Goal: Task Accomplishment & Management: Complete application form

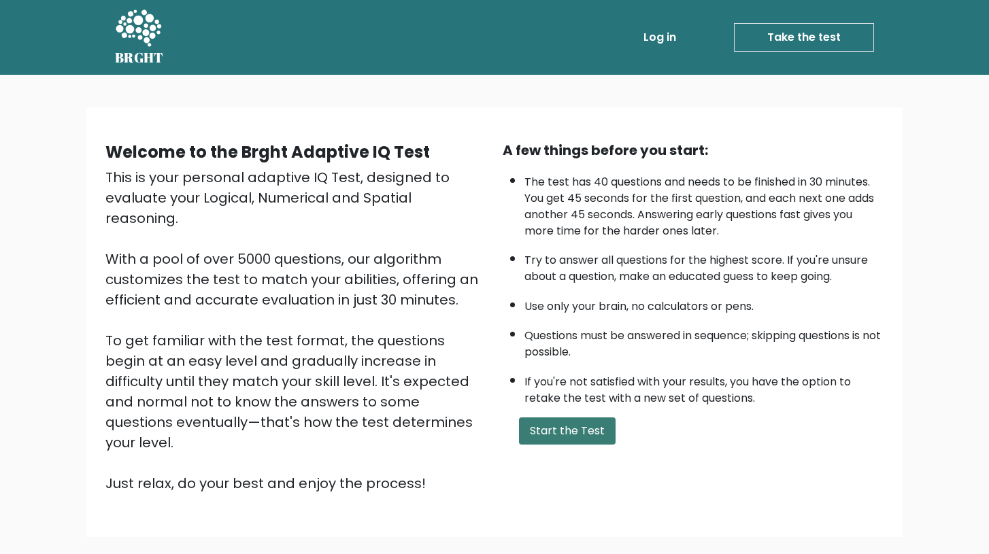
click at [549, 425] on button "Start the Test" at bounding box center [567, 431] width 97 height 27
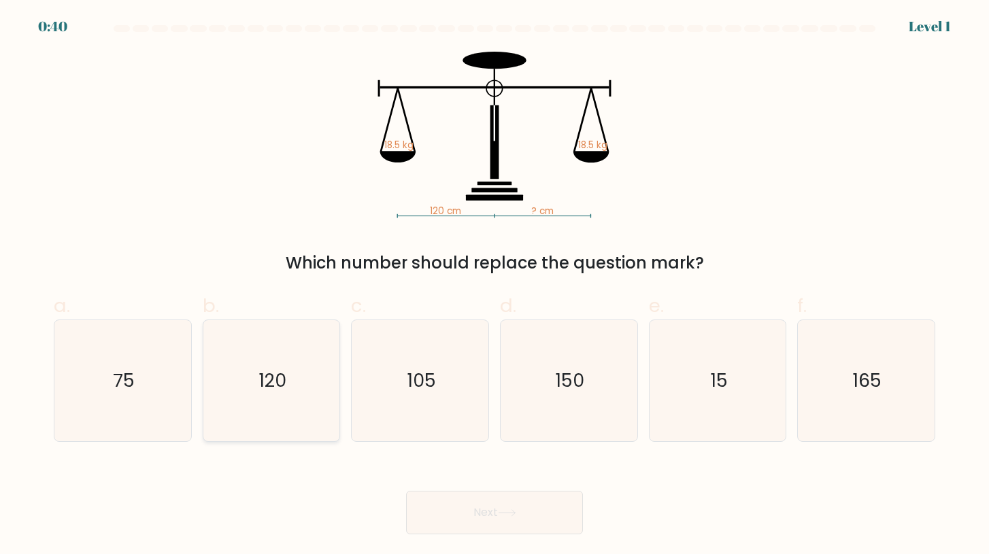
click at [303, 379] on icon "120" at bounding box center [271, 380] width 121 height 121
click at [494, 286] on input "b. 120" at bounding box center [494, 281] width 1 height 9
radio input "true"
click at [492, 507] on button "Next" at bounding box center [494, 513] width 177 height 44
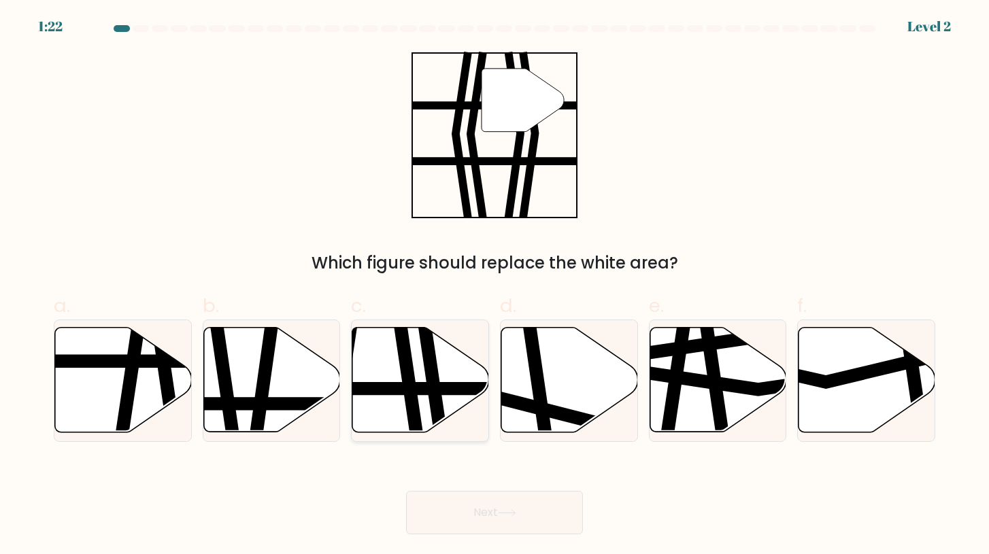
click at [430, 383] on icon at bounding box center [431, 438] width 20 height 275
click at [494, 286] on input "c." at bounding box center [494, 281] width 1 height 9
radio input "true"
click at [497, 517] on button "Next" at bounding box center [494, 513] width 177 height 44
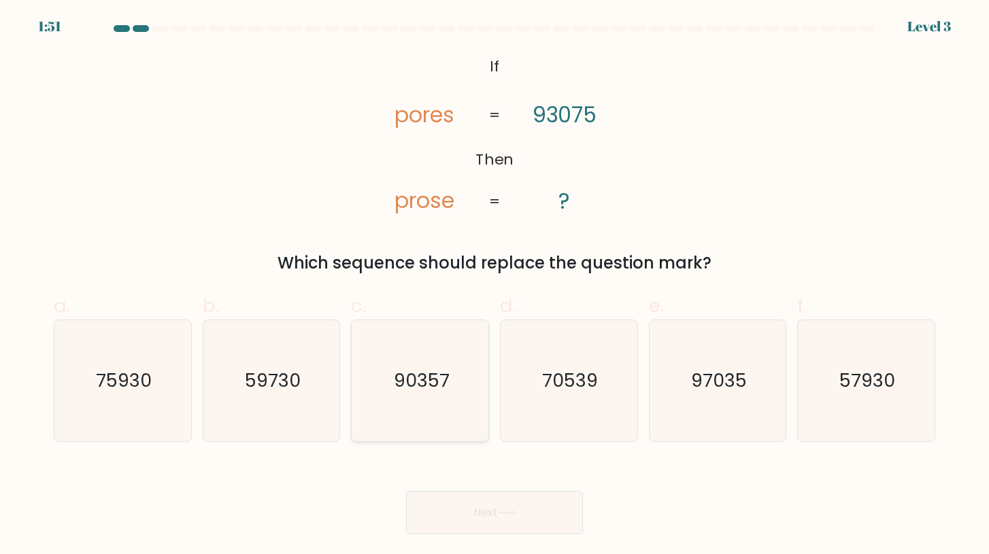
click at [424, 381] on text "90357" at bounding box center [421, 380] width 56 height 25
click at [494, 286] on input "c. 90357" at bounding box center [494, 281] width 1 height 9
radio input "true"
click at [516, 511] on icon at bounding box center [507, 512] width 18 height 7
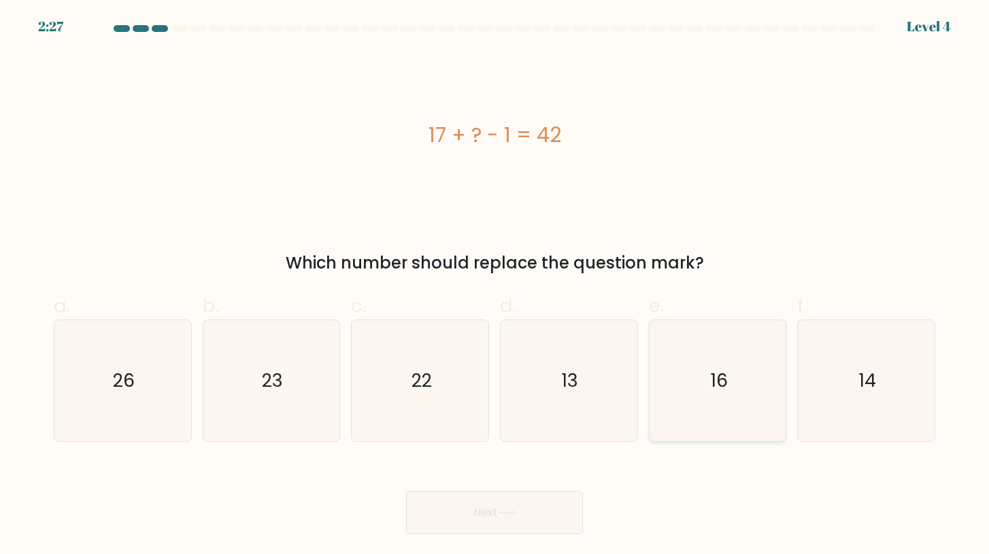
click at [700, 381] on icon "16" at bounding box center [717, 380] width 121 height 121
click at [495, 286] on input "e. 16" at bounding box center [494, 281] width 1 height 9
radio input "true"
click at [110, 383] on icon "26" at bounding box center [122, 380] width 121 height 121
click at [494, 286] on input "a. 26" at bounding box center [494, 281] width 1 height 9
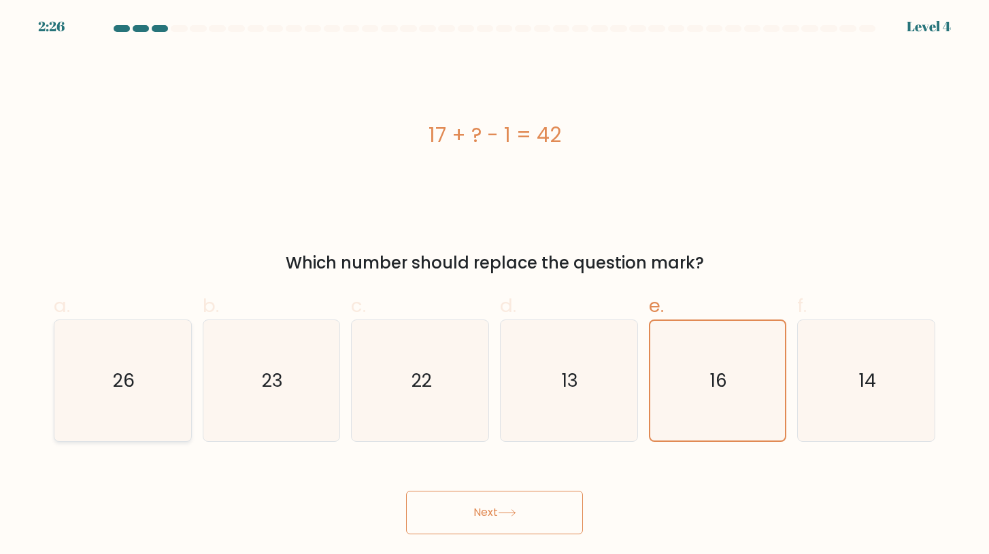
radio input "true"
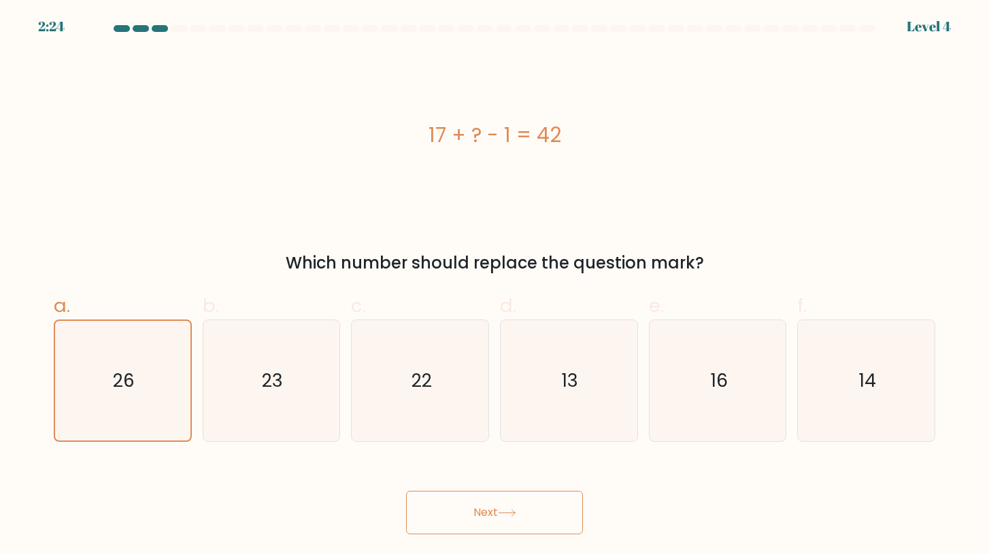
click at [493, 500] on button "Next" at bounding box center [494, 513] width 177 height 44
click at [482, 507] on button "Next" at bounding box center [494, 513] width 177 height 44
click at [488, 516] on button "Next" at bounding box center [494, 513] width 177 height 44
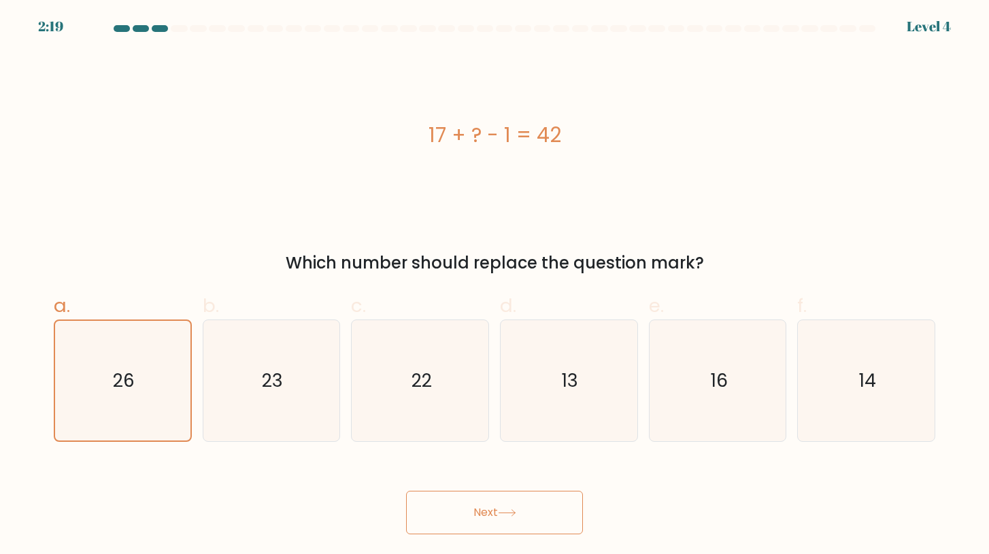
click at [488, 516] on button "Next" at bounding box center [494, 513] width 177 height 44
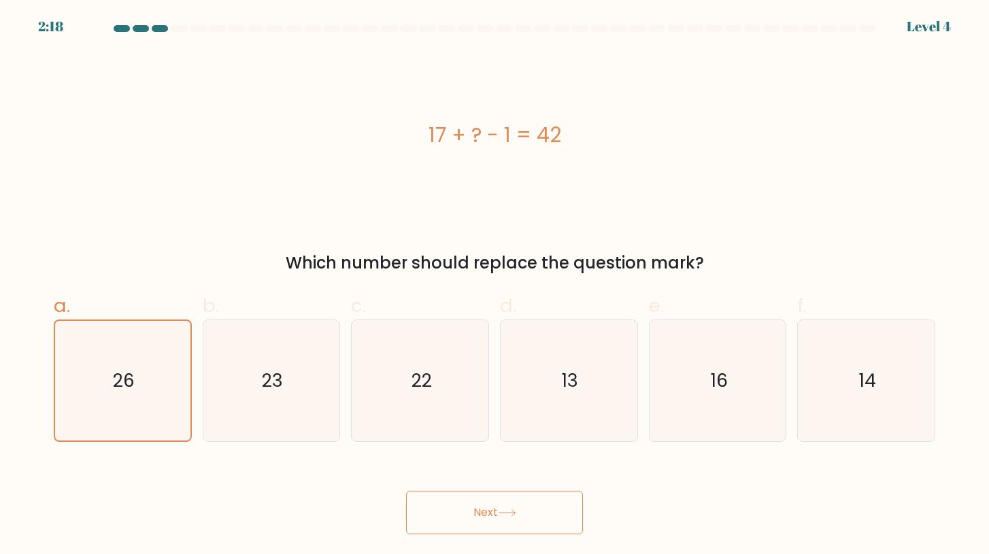
click at [488, 516] on button "Next" at bounding box center [494, 513] width 177 height 44
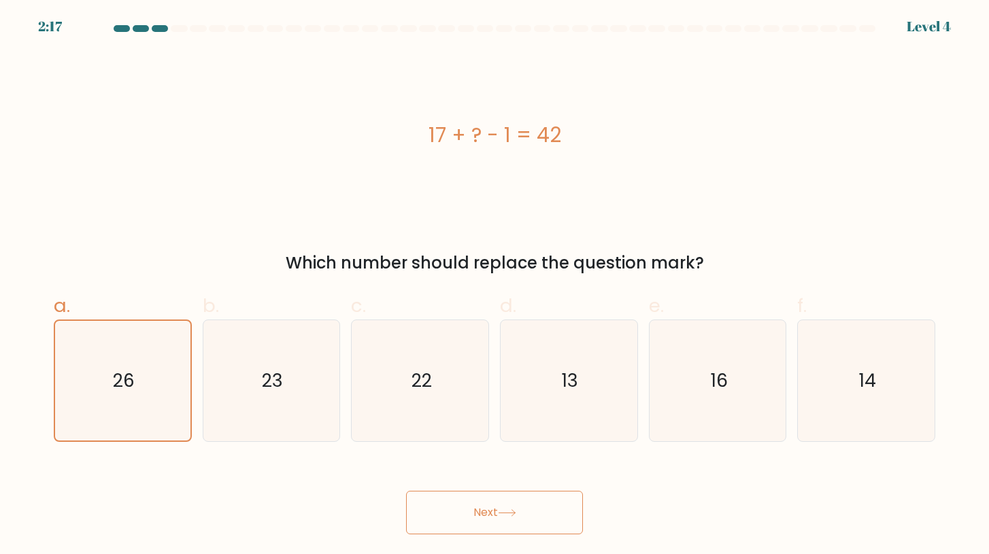
click at [488, 516] on button "Next" at bounding box center [494, 513] width 177 height 44
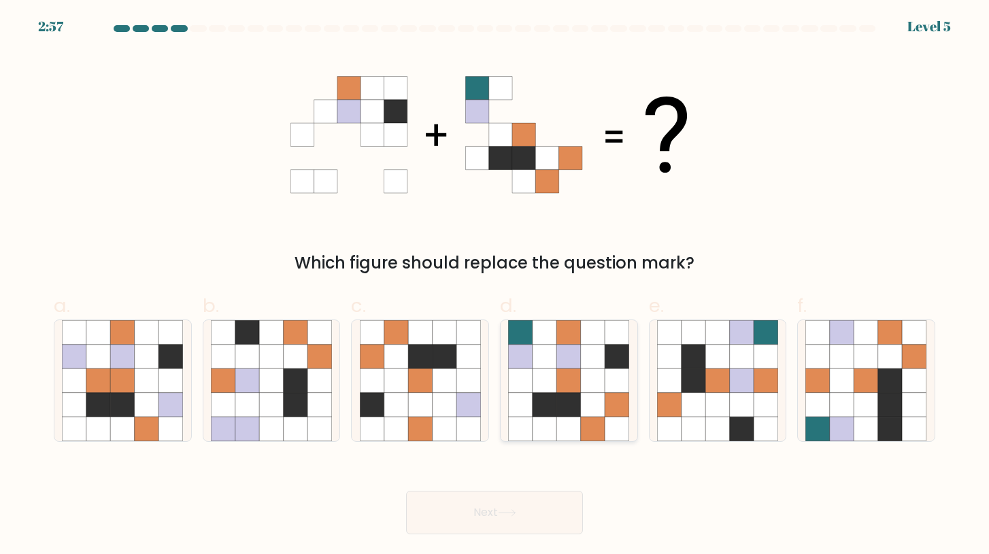
click at [584, 386] on icon at bounding box center [593, 381] width 24 height 24
click at [495, 286] on input "d." at bounding box center [494, 281] width 1 height 9
radio input "true"
click at [511, 522] on button "Next" at bounding box center [494, 513] width 177 height 44
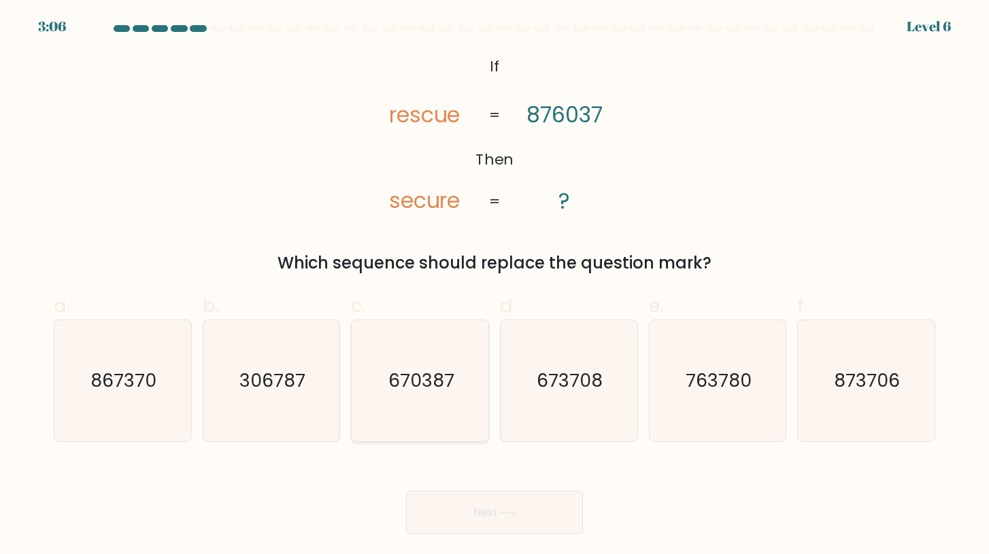
click at [422, 380] on text "670387" at bounding box center [421, 380] width 66 height 25
click at [494, 286] on input "c. 670387" at bounding box center [494, 281] width 1 height 9
radio input "true"
click at [486, 507] on button "Next" at bounding box center [494, 513] width 177 height 44
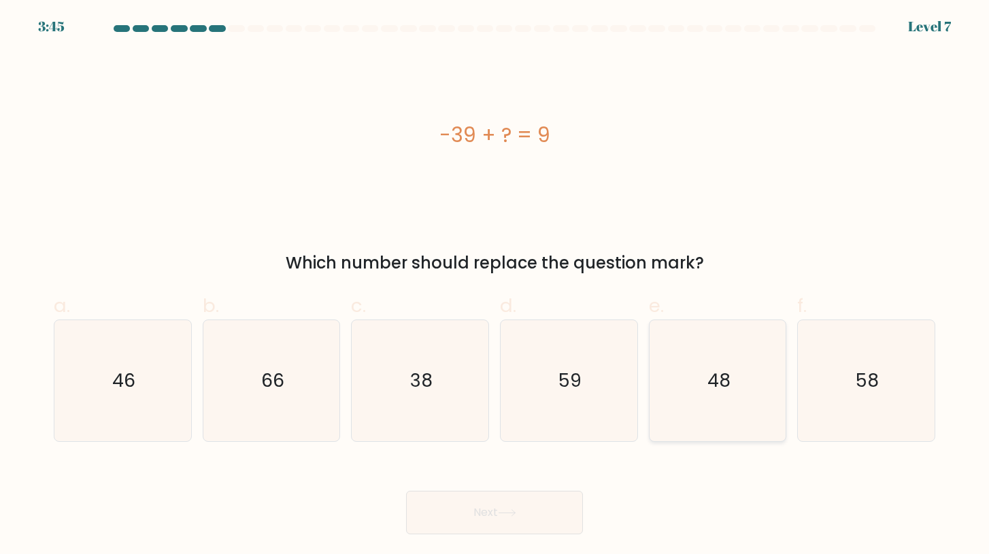
click at [743, 390] on icon "48" at bounding box center [717, 380] width 121 height 121
click at [495, 286] on input "e. 48" at bounding box center [494, 281] width 1 height 9
radio input "true"
click at [522, 513] on button "Next" at bounding box center [494, 513] width 177 height 44
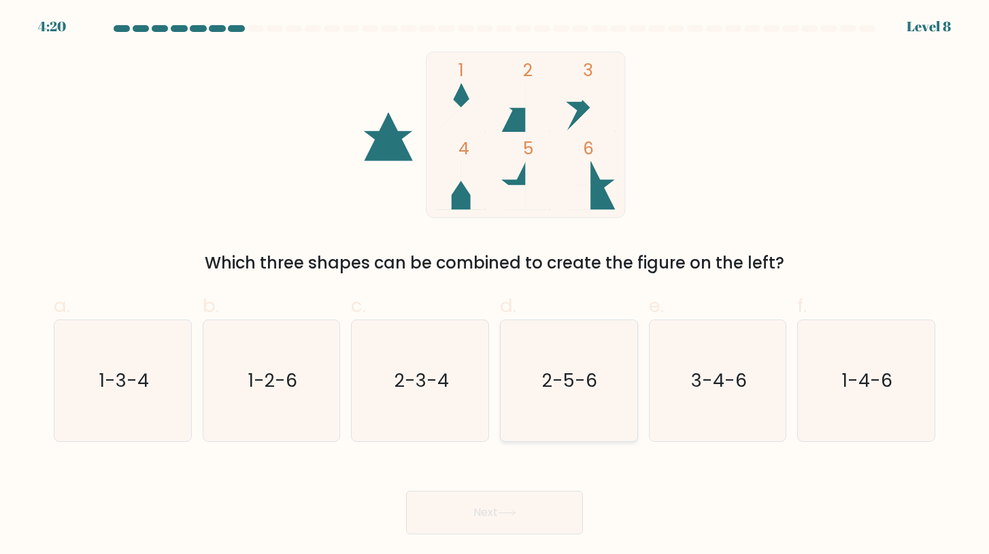
click at [561, 387] on text "2-5-6" at bounding box center [570, 380] width 55 height 25
click at [495, 286] on input "d. 2-5-6" at bounding box center [494, 281] width 1 height 9
radio input "true"
click at [501, 507] on button "Next" at bounding box center [494, 513] width 177 height 44
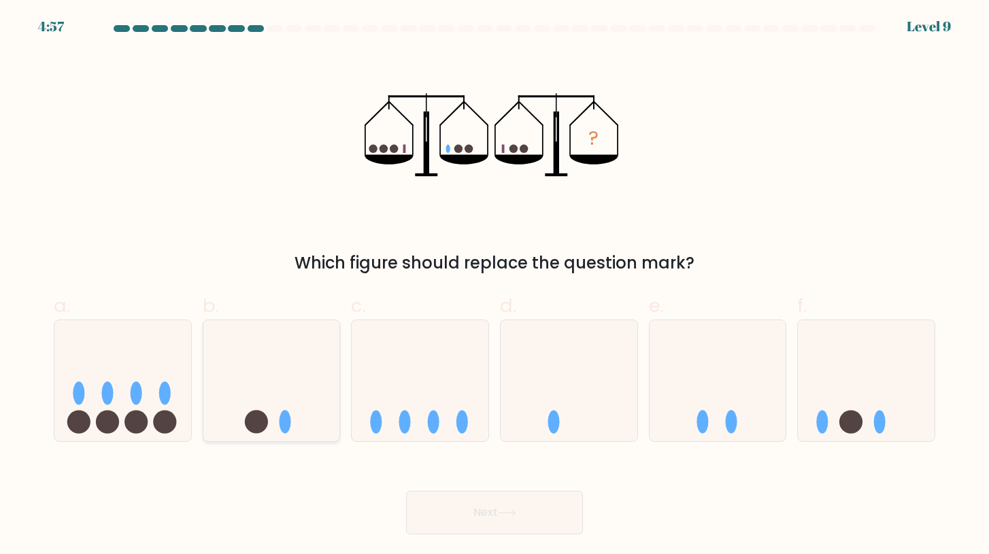
click at [286, 391] on icon at bounding box center [271, 380] width 137 height 113
click at [494, 286] on input "b." at bounding box center [494, 281] width 1 height 9
radio input "true"
click at [502, 504] on button "Next" at bounding box center [494, 513] width 177 height 44
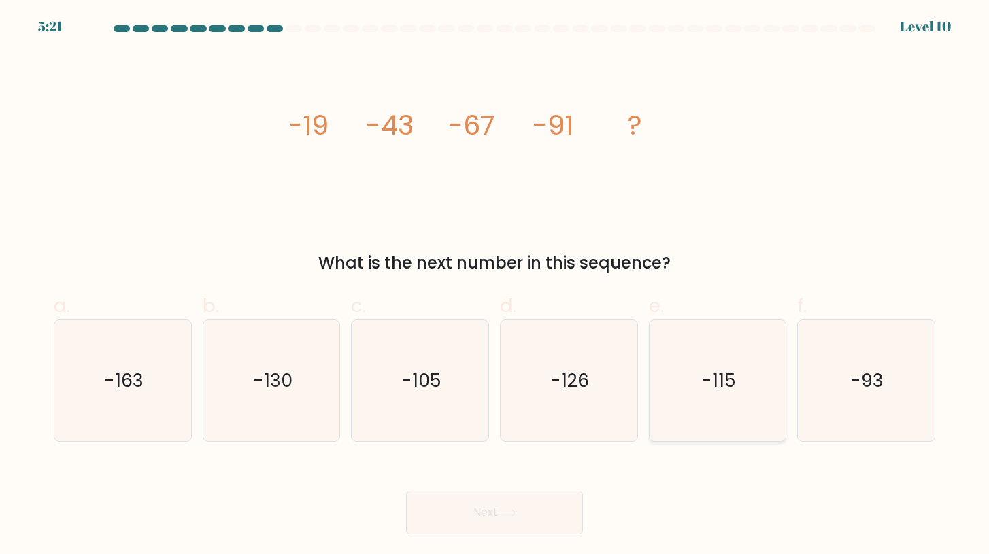
click at [759, 390] on icon "-115" at bounding box center [717, 380] width 121 height 121
click at [495, 286] on input "e. -115" at bounding box center [494, 281] width 1 height 9
radio input "true"
click at [510, 509] on icon at bounding box center [507, 512] width 18 height 7
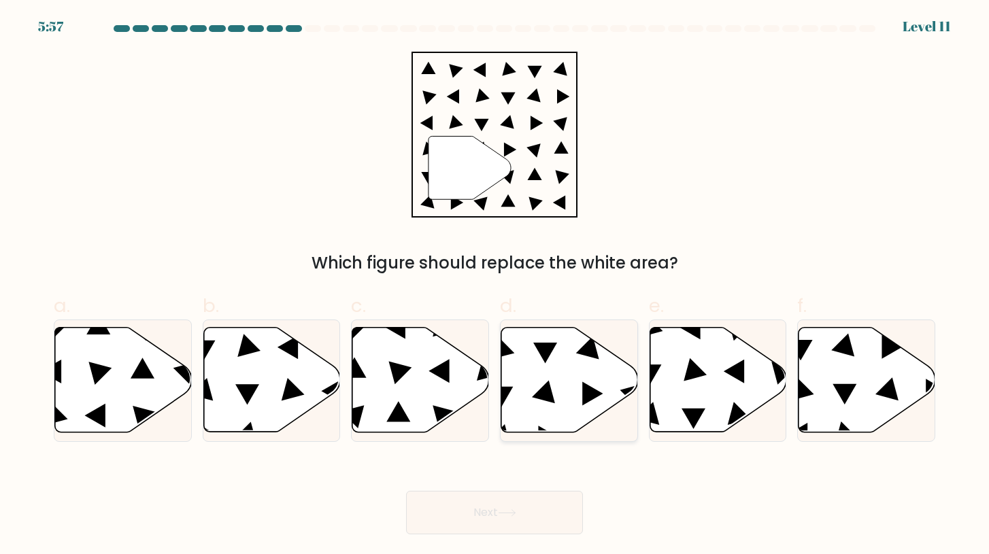
click at [531, 354] on icon at bounding box center [569, 380] width 137 height 105
click at [495, 286] on input "d." at bounding box center [494, 281] width 1 height 9
radio input "true"
click at [529, 511] on button "Next" at bounding box center [494, 513] width 177 height 44
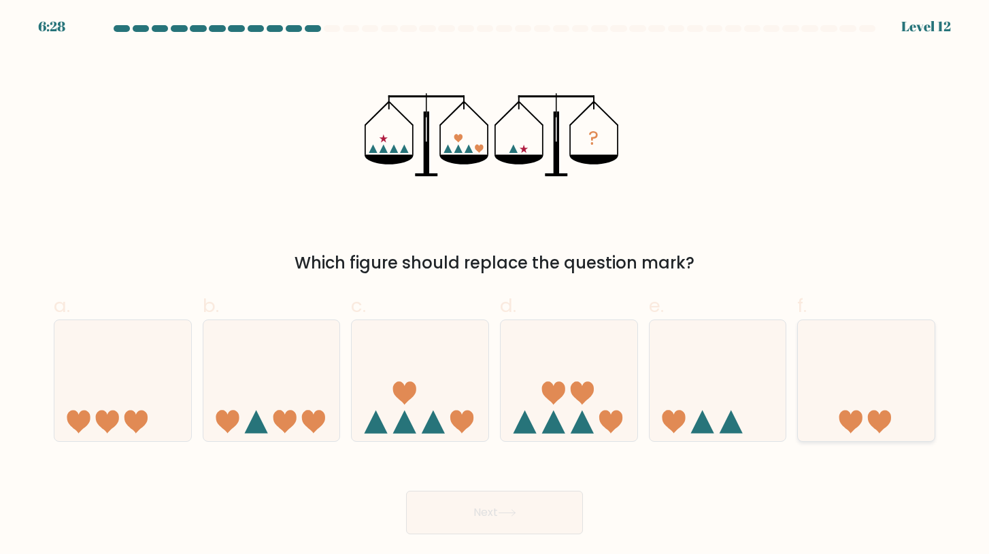
click at [847, 404] on icon at bounding box center [866, 380] width 137 height 113
click at [495, 286] on input "f." at bounding box center [494, 281] width 1 height 9
radio input "true"
click at [509, 526] on button "Next" at bounding box center [494, 513] width 177 height 44
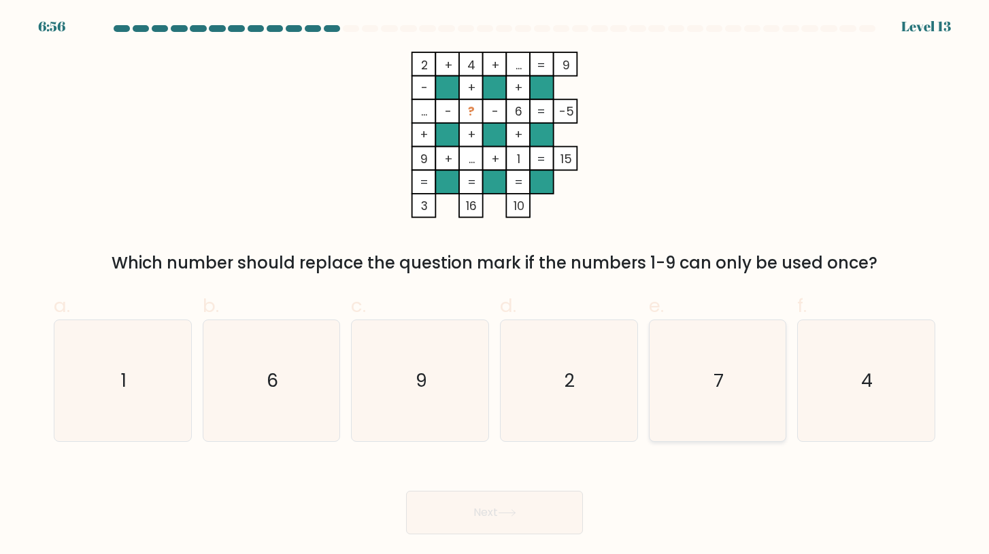
click at [714, 384] on text "7" at bounding box center [718, 380] width 10 height 25
click at [495, 286] on input "e. 7" at bounding box center [494, 281] width 1 height 9
radio input "true"
click at [492, 501] on button "Next" at bounding box center [494, 513] width 177 height 44
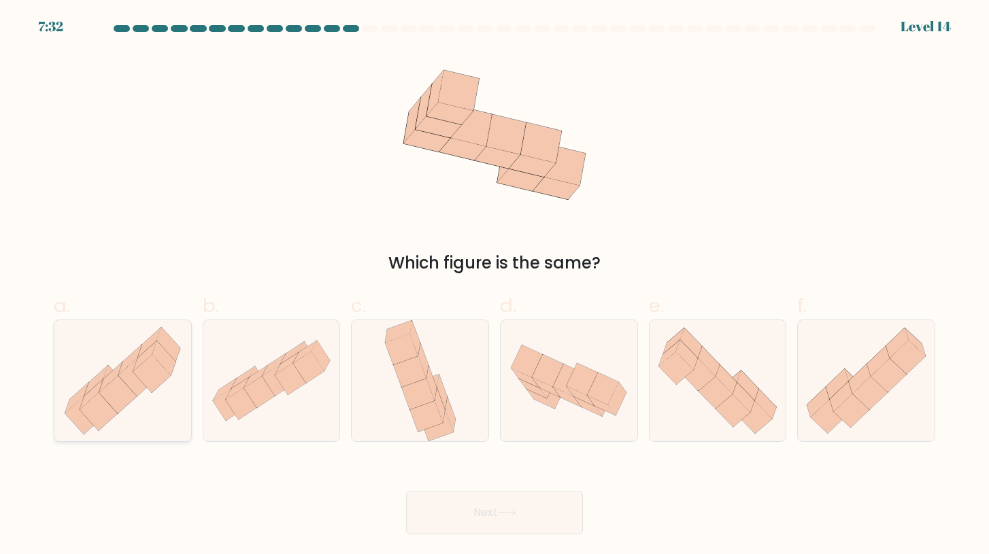
click at [94, 377] on icon at bounding box center [122, 381] width 137 height 120
click at [494, 286] on input "a." at bounding box center [494, 281] width 1 height 9
radio input "true"
click at [615, 382] on icon at bounding box center [603, 389] width 31 height 32
click at [495, 286] on input "d." at bounding box center [494, 281] width 1 height 9
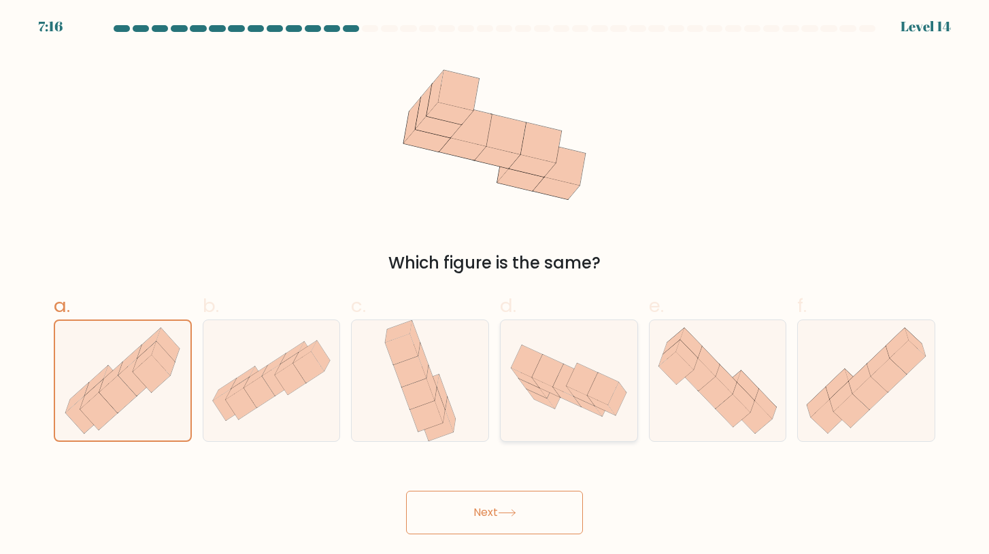
radio input "true"
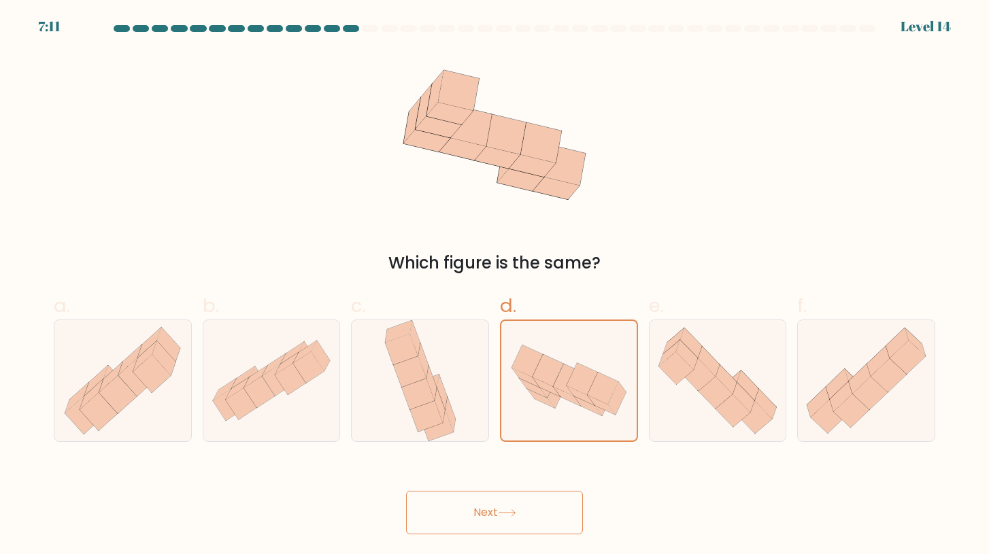
click at [541, 506] on button "Next" at bounding box center [494, 513] width 177 height 44
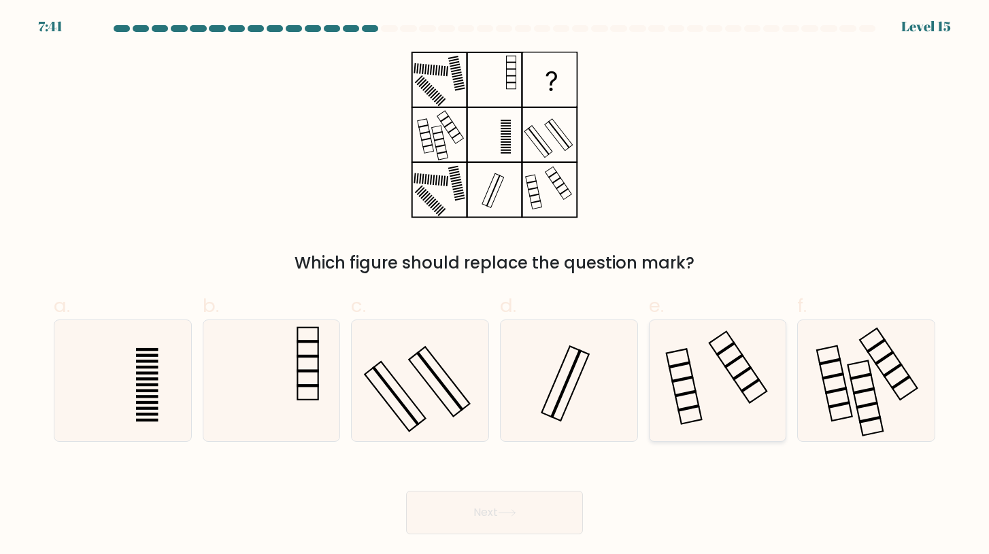
click at [681, 388] on icon at bounding box center [717, 380] width 121 height 121
click at [495, 286] on input "e." at bounding box center [494, 281] width 1 height 9
radio input "true"
click at [422, 356] on icon at bounding box center [420, 380] width 121 height 121
click at [494, 286] on input "c." at bounding box center [494, 281] width 1 height 9
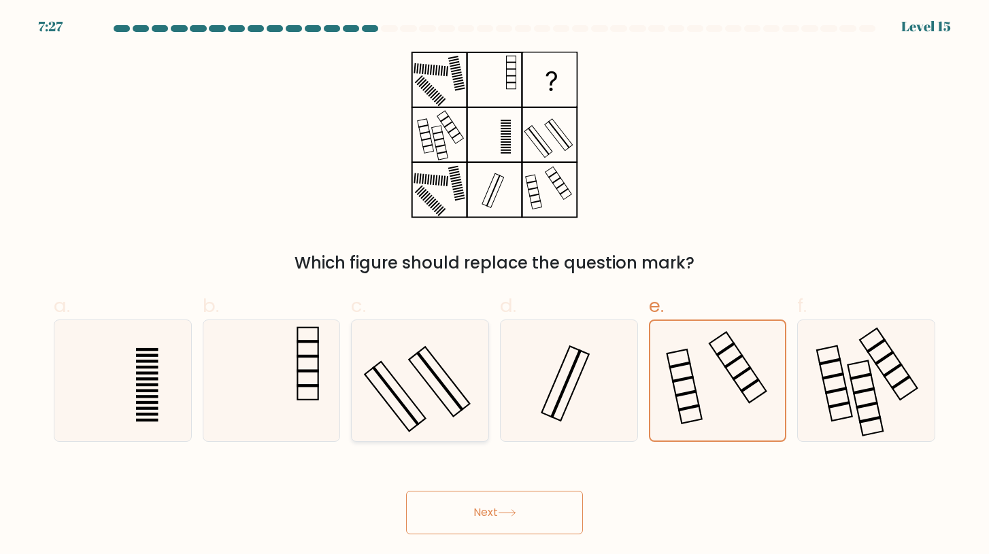
radio input "true"
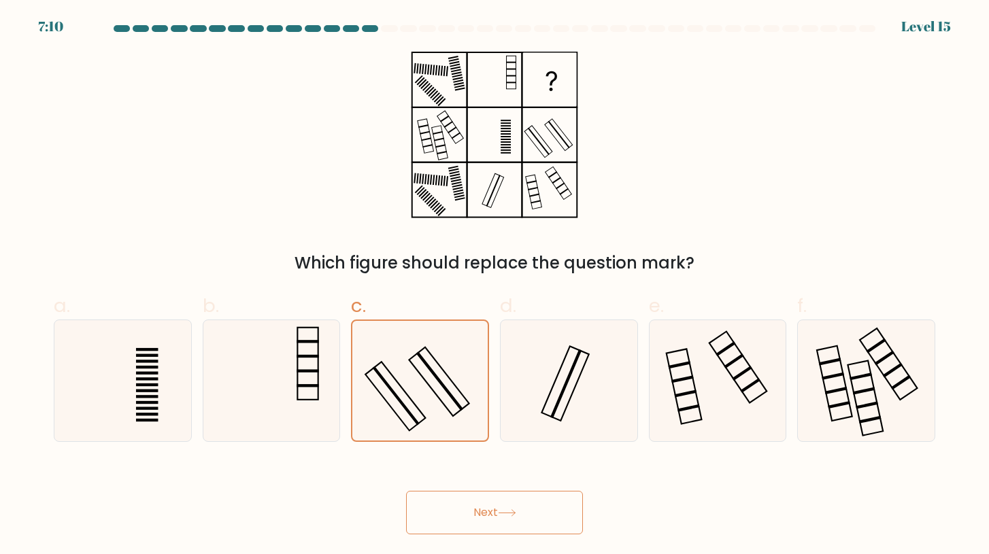
click at [515, 507] on button "Next" at bounding box center [494, 513] width 177 height 44
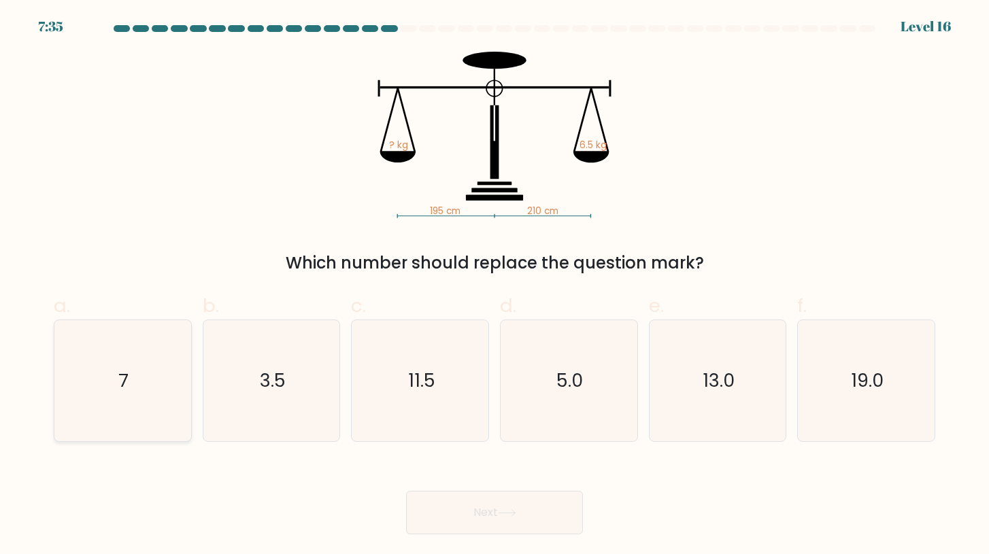
click at [139, 367] on icon "7" at bounding box center [122, 380] width 121 height 121
click at [494, 286] on input "a. 7" at bounding box center [494, 281] width 1 height 9
radio input "true"
click at [449, 517] on button "Next" at bounding box center [494, 513] width 177 height 44
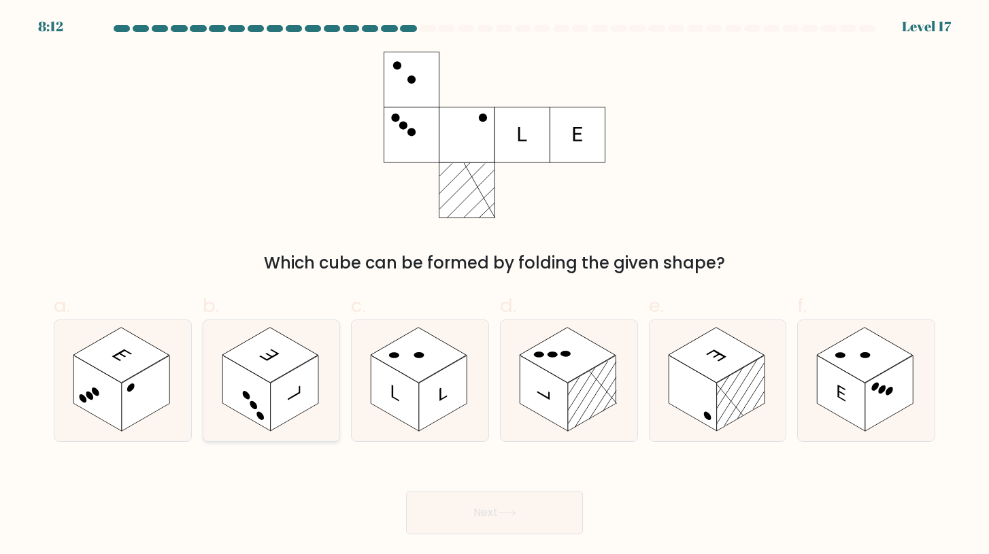
click at [271, 382] on rect at bounding box center [270, 355] width 96 height 55
click at [494, 286] on input "b." at bounding box center [494, 281] width 1 height 9
radio input "true"
click at [435, 397] on rect at bounding box center [443, 393] width 48 height 75
click at [494, 286] on input "c." at bounding box center [494, 281] width 1 height 9
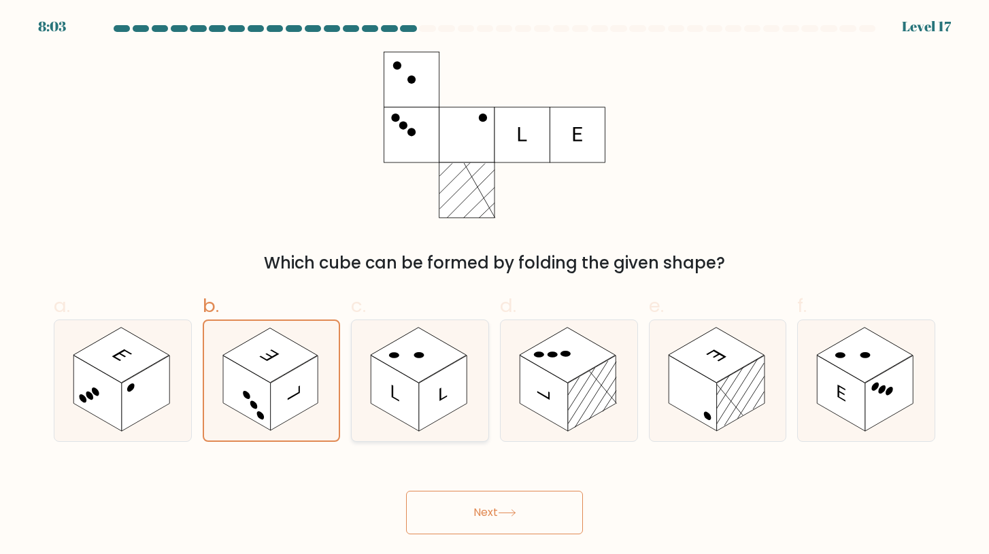
radio input "true"
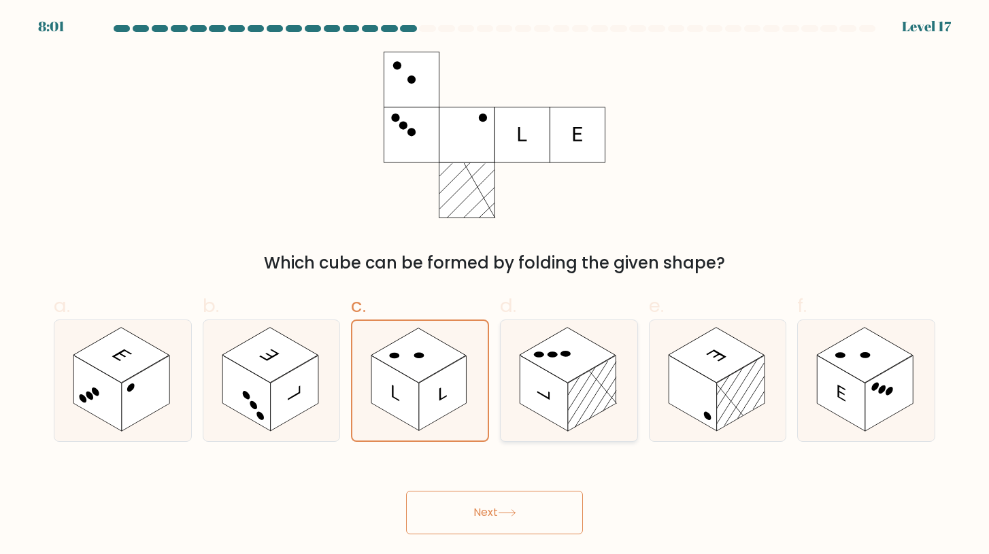
click at [526, 400] on rect at bounding box center [544, 393] width 48 height 75
click at [495, 286] on input "d." at bounding box center [494, 281] width 1 height 9
radio input "true"
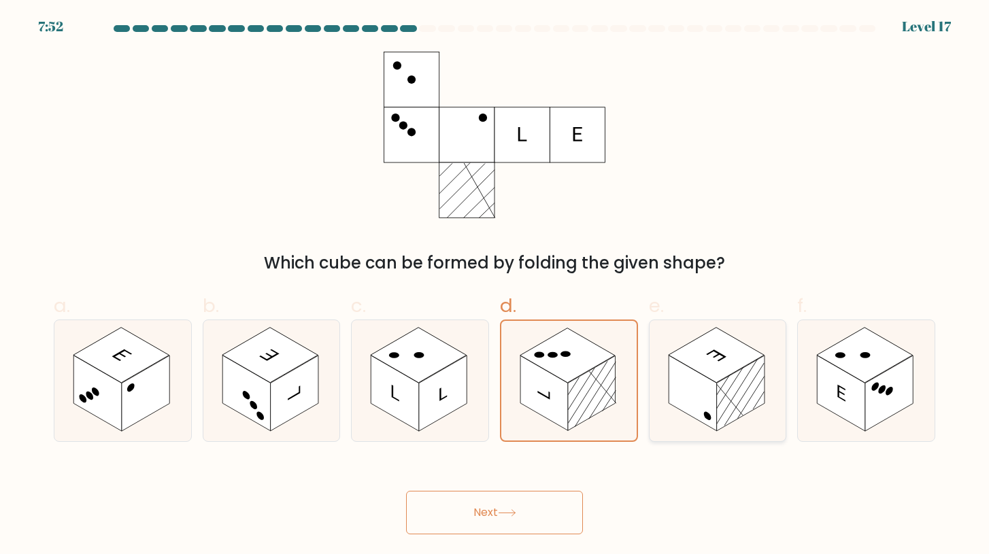
click at [674, 408] on icon at bounding box center [718, 380] width 137 height 121
click at [495, 286] on input "e." at bounding box center [494, 281] width 1 height 9
radio input "true"
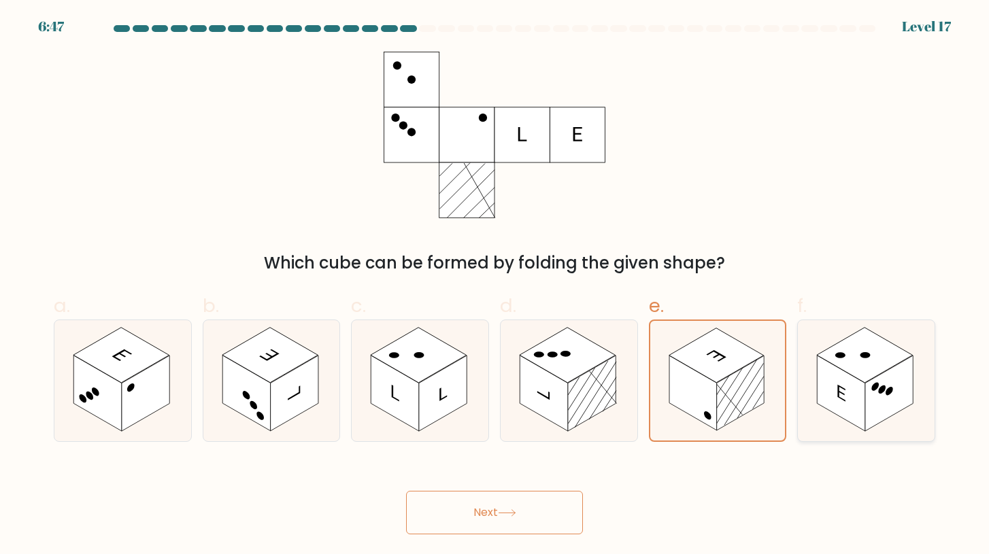
click at [881, 379] on rect at bounding box center [889, 393] width 48 height 75
click at [495, 286] on input "f." at bounding box center [494, 281] width 1 height 9
radio input "true"
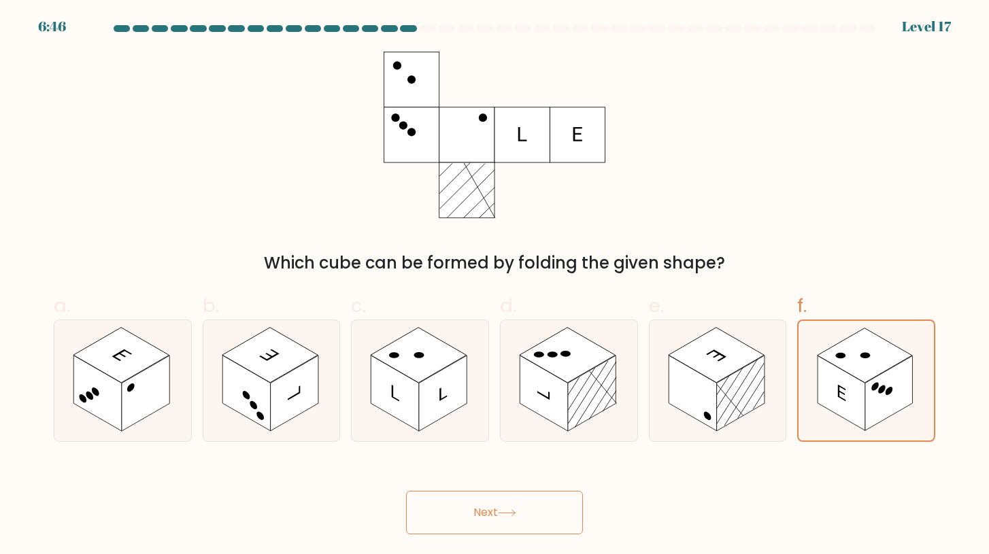
click at [545, 510] on button "Next" at bounding box center [494, 513] width 177 height 44
click at [471, 518] on button "Next" at bounding box center [494, 513] width 177 height 44
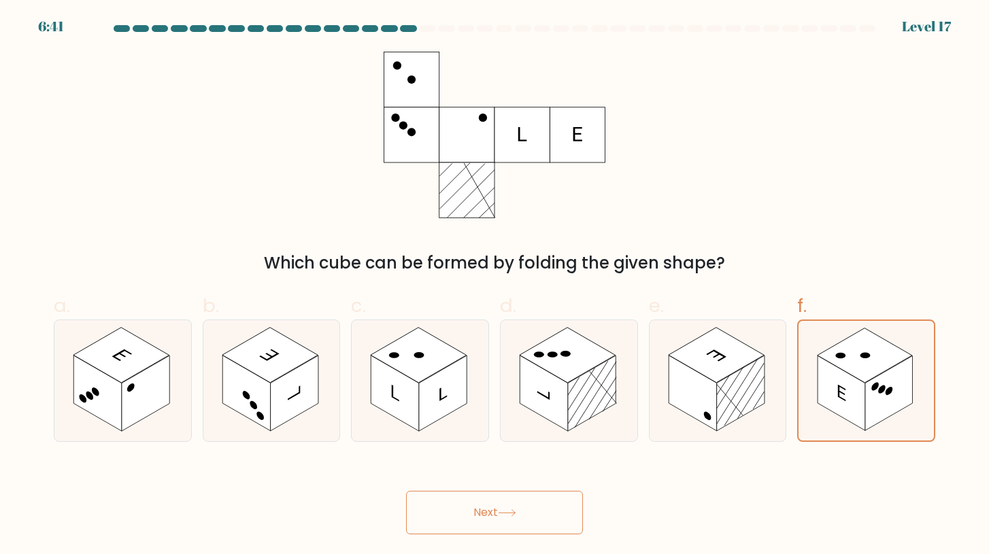
click at [471, 518] on button "Next" at bounding box center [494, 513] width 177 height 44
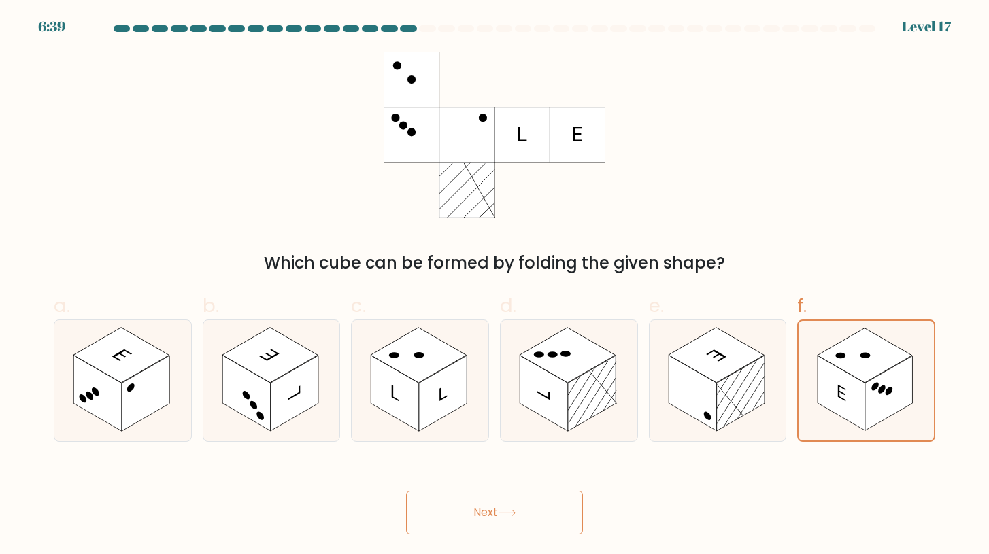
click at [471, 518] on button "Next" at bounding box center [494, 513] width 177 height 44
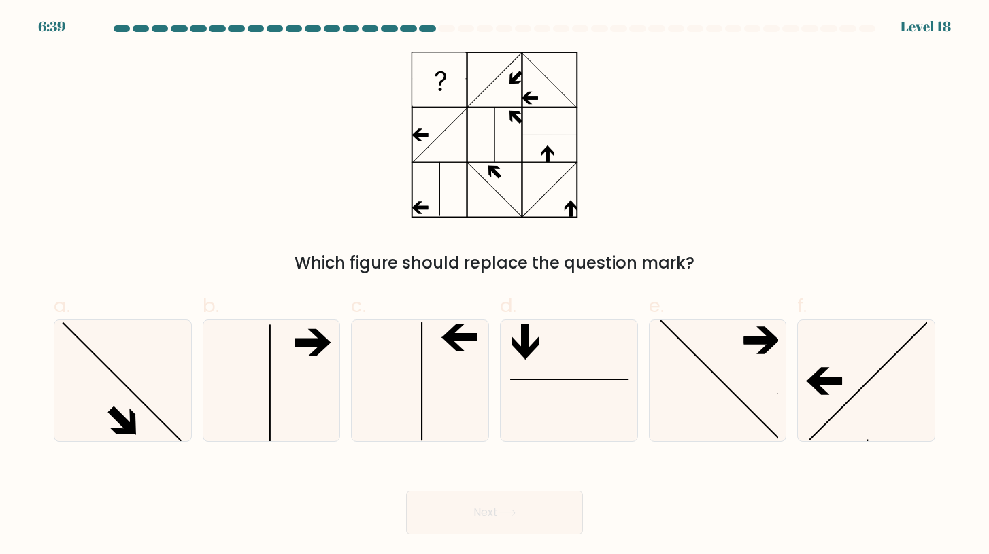
click at [471, 518] on button "Next" at bounding box center [494, 513] width 177 height 44
click at [701, 124] on div "Which figure should replace the question mark?" at bounding box center [495, 164] width 898 height 224
click at [392, 362] on icon at bounding box center [420, 380] width 121 height 121
click at [494, 286] on input "c." at bounding box center [494, 281] width 1 height 9
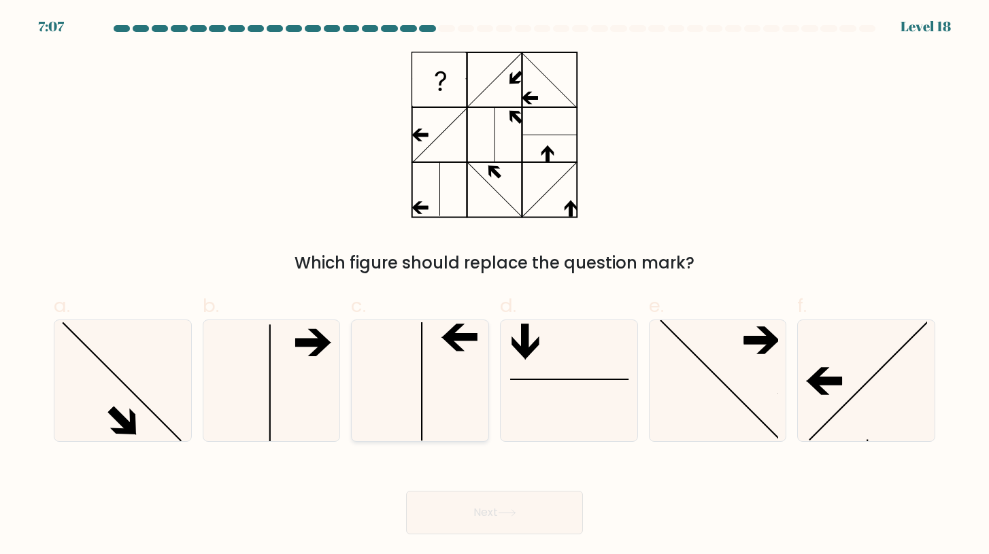
radio input "true"
click at [314, 362] on icon at bounding box center [271, 380] width 121 height 121
click at [494, 286] on input "b." at bounding box center [494, 281] width 1 height 9
radio input "true"
click at [618, 339] on icon at bounding box center [568, 380] width 121 height 121
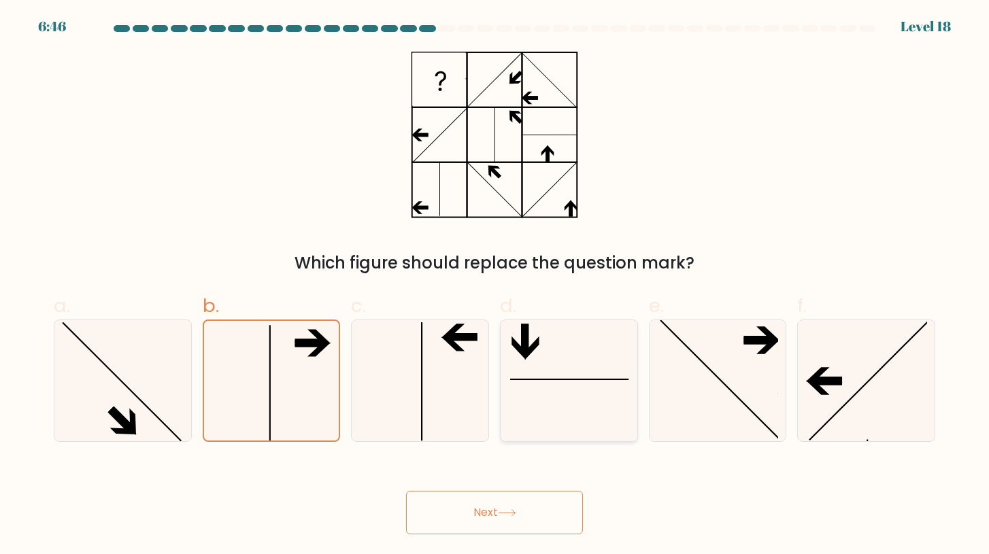
click at [495, 286] on input "d." at bounding box center [494, 281] width 1 height 9
radio input "true"
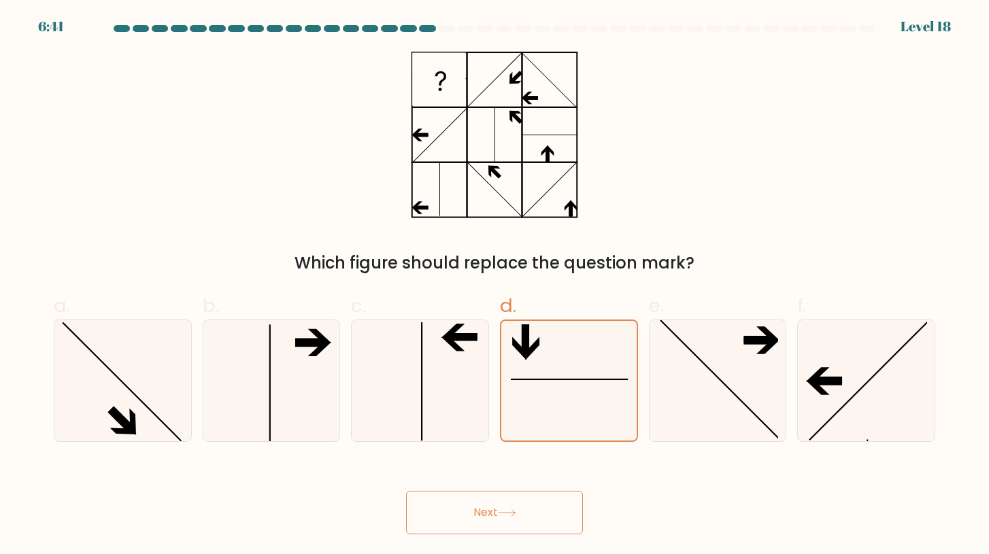
click at [546, 503] on button "Next" at bounding box center [494, 513] width 177 height 44
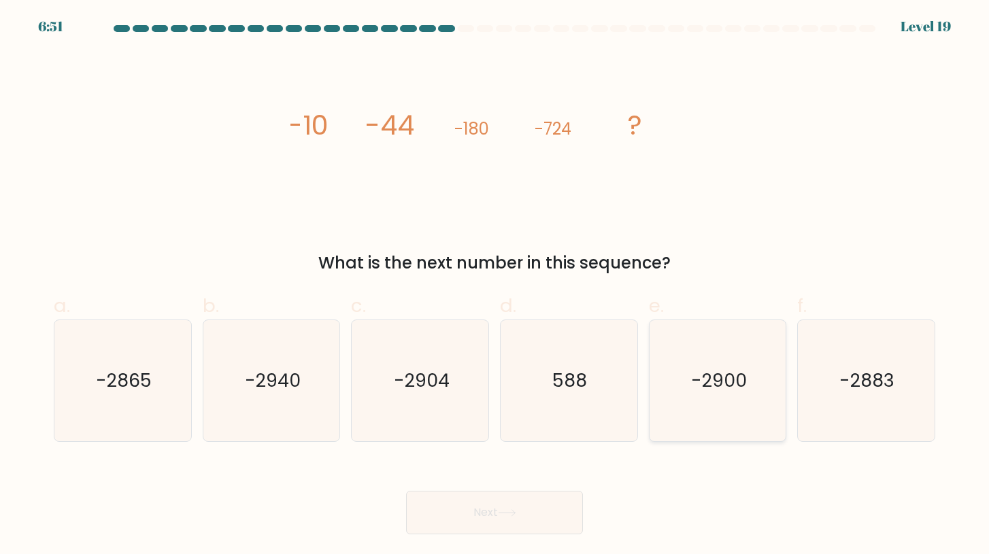
click at [709, 380] on text "-2900" at bounding box center [719, 380] width 56 height 25
click at [495, 286] on input "e. -2900" at bounding box center [494, 281] width 1 height 9
radio input "true"
click at [492, 505] on button "Next" at bounding box center [494, 513] width 177 height 44
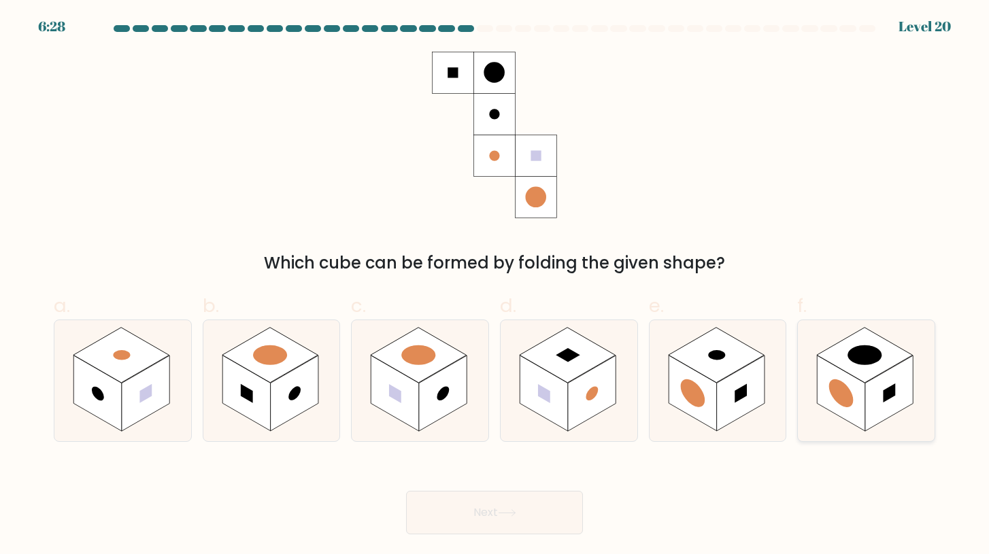
click at [873, 373] on rect at bounding box center [865, 355] width 96 height 55
click at [495, 286] on input "f." at bounding box center [494, 281] width 1 height 9
radio input "true"
click at [480, 501] on button "Next" at bounding box center [494, 513] width 177 height 44
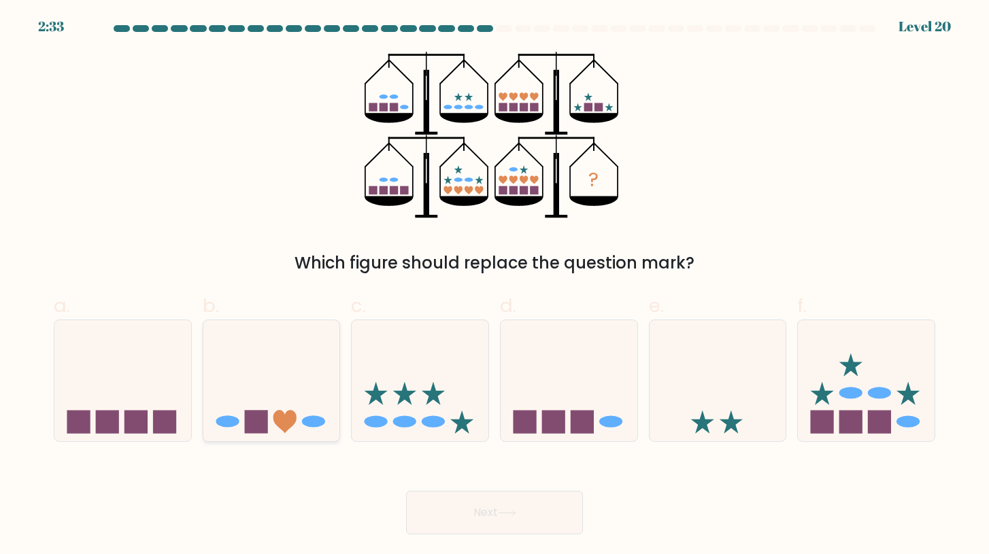
click at [274, 403] on icon at bounding box center [271, 380] width 137 height 113
click at [494, 286] on input "b." at bounding box center [494, 281] width 1 height 9
radio input "true"
click at [398, 411] on icon at bounding box center [420, 380] width 137 height 113
click at [494, 286] on input "c." at bounding box center [494, 281] width 1 height 9
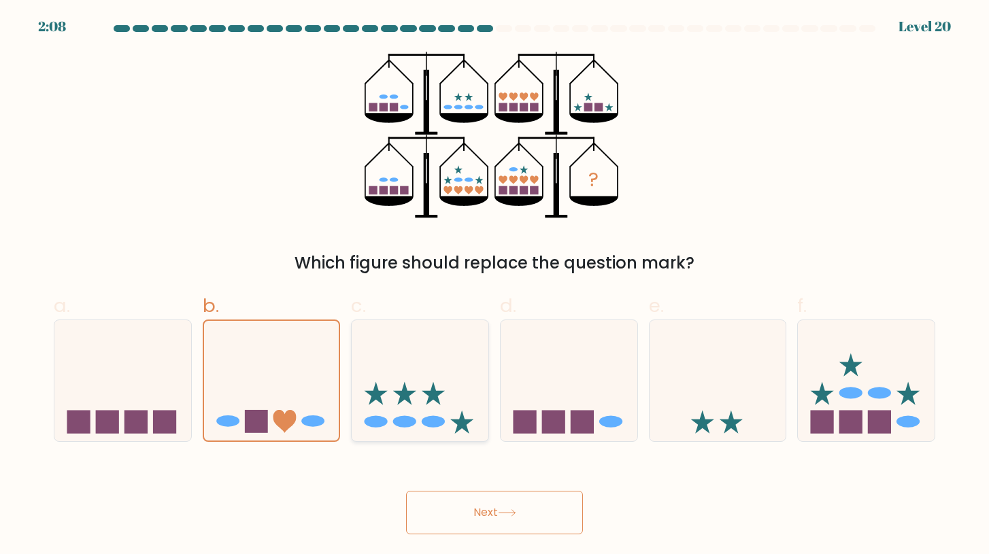
radio input "true"
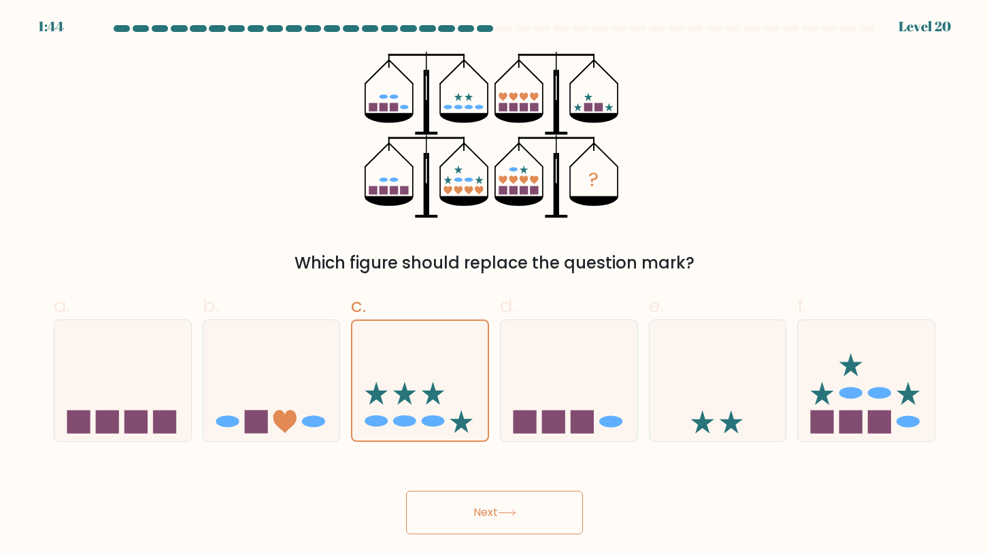
click at [535, 505] on button "Next" at bounding box center [494, 513] width 177 height 44
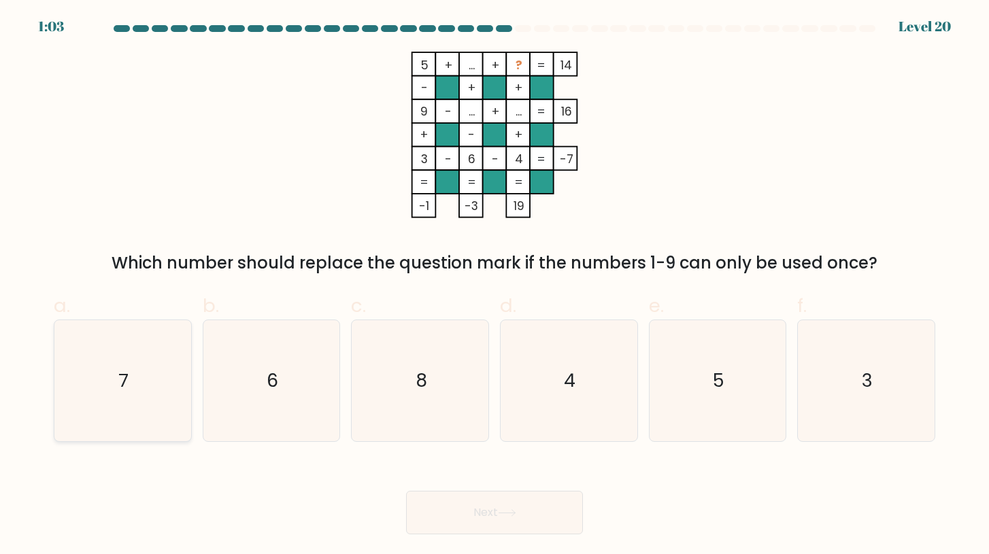
click at [142, 384] on icon "7" at bounding box center [122, 380] width 121 height 121
click at [494, 286] on input "a. 7" at bounding box center [494, 281] width 1 height 9
radio input "true"
click at [486, 513] on button "Next" at bounding box center [494, 513] width 177 height 44
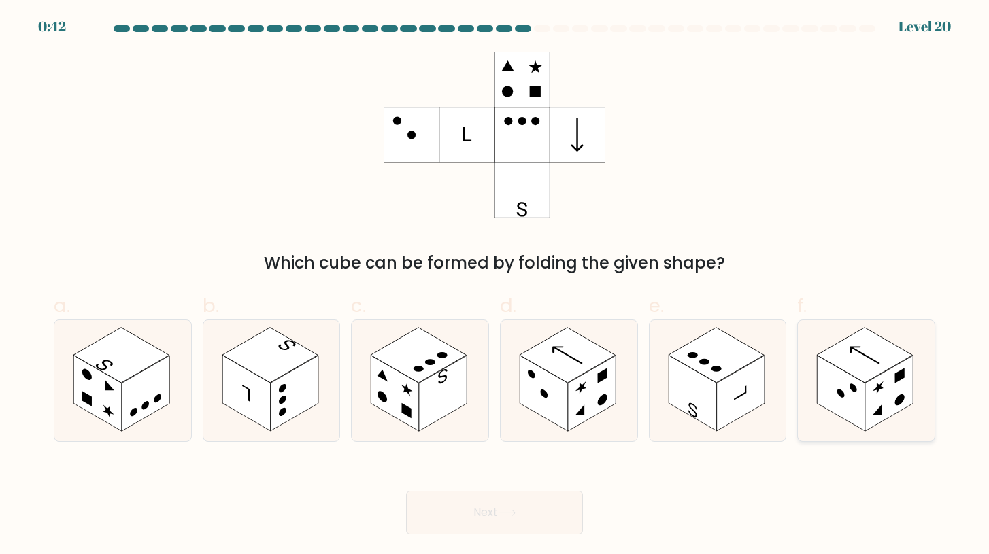
click at [856, 401] on rect at bounding box center [842, 393] width 48 height 75
click at [495, 286] on input "f." at bounding box center [494, 281] width 1 height 9
radio input "true"
click at [541, 504] on button "Next" at bounding box center [494, 513] width 177 height 44
click at [555, 499] on button "Next" at bounding box center [494, 513] width 177 height 44
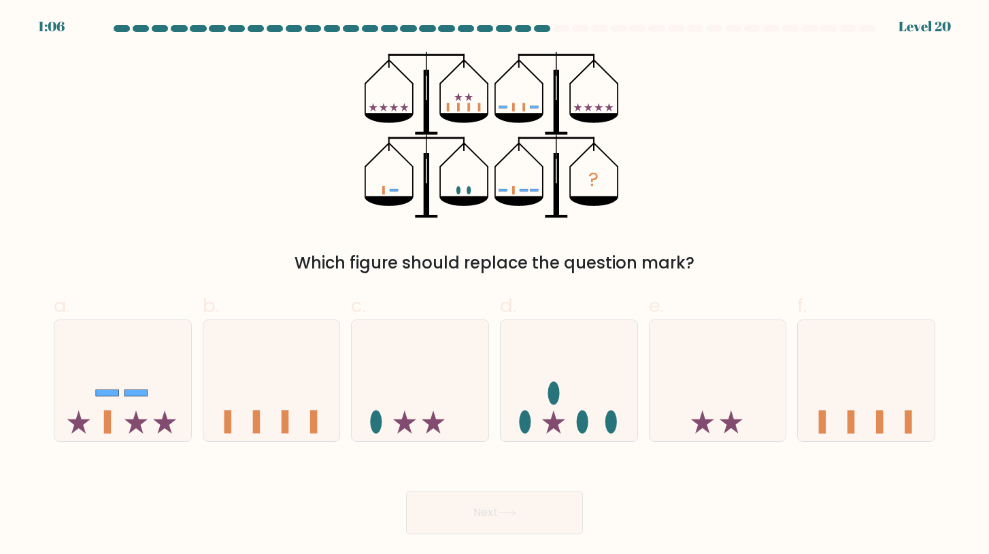
click at [240, 227] on div "? Which figure should replace the question mark?" at bounding box center [495, 164] width 898 height 224
click at [569, 411] on icon at bounding box center [569, 380] width 137 height 113
click at [495, 286] on input "d." at bounding box center [494, 281] width 1 height 9
radio input "true"
click at [528, 523] on button "Next" at bounding box center [494, 513] width 177 height 44
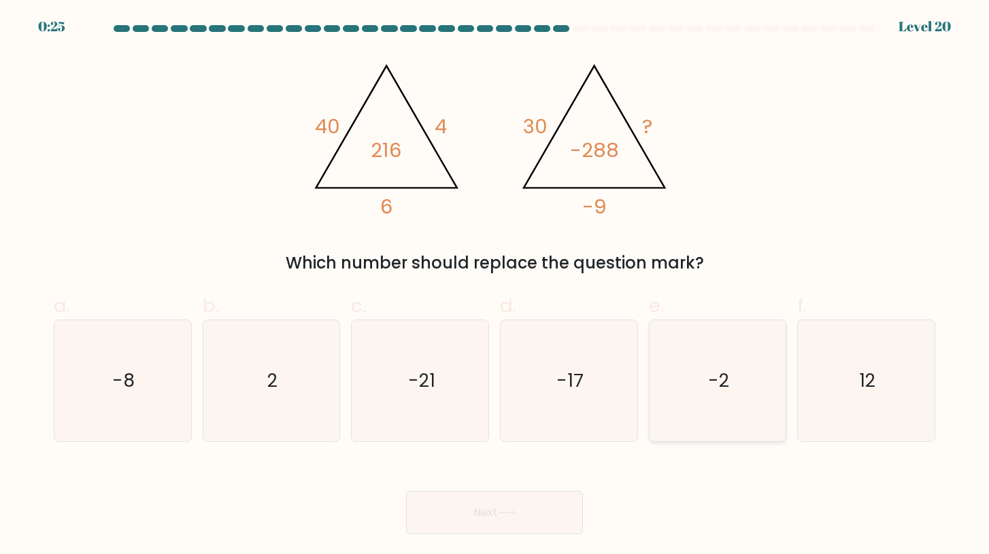
click at [699, 391] on icon "-2" at bounding box center [717, 380] width 121 height 121
click at [495, 286] on input "e. -2" at bounding box center [494, 281] width 1 height 9
radio input "true"
click at [507, 507] on button "Next" at bounding box center [494, 513] width 177 height 44
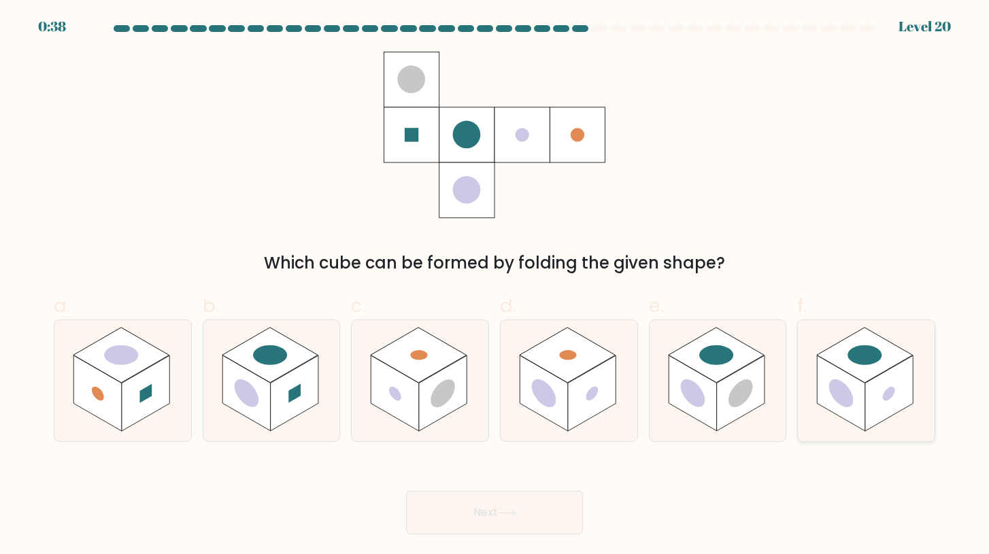
click at [873, 414] on rect at bounding box center [889, 393] width 48 height 75
click at [495, 286] on input "f." at bounding box center [494, 281] width 1 height 9
radio input "true"
click at [524, 497] on button "Next" at bounding box center [494, 513] width 177 height 44
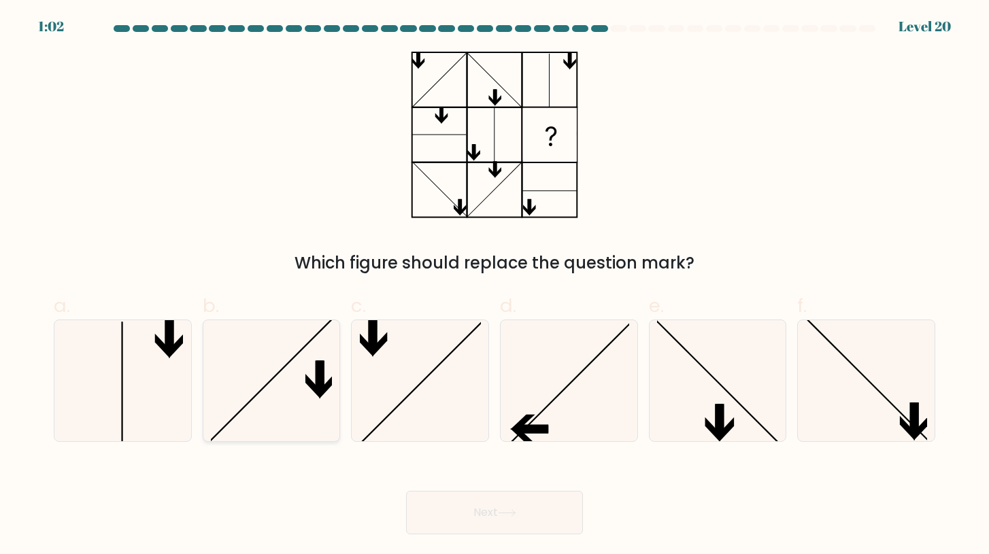
click at [310, 387] on icon at bounding box center [312, 386] width 15 height 24
click at [494, 286] on input "b." at bounding box center [494, 281] width 1 height 9
radio input "true"
click at [486, 513] on button "Next" at bounding box center [494, 513] width 177 height 44
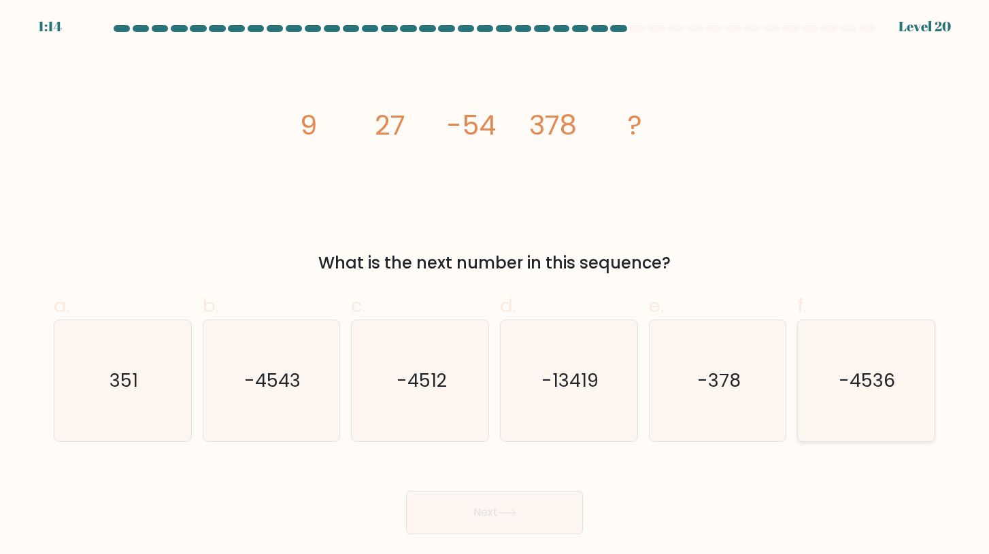
click at [877, 409] on icon "-4536" at bounding box center [865, 380] width 121 height 121
click at [495, 286] on input "f. -4536" at bounding box center [494, 281] width 1 height 9
radio input "true"
click at [509, 509] on button "Next" at bounding box center [494, 513] width 177 height 44
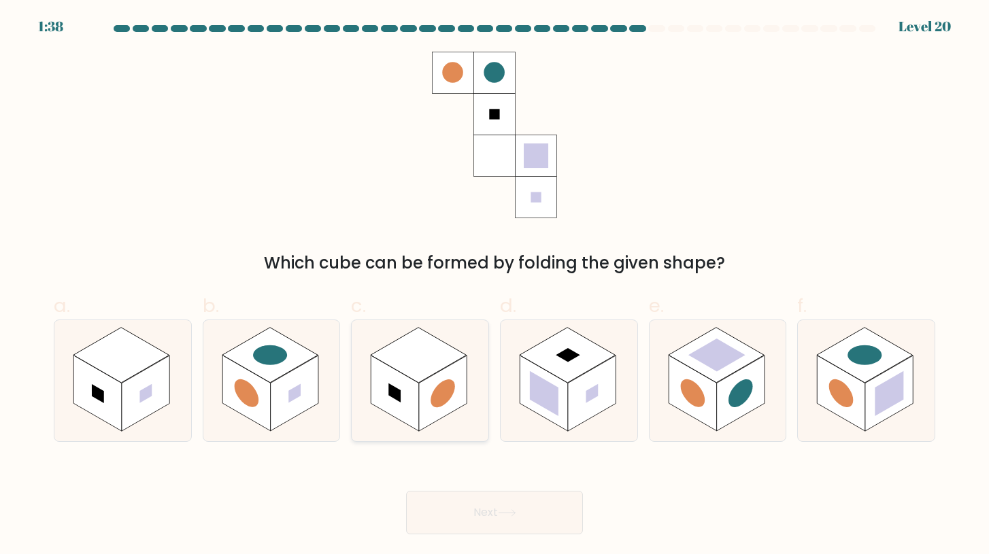
click at [431, 384] on rect at bounding box center [443, 393] width 48 height 75
click at [494, 286] on input "c." at bounding box center [494, 281] width 1 height 9
radio input "true"
click at [588, 360] on rect at bounding box center [568, 355] width 96 height 55
click at [495, 286] on input "d." at bounding box center [494, 281] width 1 height 9
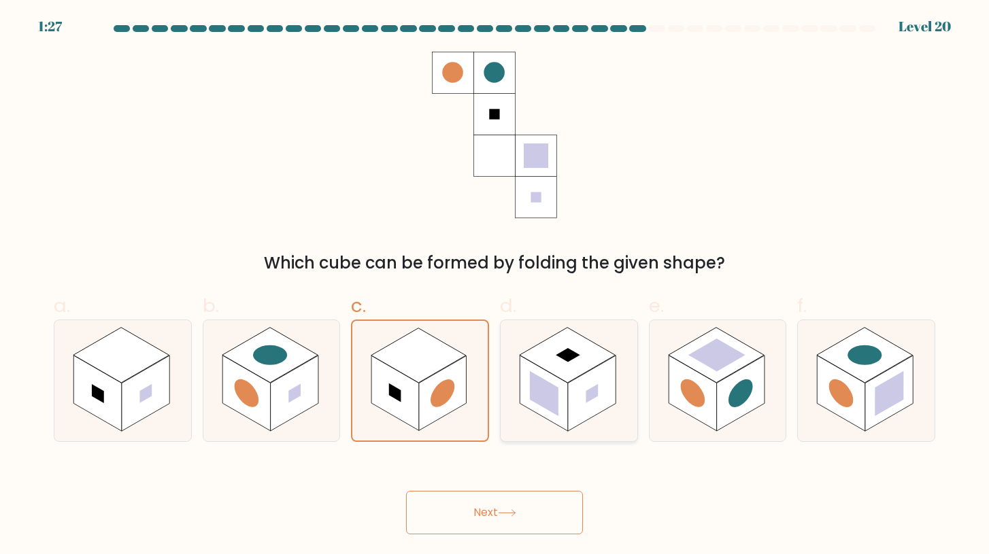
radio input "true"
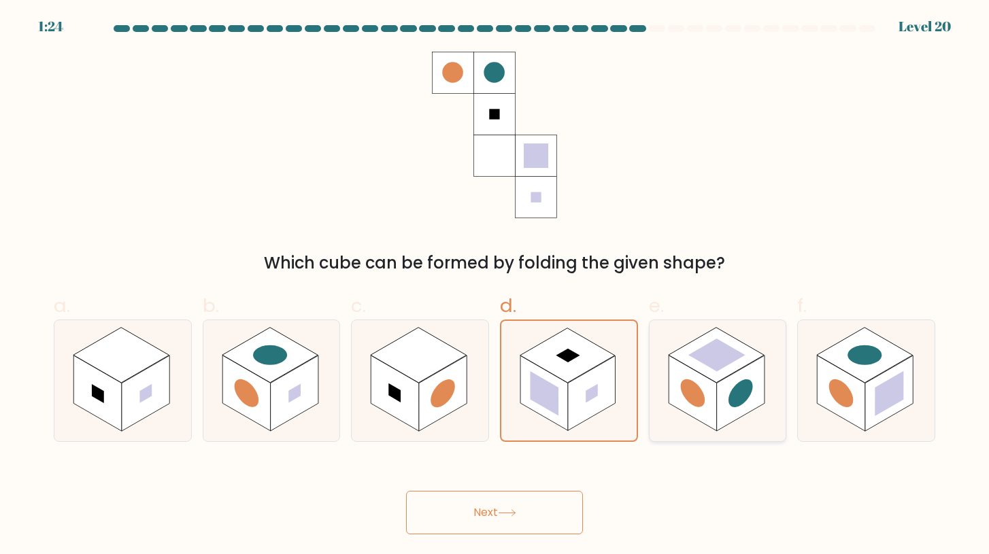
click at [707, 377] on rect at bounding box center [717, 355] width 96 height 55
click at [495, 286] on input "e." at bounding box center [494, 281] width 1 height 9
radio input "true"
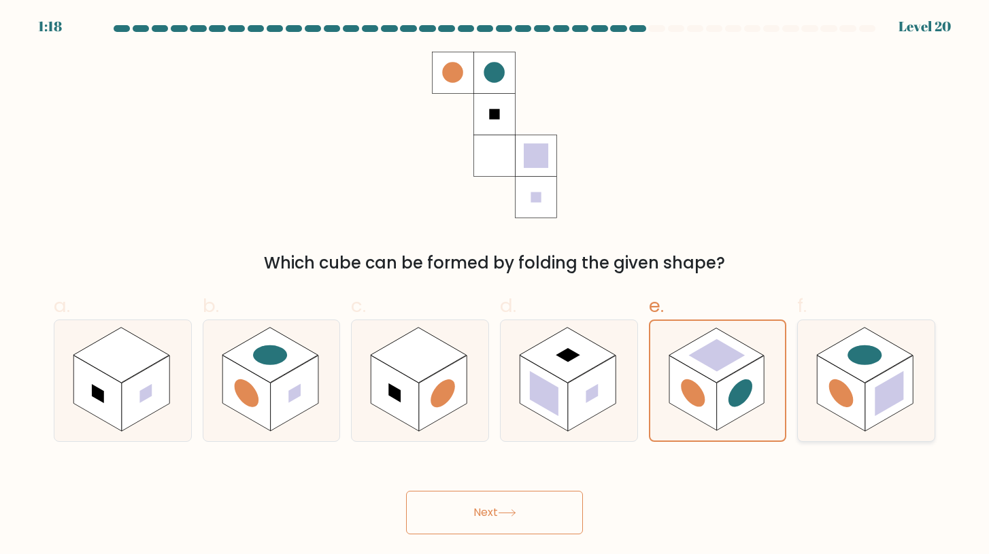
click at [863, 394] on rect at bounding box center [842, 393] width 48 height 75
click at [495, 286] on input "f." at bounding box center [494, 281] width 1 height 9
radio input "true"
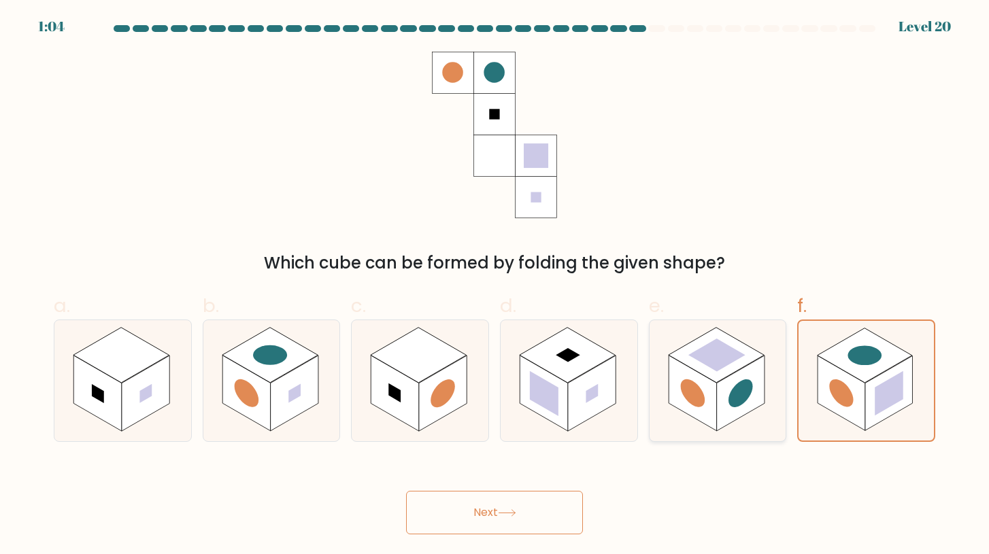
click at [726, 366] on rect at bounding box center [717, 355] width 96 height 55
click at [495, 286] on input "e." at bounding box center [494, 281] width 1 height 9
radio input "true"
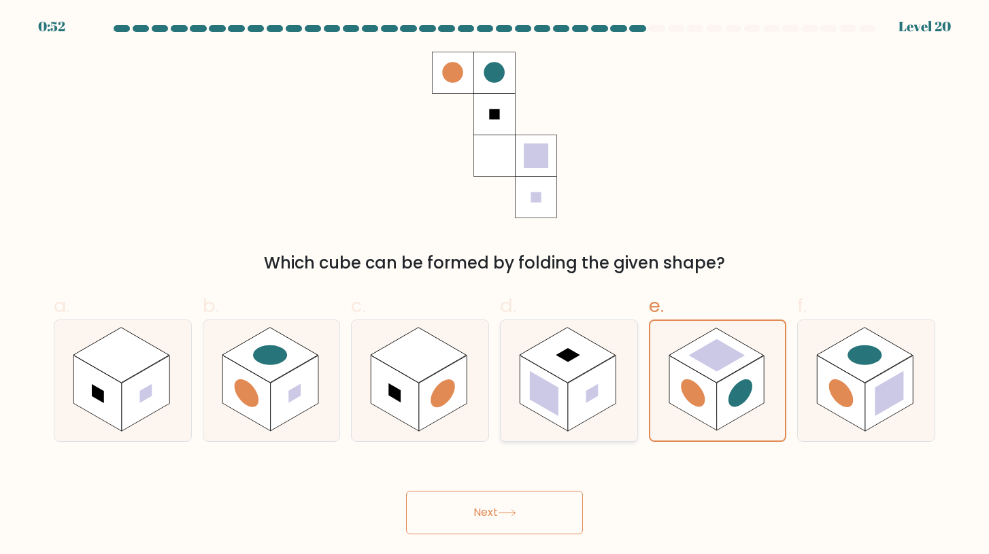
click at [556, 392] on rect at bounding box center [544, 393] width 29 height 45
click at [495, 286] on input "d." at bounding box center [494, 281] width 1 height 9
radio input "true"
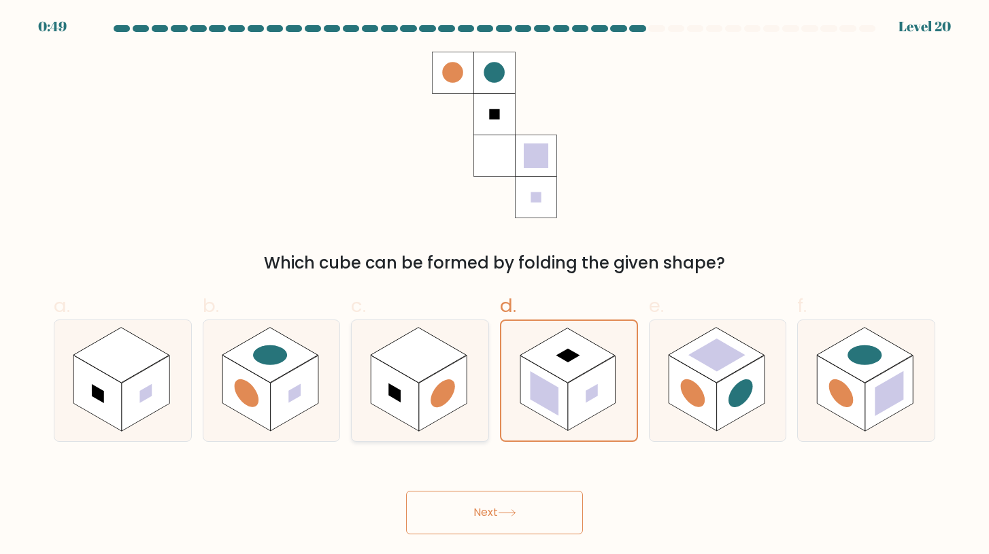
click at [422, 387] on rect at bounding box center [443, 393] width 48 height 75
click at [494, 286] on input "c." at bounding box center [494, 281] width 1 height 9
radio input "true"
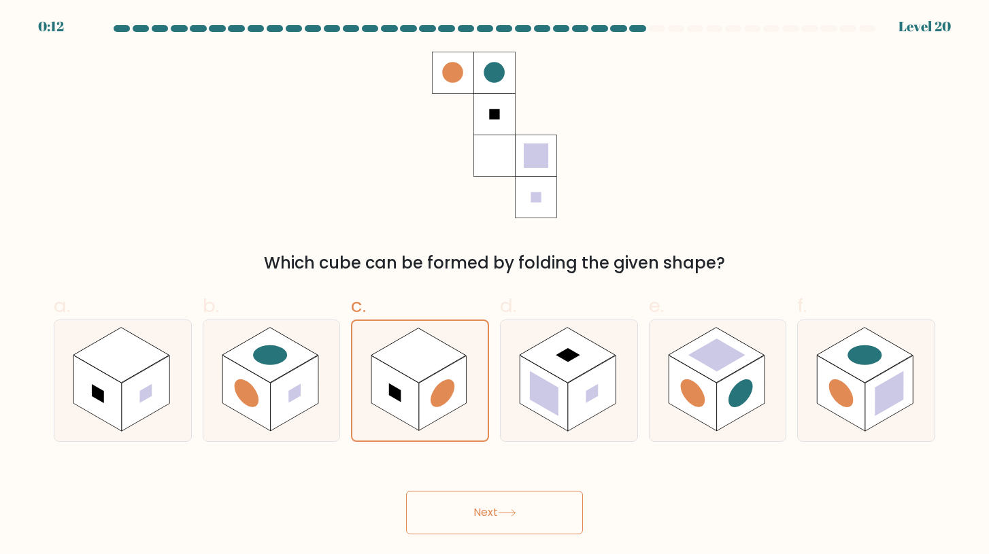
click at [460, 514] on button "Next" at bounding box center [494, 513] width 177 height 44
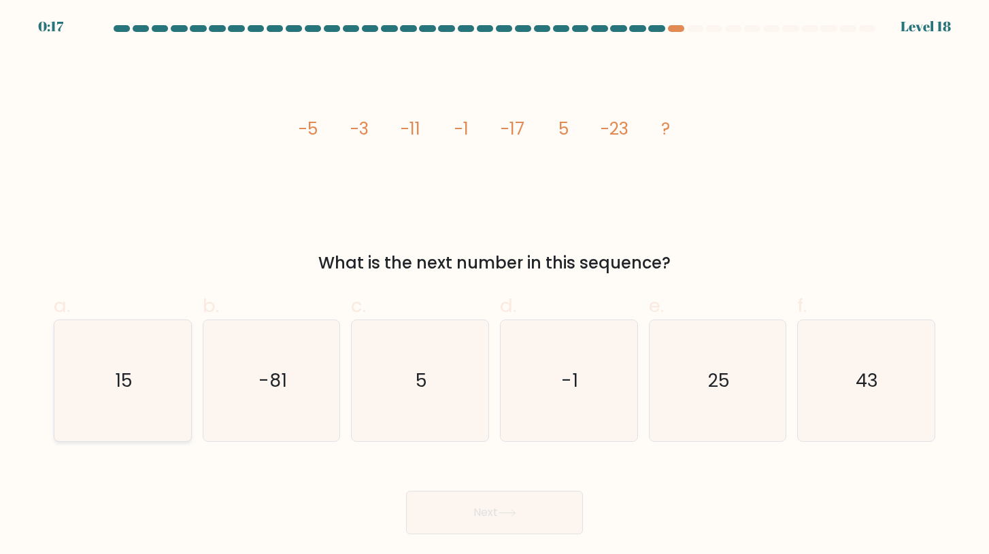
click at [89, 390] on icon "15" at bounding box center [122, 380] width 121 height 121
click at [494, 286] on input "a. 15" at bounding box center [494, 281] width 1 height 9
radio input "true"
click at [504, 528] on button "Next" at bounding box center [494, 513] width 177 height 44
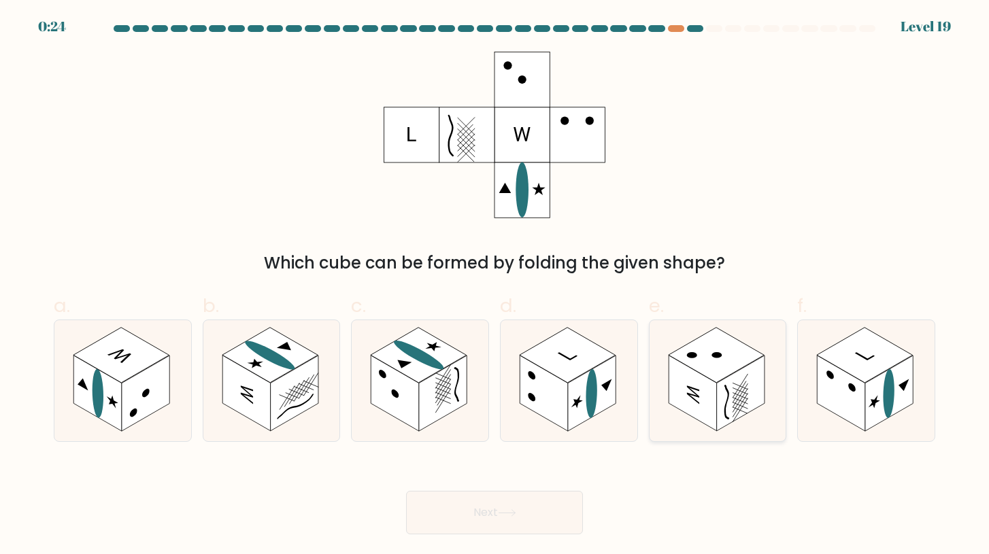
click at [747, 380] on rect at bounding box center [741, 393] width 48 height 75
click at [495, 286] on input "e." at bounding box center [494, 281] width 1 height 9
radio input "true"
click at [592, 407] on ellipse at bounding box center [591, 393] width 11 height 55
click at [495, 286] on input "d." at bounding box center [494, 281] width 1 height 9
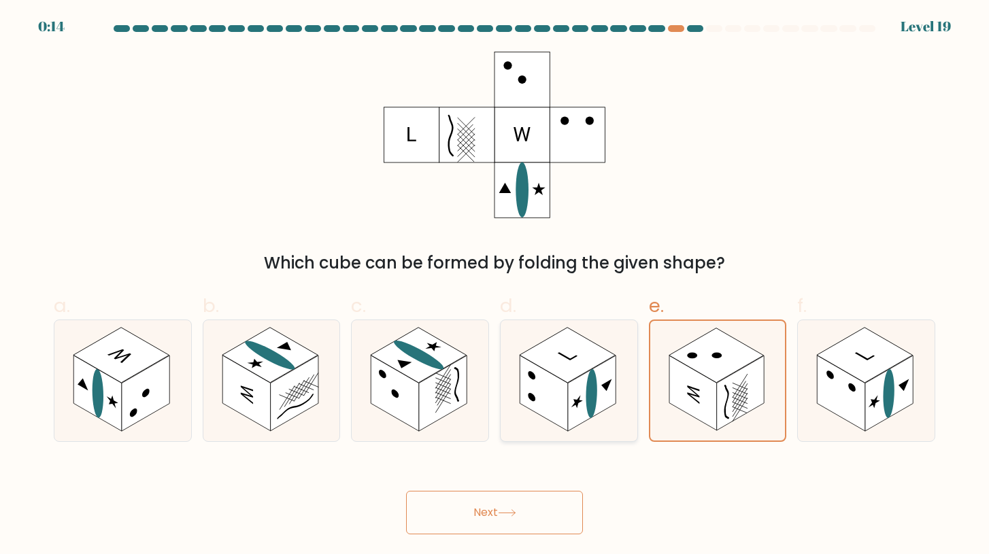
radio input "true"
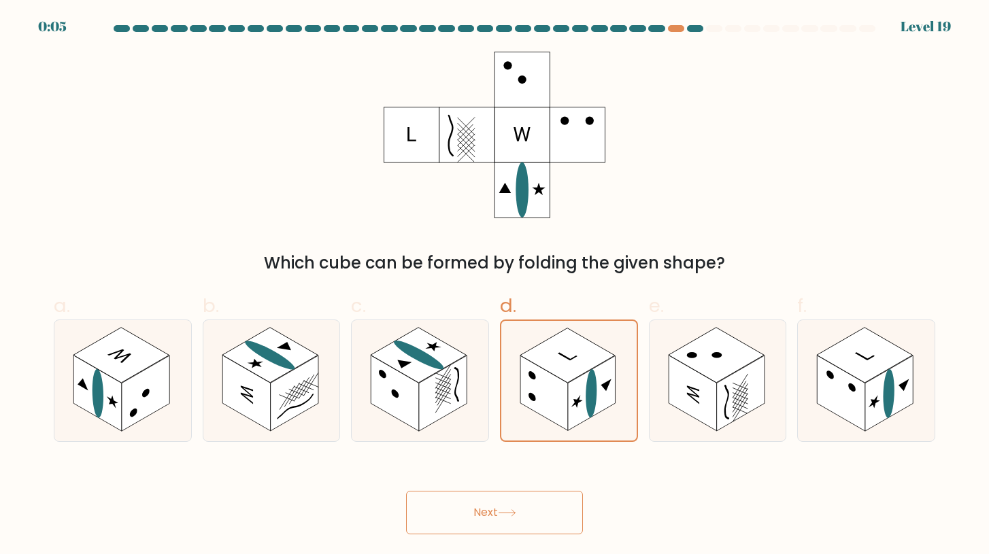
click at [524, 526] on button "Next" at bounding box center [494, 513] width 177 height 44
click at [509, 503] on button "Next" at bounding box center [494, 513] width 177 height 44
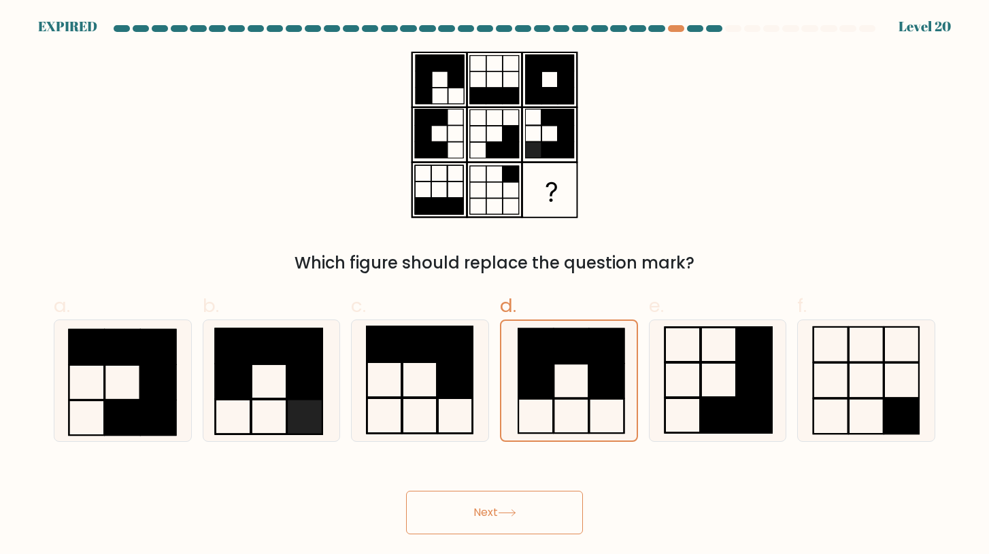
click at [584, 376] on icon at bounding box center [569, 381] width 120 height 120
click at [495, 286] on input "d." at bounding box center [494, 281] width 1 height 9
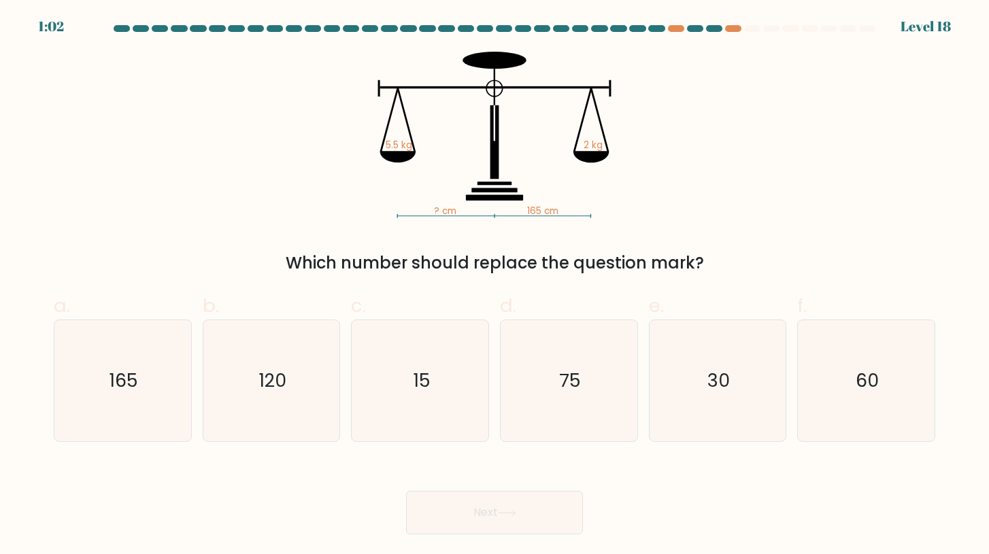
click at [874, 450] on form at bounding box center [494, 279] width 989 height 509
click at [874, 410] on icon "60" at bounding box center [865, 380] width 121 height 121
click at [495, 286] on input "f. 60" at bounding box center [494, 281] width 1 height 9
radio input "true"
click at [477, 520] on button "Next" at bounding box center [494, 513] width 177 height 44
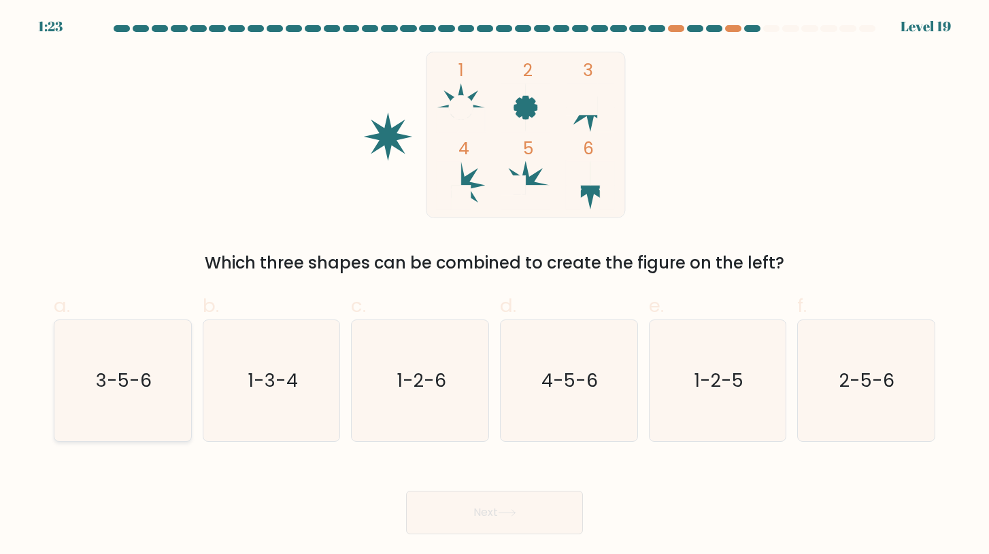
click at [126, 388] on text "3-5-6" at bounding box center [124, 380] width 56 height 25
click at [494, 286] on input "a. 3-5-6" at bounding box center [494, 281] width 1 height 9
radio input "true"
click at [594, 368] on text "4-5-6" at bounding box center [570, 380] width 56 height 25
click at [495, 286] on input "d. 4-5-6" at bounding box center [494, 281] width 1 height 9
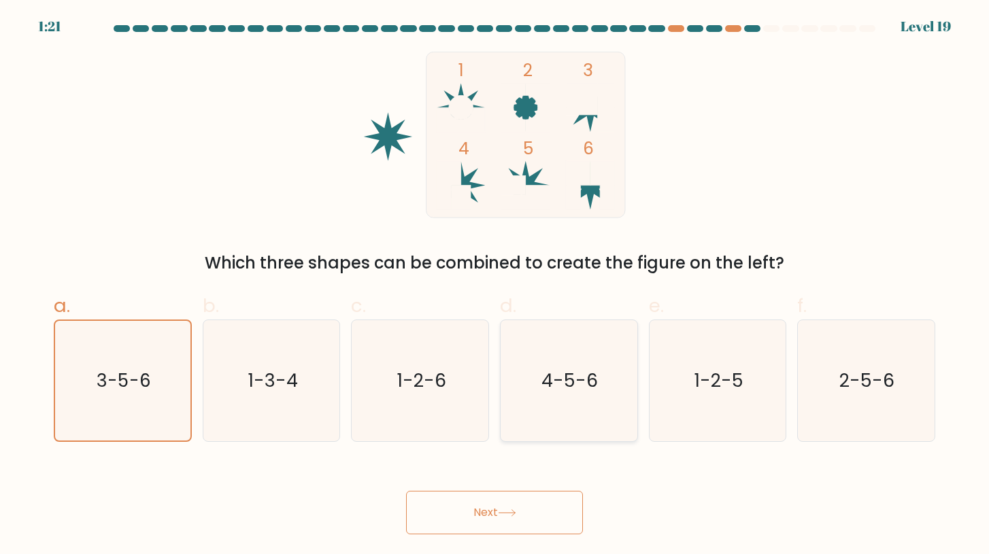
radio input "true"
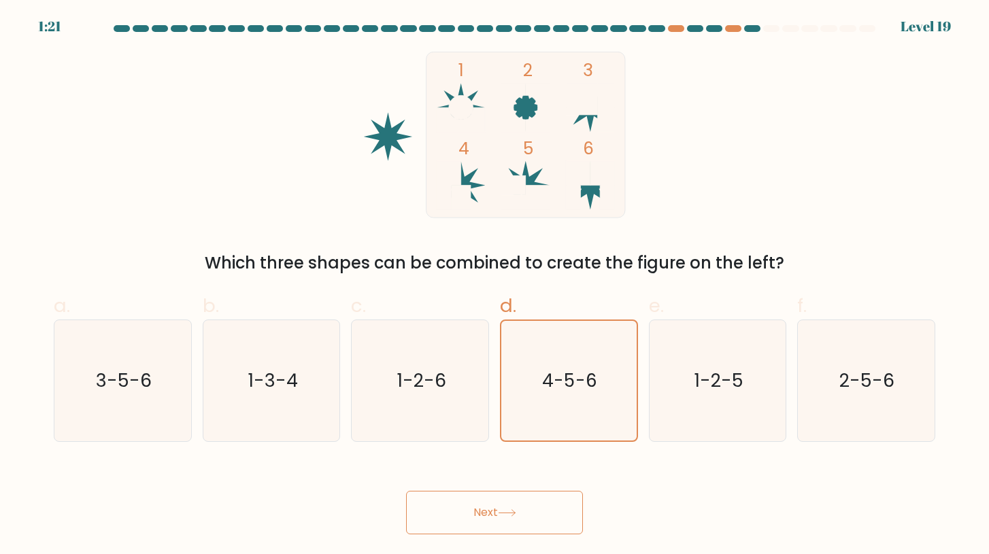
click at [520, 495] on button "Next" at bounding box center [494, 513] width 177 height 44
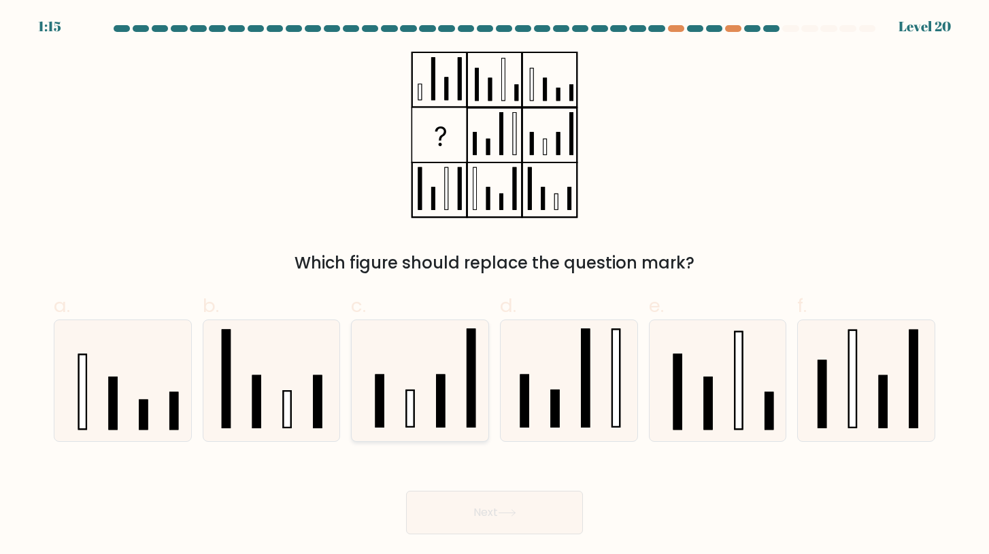
click at [437, 379] on rect at bounding box center [440, 401] width 7 height 52
click at [494, 286] on input "c." at bounding box center [494, 281] width 1 height 9
radio input "true"
click at [837, 388] on icon at bounding box center [865, 380] width 121 height 121
click at [495, 286] on input "f." at bounding box center [494, 281] width 1 height 9
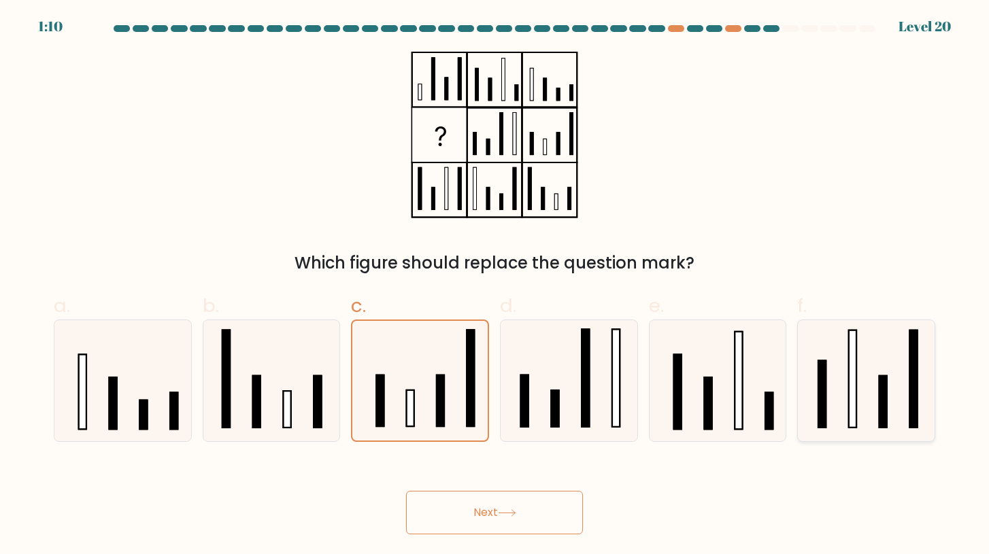
radio input "true"
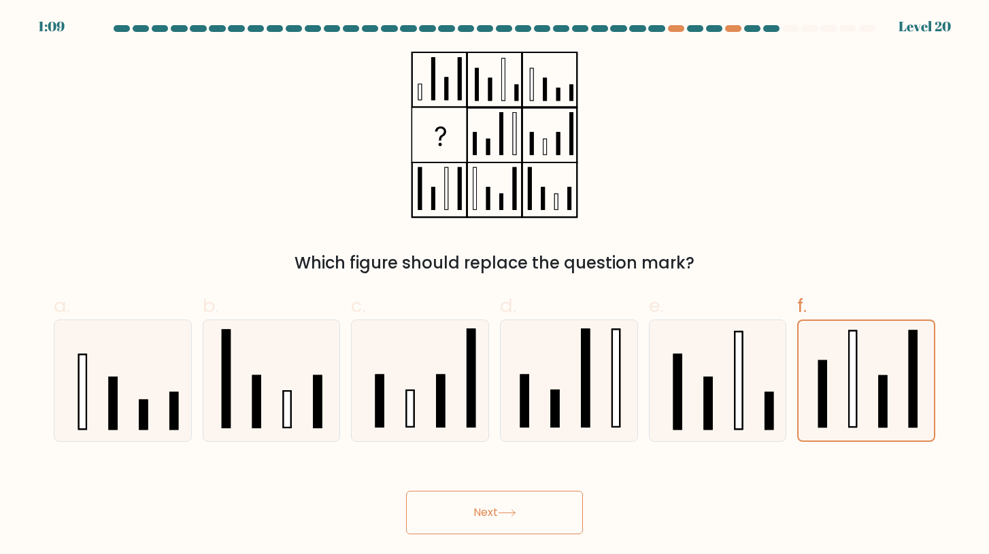
click at [543, 511] on button "Next" at bounding box center [494, 513] width 177 height 44
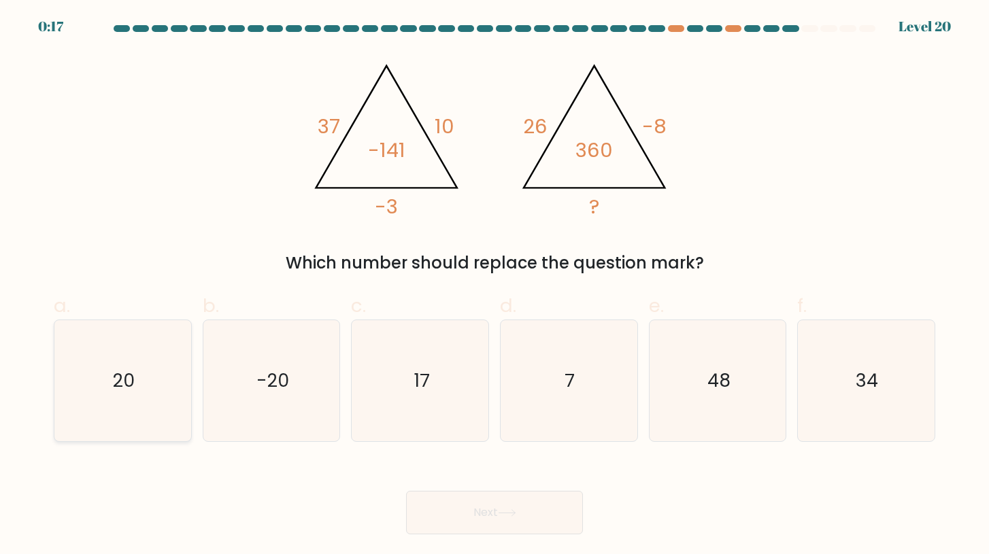
click at [131, 379] on text "20" at bounding box center [124, 380] width 22 height 25
click at [494, 286] on input "a. 20" at bounding box center [494, 281] width 1 height 9
radio input "true"
click at [526, 508] on button "Next" at bounding box center [494, 513] width 177 height 44
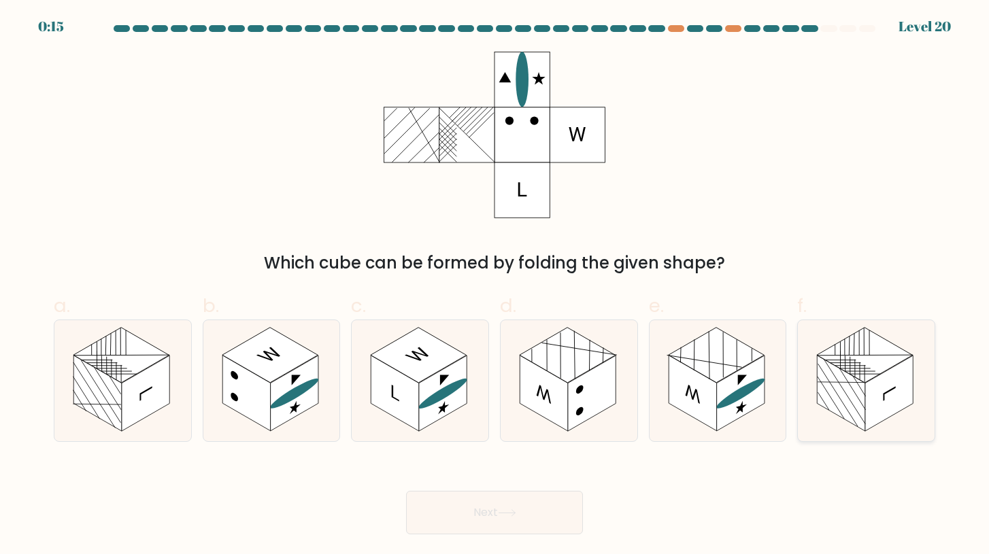
click at [828, 358] on rect at bounding box center [865, 355] width 96 height 55
click at [495, 286] on input "f." at bounding box center [494, 281] width 1 height 9
radio input "true"
click at [536, 501] on button "Next" at bounding box center [494, 513] width 177 height 44
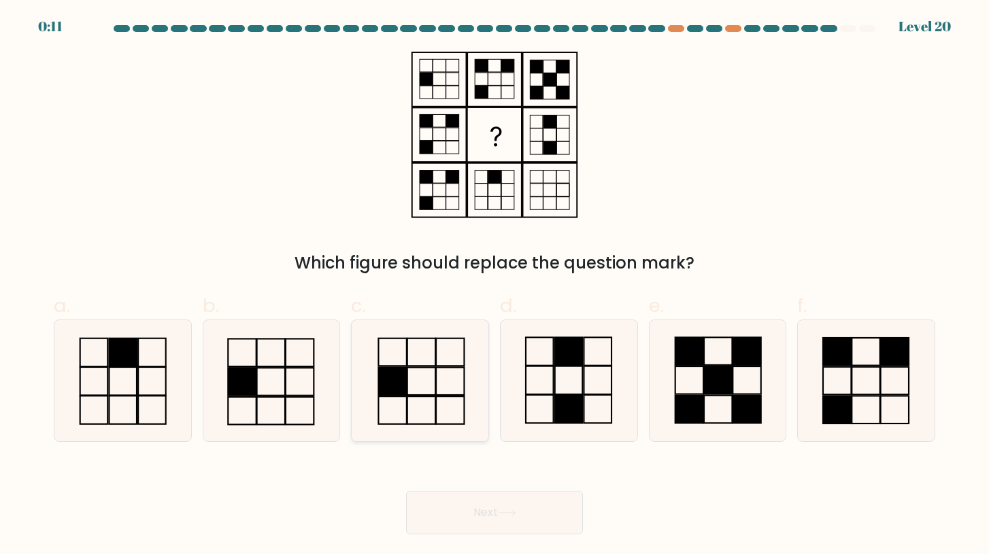
click at [409, 347] on icon at bounding box center [420, 380] width 121 height 121
click at [494, 286] on input "c." at bounding box center [494, 281] width 1 height 9
radio input "true"
click at [127, 366] on rect at bounding box center [124, 353] width 28 height 28
click at [494, 286] on input "a." at bounding box center [494, 281] width 1 height 9
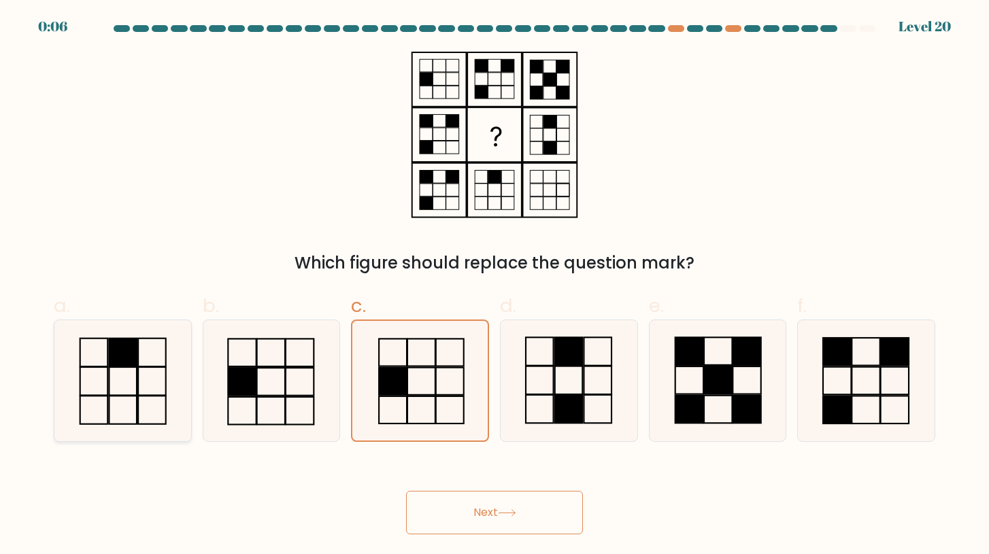
radio input "true"
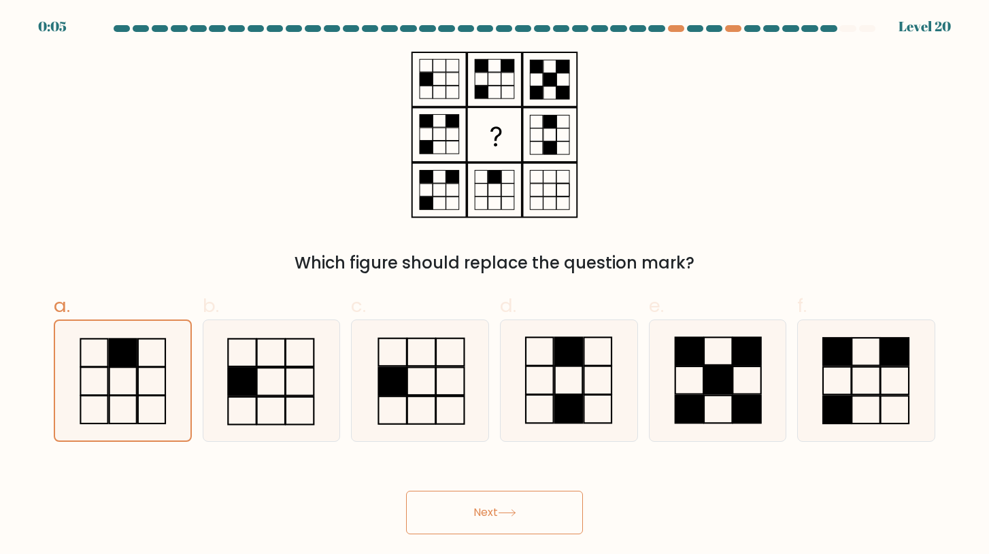
click at [471, 505] on button "Next" at bounding box center [494, 513] width 177 height 44
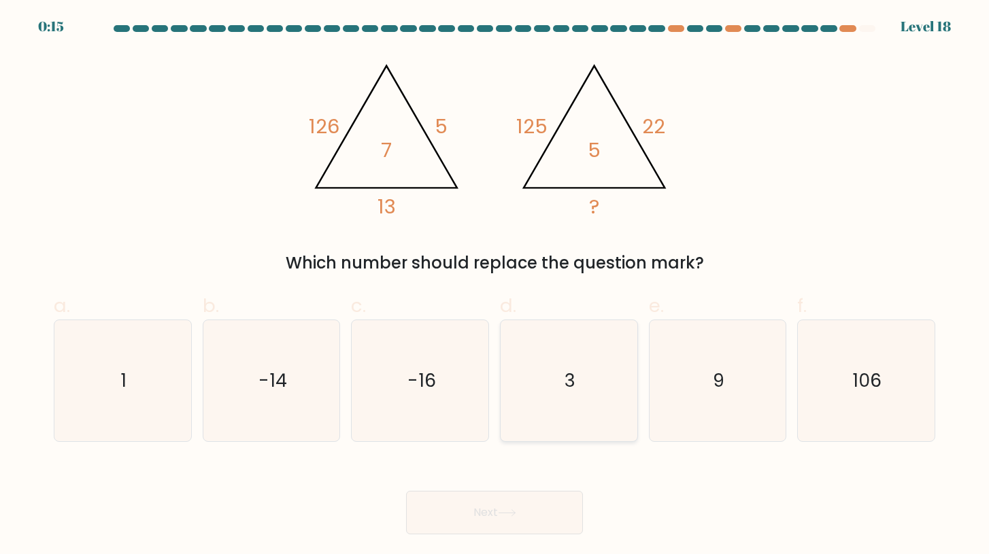
click at [630, 409] on div "3" at bounding box center [569, 381] width 138 height 122
click at [495, 286] on input "d. 3" at bounding box center [494, 281] width 1 height 9
radio input "true"
click at [524, 516] on button "Next" at bounding box center [494, 513] width 177 height 44
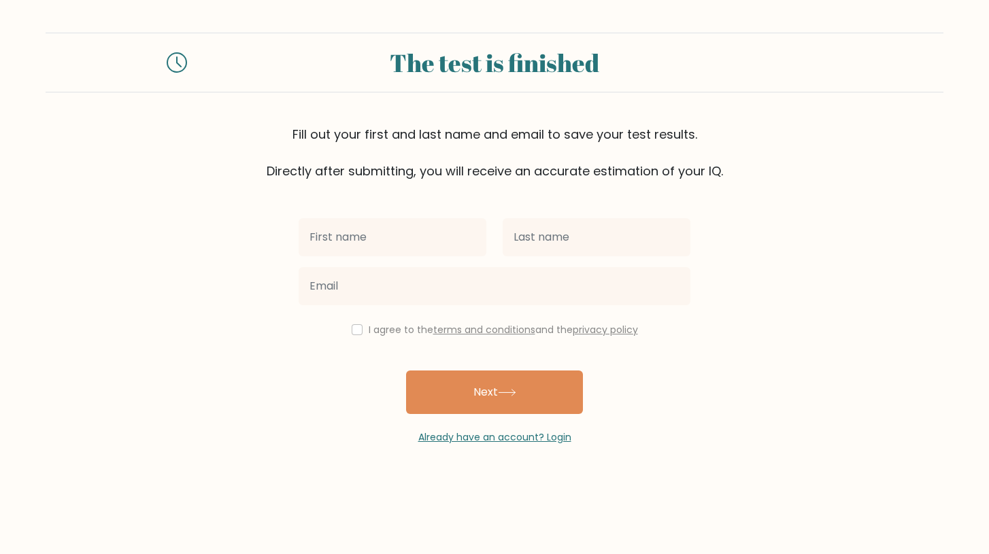
type input "A"
type input "m"
type input "ma guy"
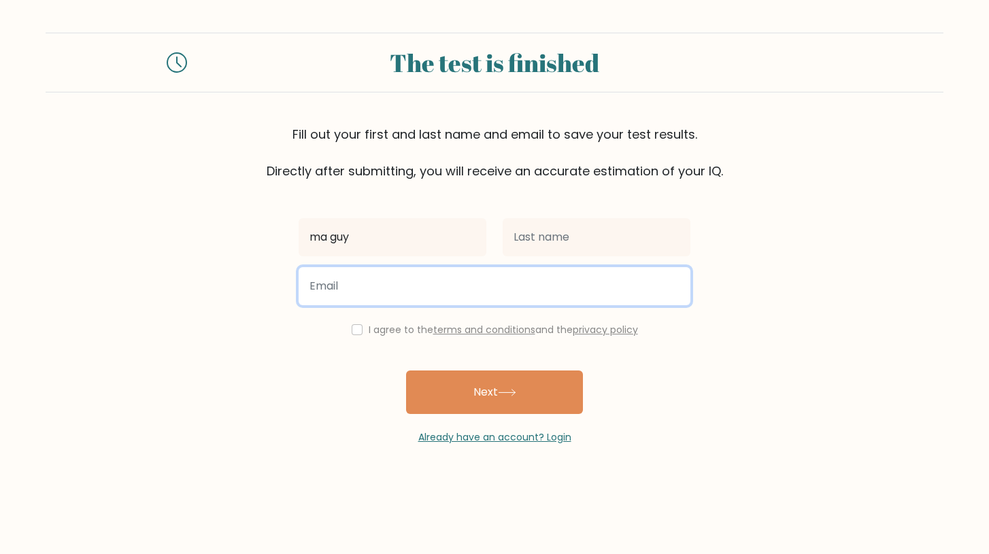
click at [596, 290] on input "email" at bounding box center [495, 286] width 392 height 38
type input "[EMAIL_ADDRESS][DOMAIN_NAME]"
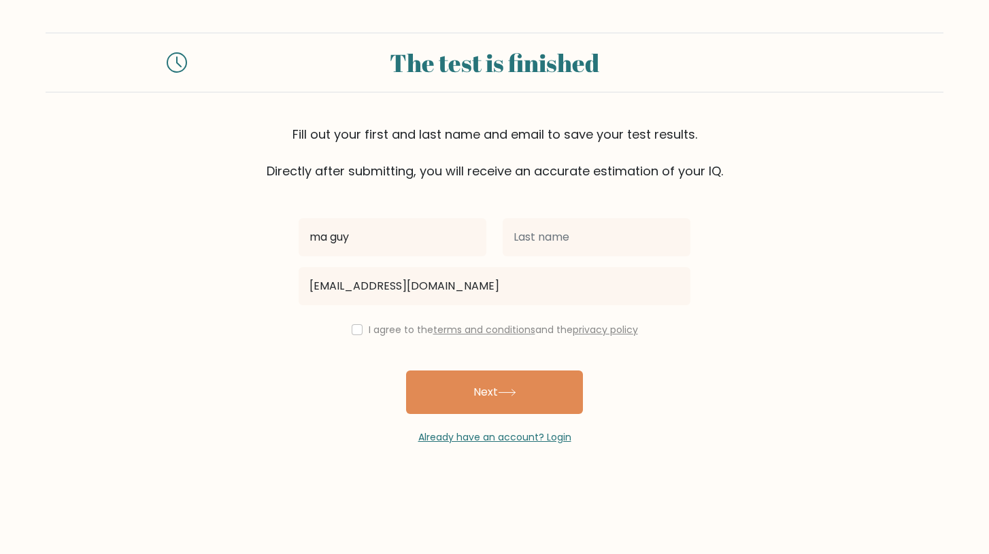
click at [381, 331] on label "I agree to the terms and conditions and the privacy policy" at bounding box center [503, 330] width 269 height 14
click at [371, 334] on label "I agree to the terms and conditions and the privacy policy" at bounding box center [503, 330] width 269 height 14
click at [358, 333] on input "checkbox" at bounding box center [357, 329] width 11 height 11
checkbox input "true"
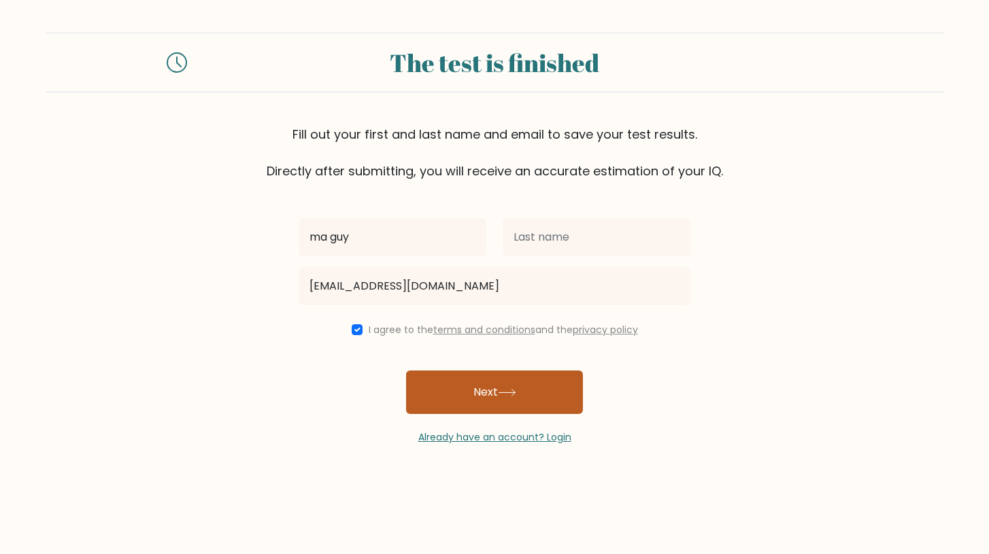
click at [440, 390] on button "Next" at bounding box center [494, 393] width 177 height 44
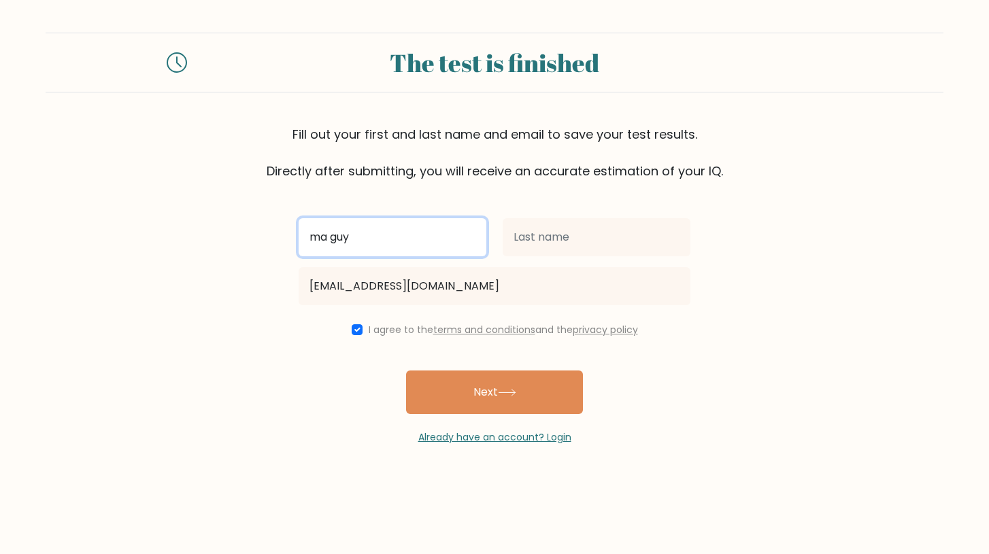
click at [397, 250] on input "ma guy" at bounding box center [393, 237] width 188 height 38
type input "reja"
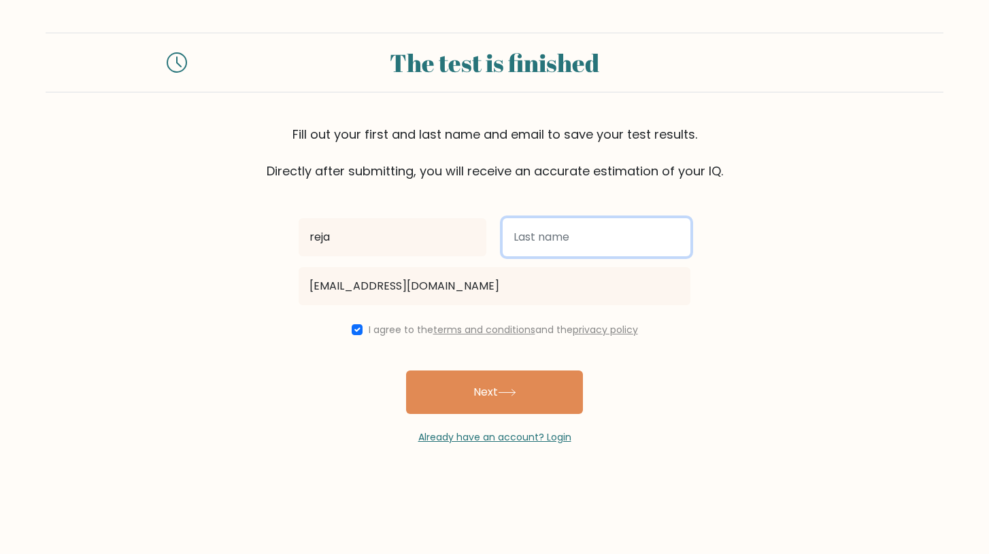
click at [521, 237] on input "text" at bounding box center [597, 237] width 188 height 38
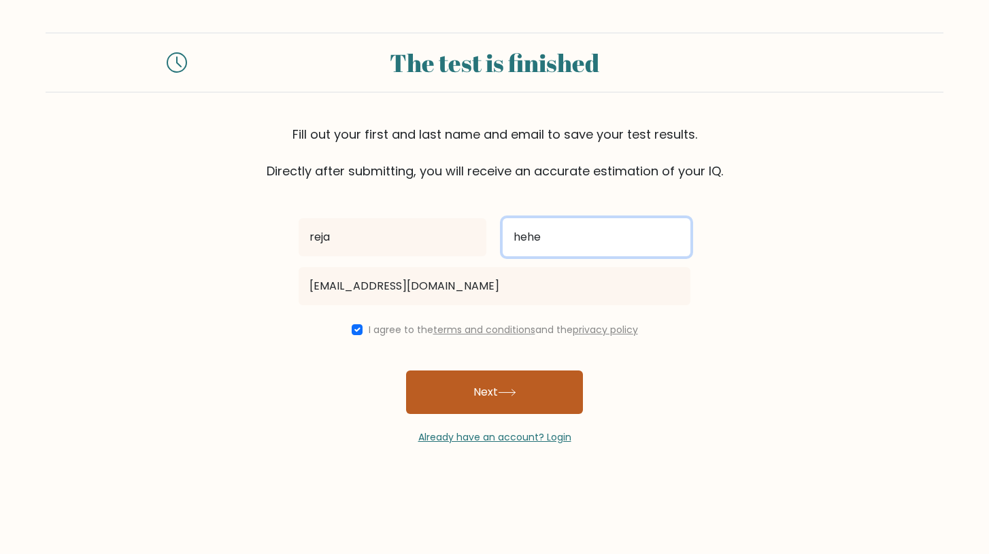
type input "hehe"
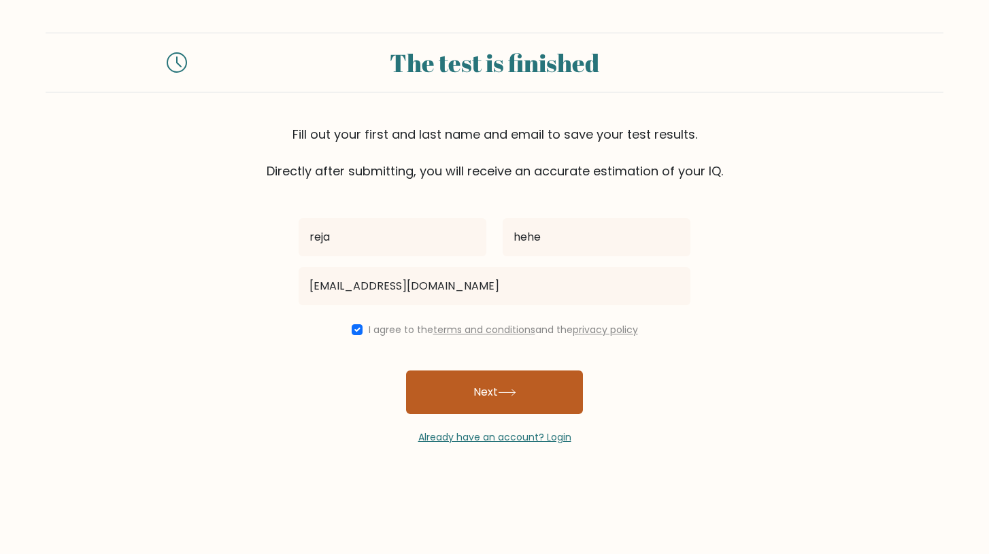
click at [484, 392] on button "Next" at bounding box center [494, 393] width 177 height 44
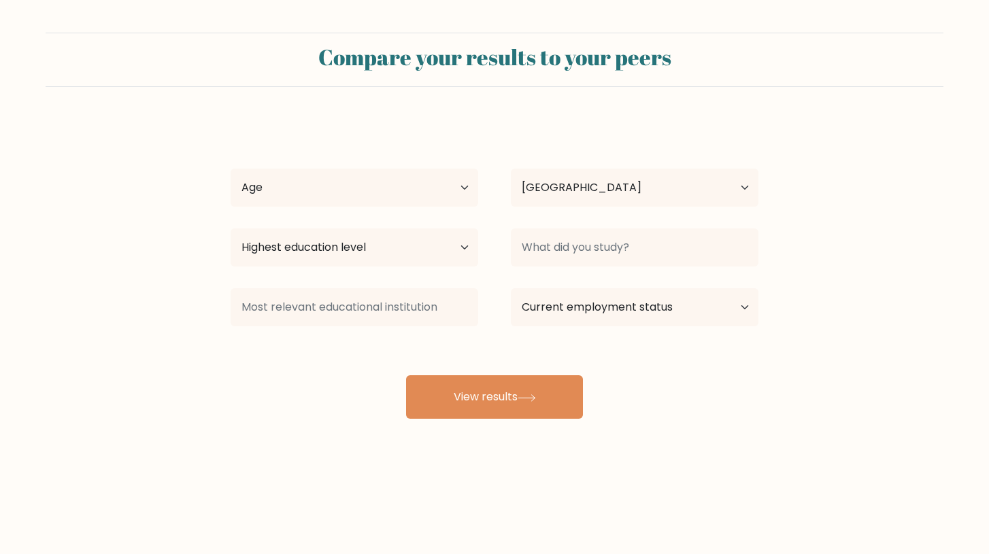
select select "ID"
click at [351, 195] on select "Age Under [DEMOGRAPHIC_DATA] [DEMOGRAPHIC_DATA] [DEMOGRAPHIC_DATA] [DEMOGRAPHIC…" at bounding box center [355, 188] width 248 height 38
select select "18_24"
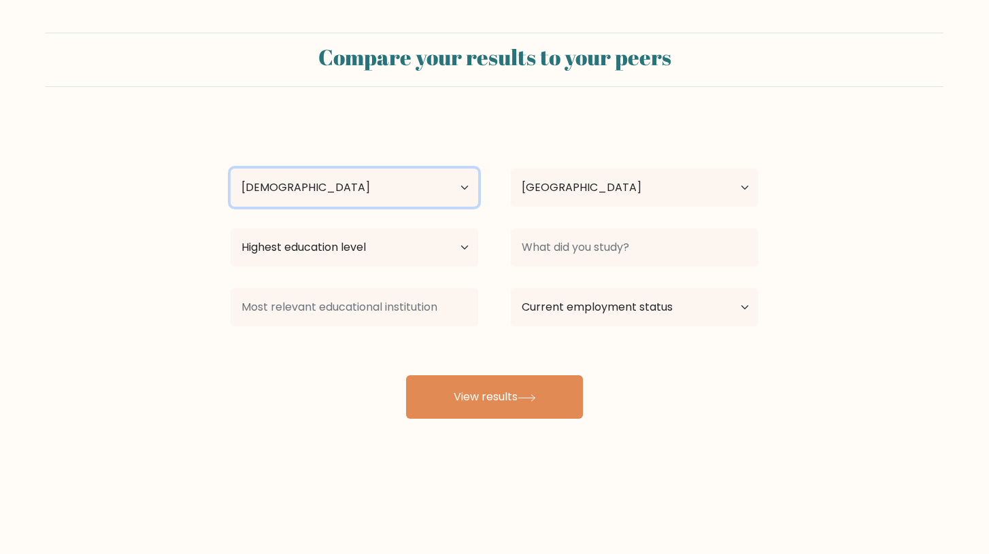
click at [231, 169] on select "Age Under [DEMOGRAPHIC_DATA] [DEMOGRAPHIC_DATA] [DEMOGRAPHIC_DATA] [DEMOGRAPHIC…" at bounding box center [355, 188] width 248 height 38
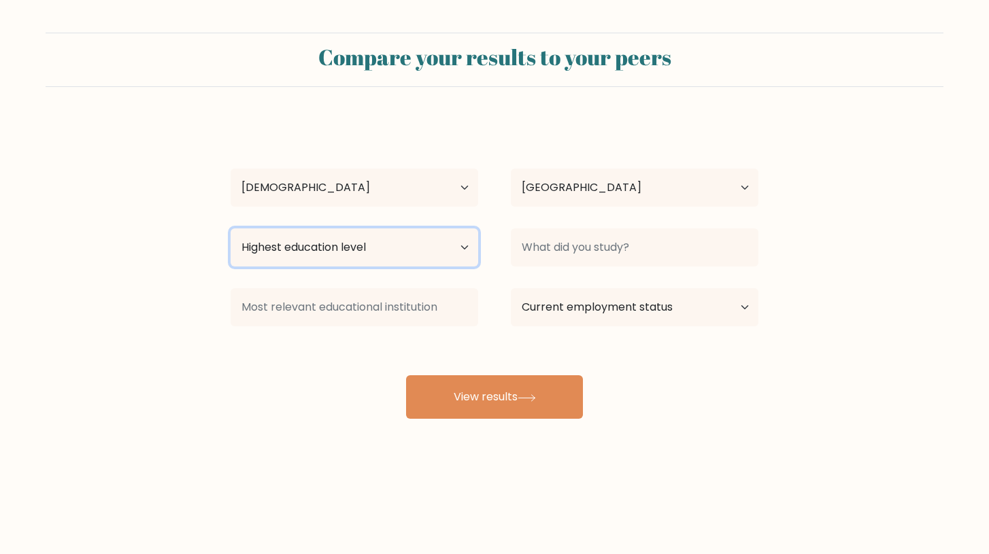
click at [366, 246] on select "Highest education level No schooling Primary Lower Secondary Upper Secondary Oc…" at bounding box center [355, 248] width 248 height 38
select select "bachelors_degree"
click at [231, 229] on select "Highest education level No schooling Primary Lower Secondary Upper Secondary Oc…" at bounding box center [355, 248] width 248 height 38
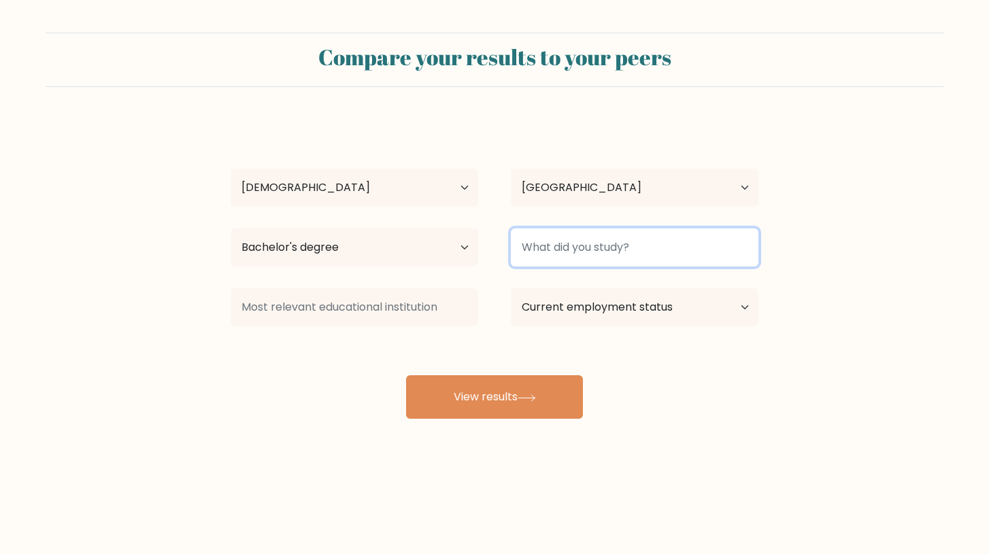
click at [605, 241] on input at bounding box center [635, 248] width 248 height 38
type input "m"
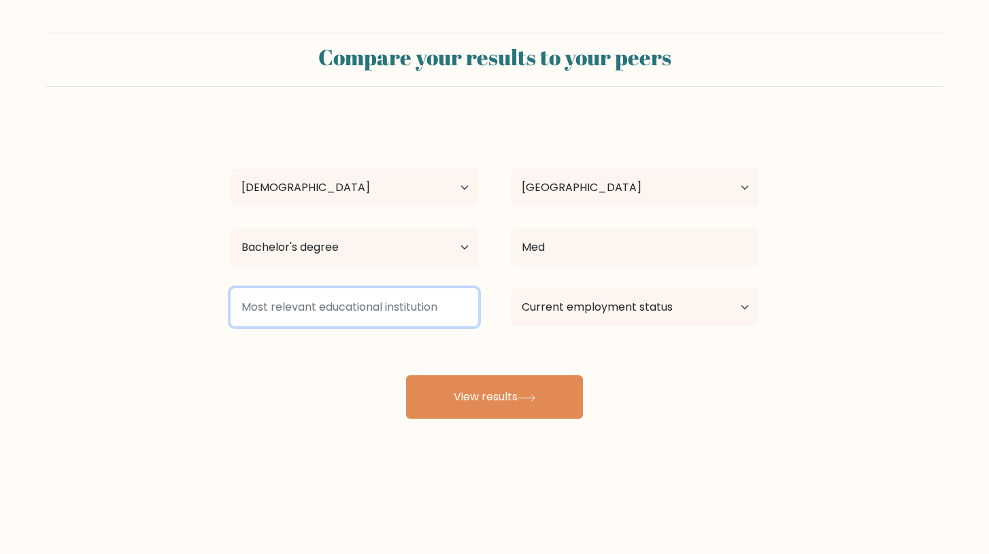
click at [419, 303] on input at bounding box center [355, 307] width 248 height 38
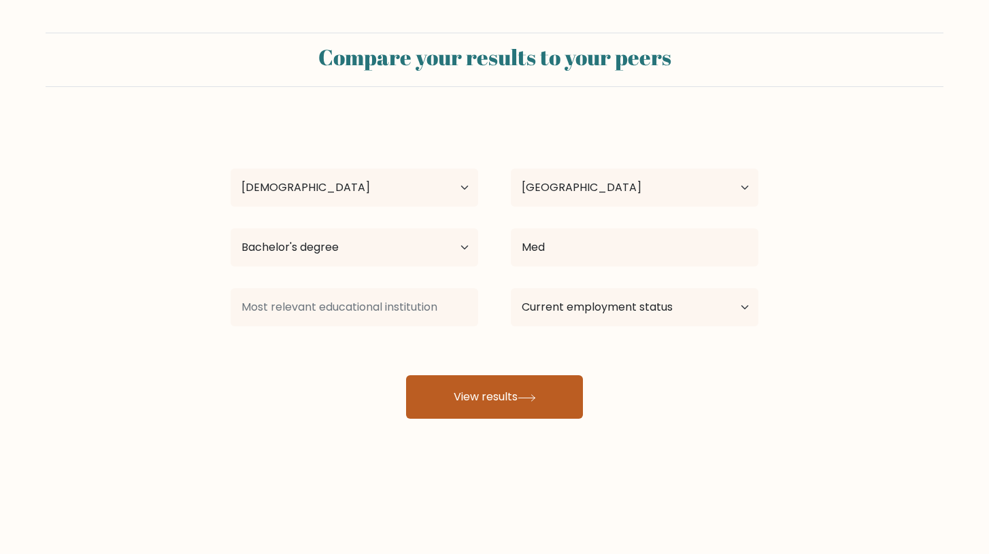
click at [501, 397] on button "View results" at bounding box center [494, 397] width 177 height 44
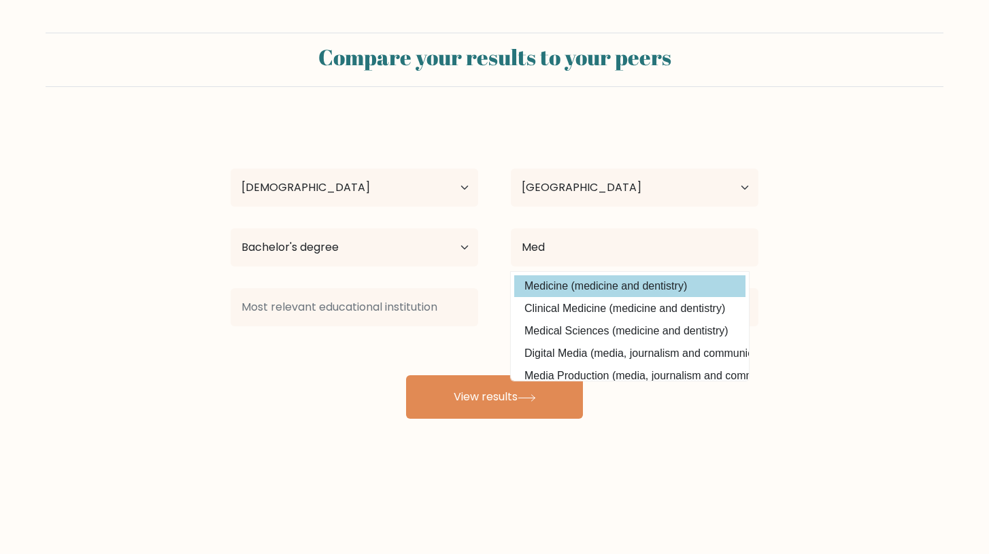
click at [556, 284] on option "Medicine (medicine and dentistry)" at bounding box center [629, 286] width 231 height 22
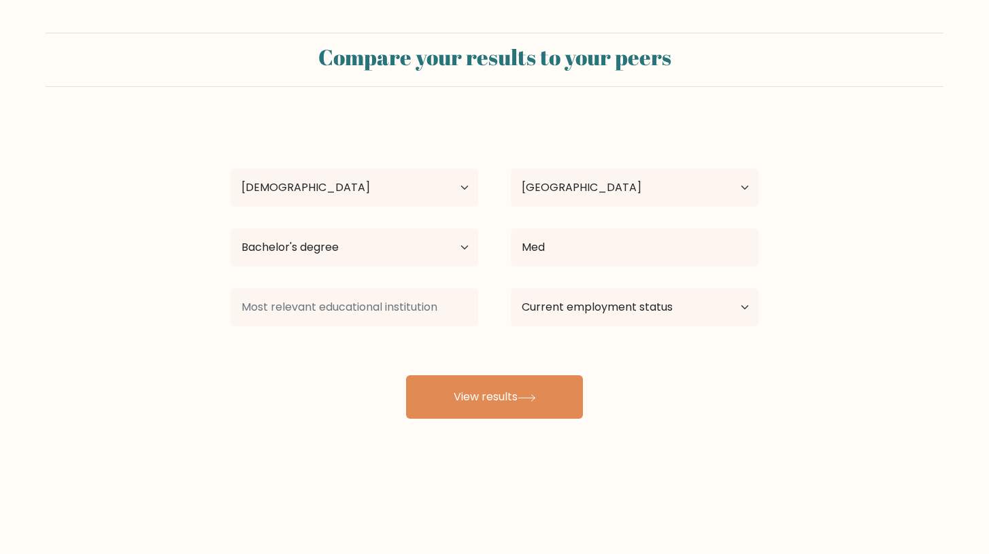
type input "Medicine"
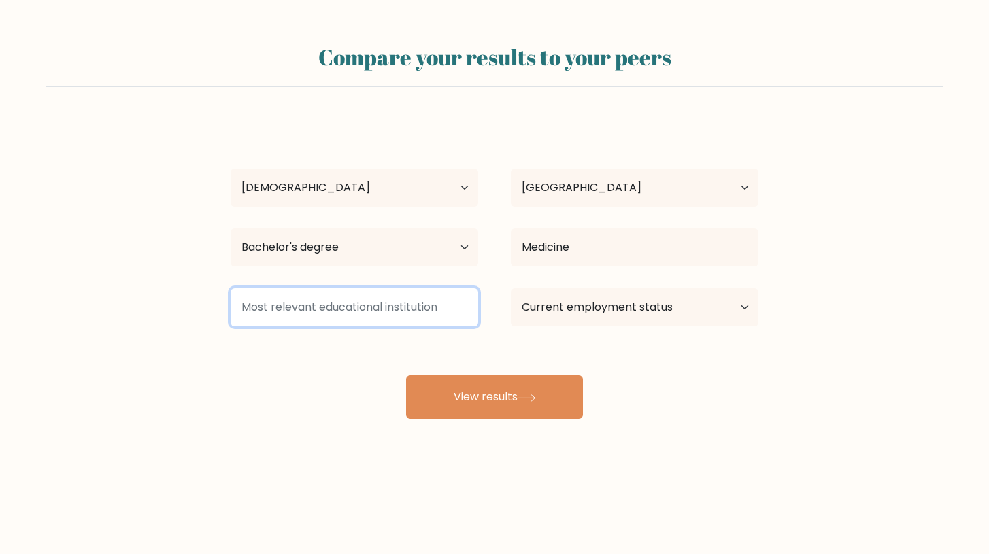
click at [396, 303] on input at bounding box center [355, 307] width 248 height 38
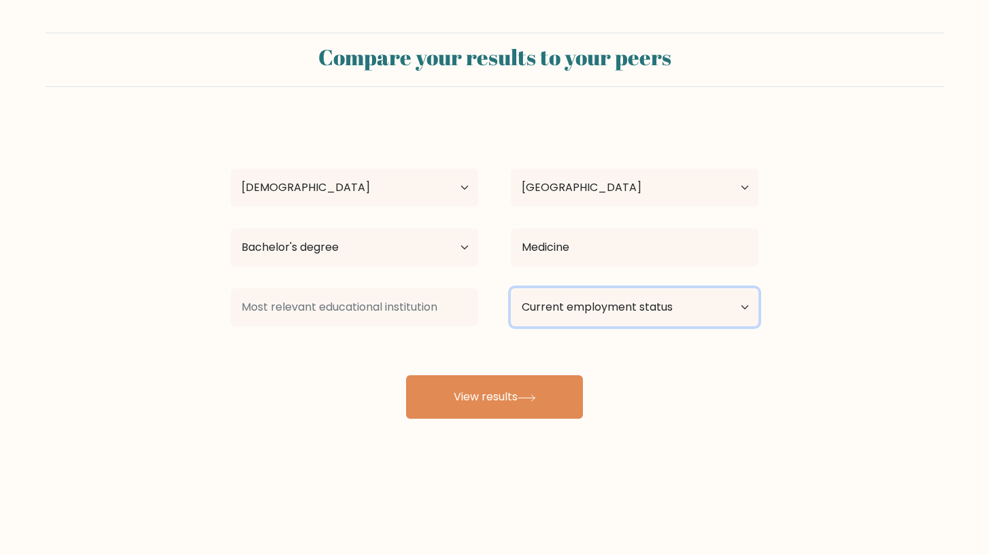
click at [533, 318] on select "Current employment status Employed Student Retired Other / prefer not to answer" at bounding box center [635, 307] width 248 height 38
select select "student"
click at [511, 288] on select "Current employment status Employed Student Retired Other / prefer not to answer" at bounding box center [635, 307] width 248 height 38
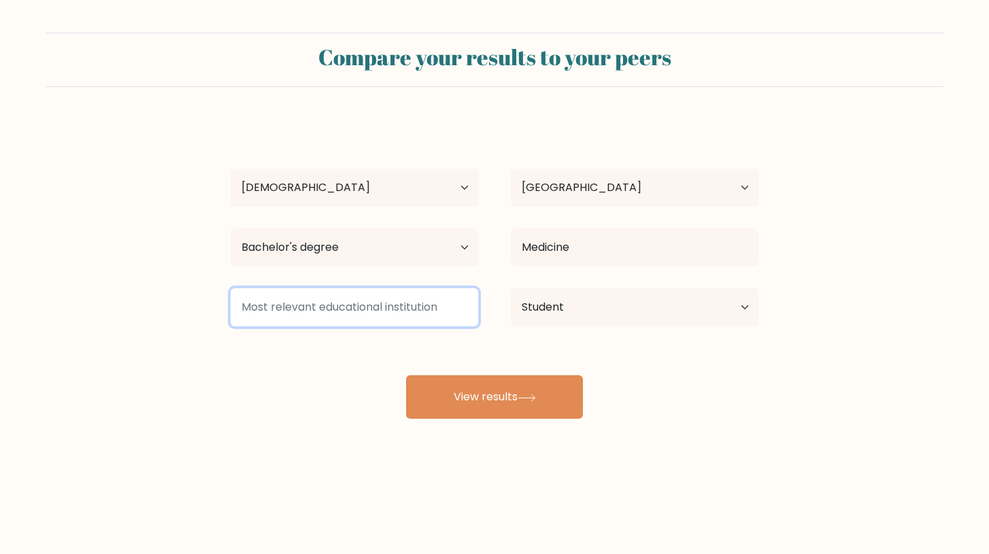
click at [363, 312] on input at bounding box center [355, 307] width 248 height 38
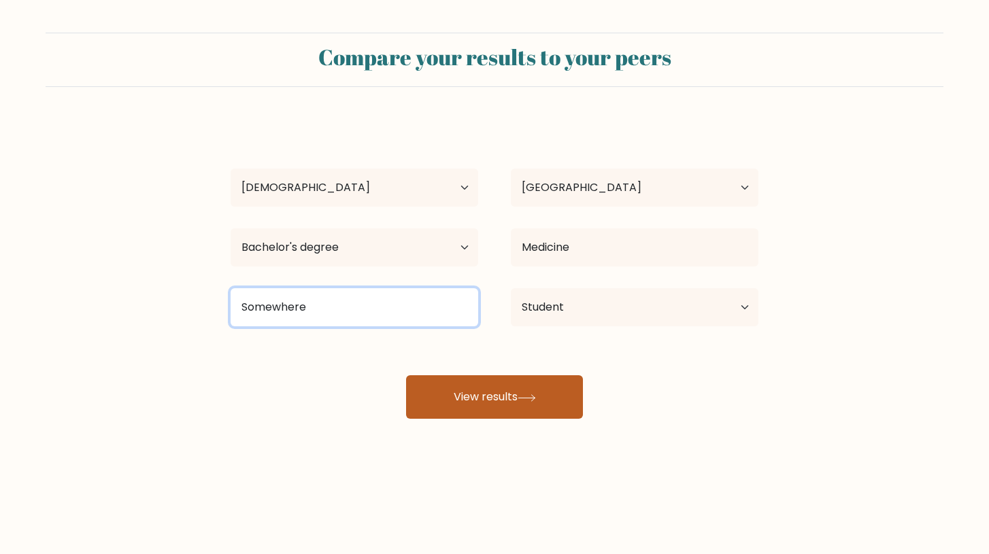
type input "Somewhere"
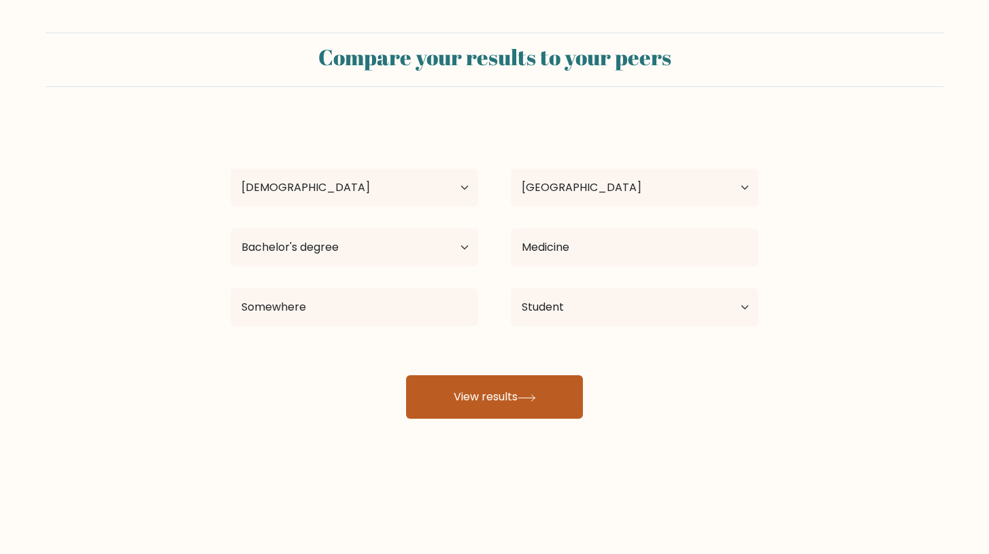
click at [469, 395] on button "View results" at bounding box center [494, 397] width 177 height 44
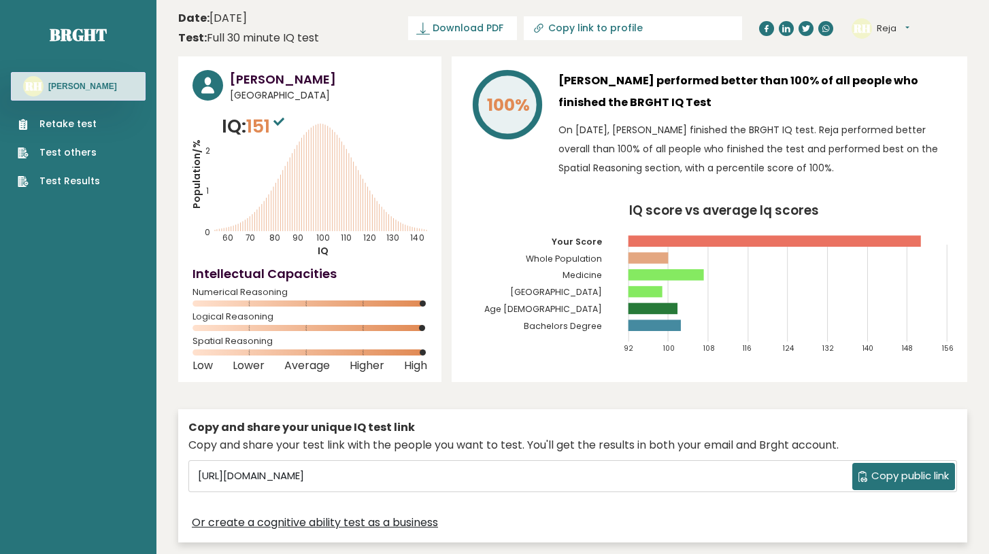
click at [273, 82] on h3 "[PERSON_NAME]" at bounding box center [328, 79] width 197 height 18
click at [28, 88] on text "RH" at bounding box center [33, 86] width 18 height 16
click at [884, 28] on button "Reja" at bounding box center [893, 29] width 33 height 14
click at [905, 71] on link "Profile" at bounding box center [911, 68] width 69 height 19
click at [895, 29] on button "Reja" at bounding box center [893, 29] width 33 height 14
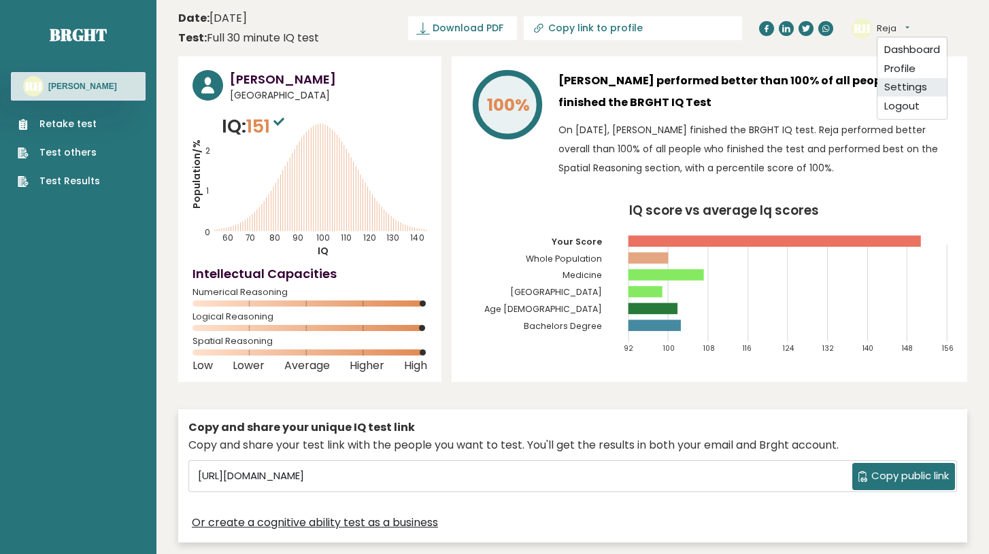
click at [899, 85] on link "Settings" at bounding box center [911, 87] width 69 height 19
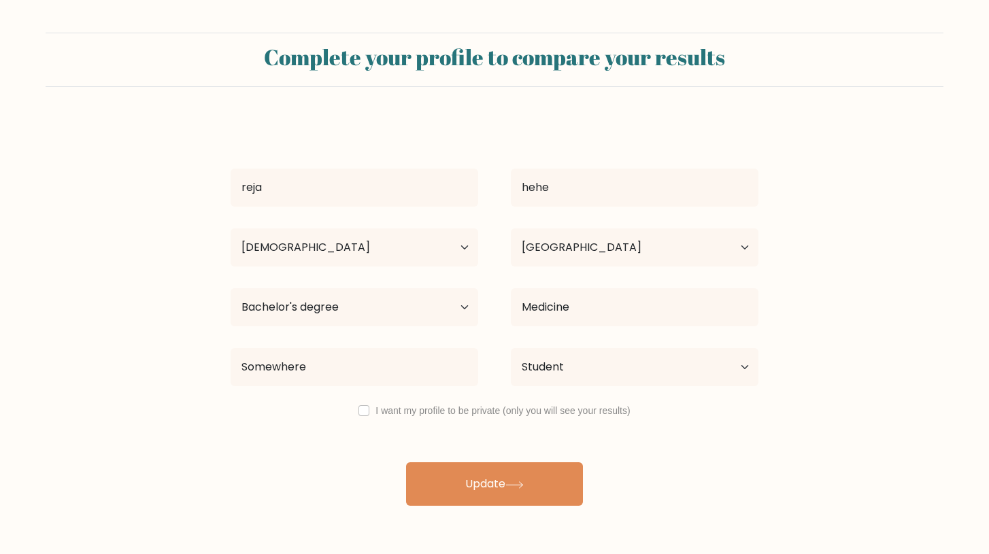
select select "18_24"
select select "ID"
select select "bachelors_degree"
select select "student"
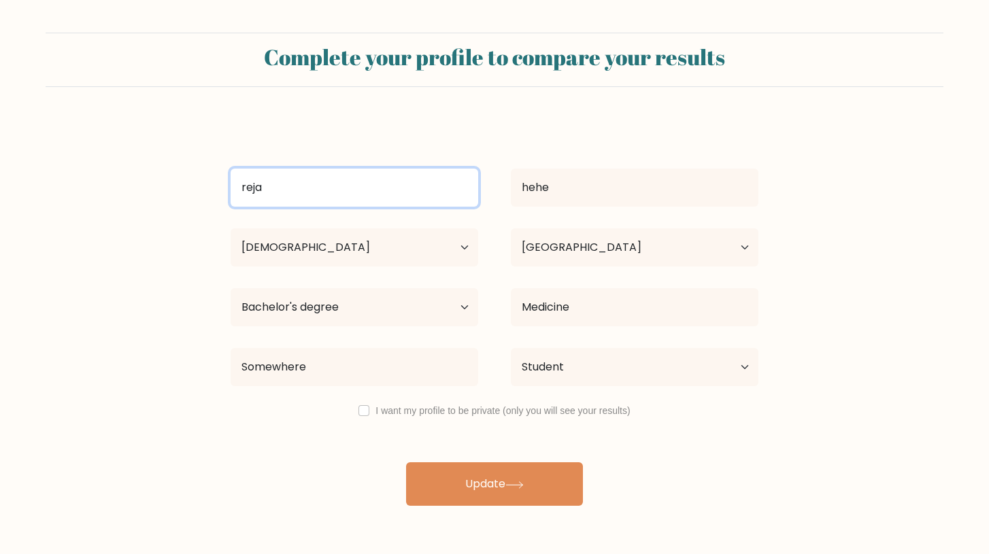
click at [360, 195] on input "reja" at bounding box center [355, 188] width 248 height 38
type input "r"
type input "Rheza"
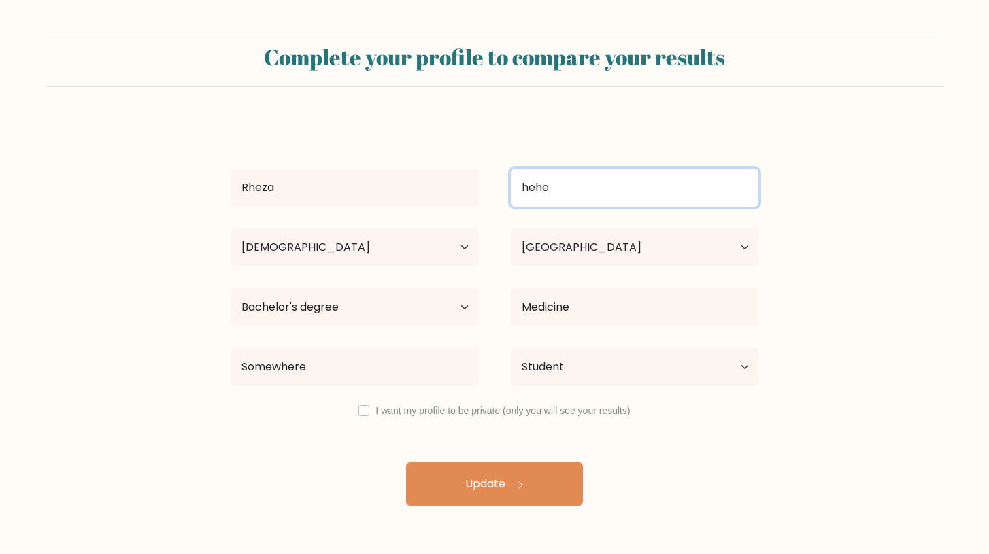
drag, startPoint x: 567, startPoint y: 197, endPoint x: 505, endPoint y: 190, distance: 61.7
click at [505, 190] on div "hehe" at bounding box center [634, 187] width 280 height 49
type input "Aldaffa"
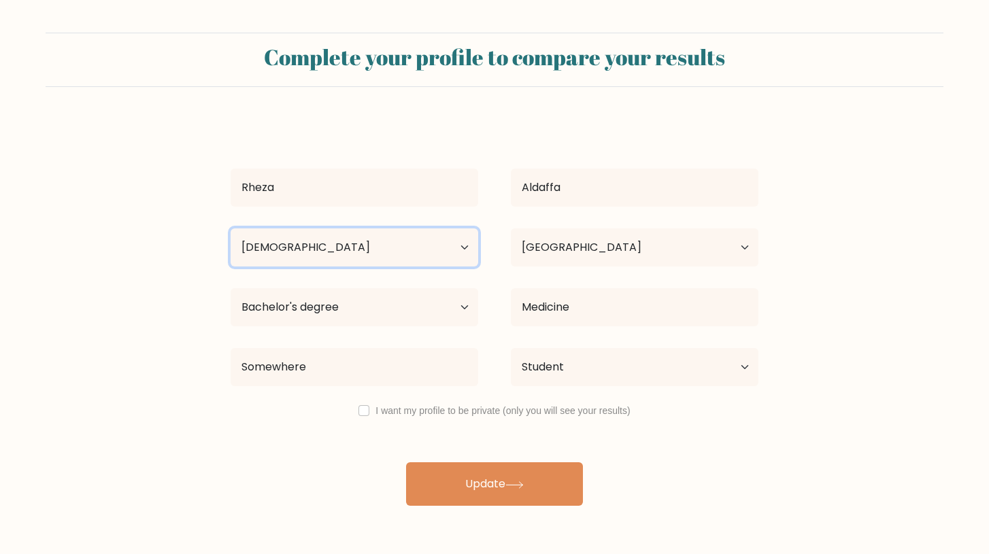
click at [381, 254] on select "Age Under 18 years old 18-24 years old 25-34 years old 35-44 years old 45-54 ye…" at bounding box center [355, 248] width 248 height 38
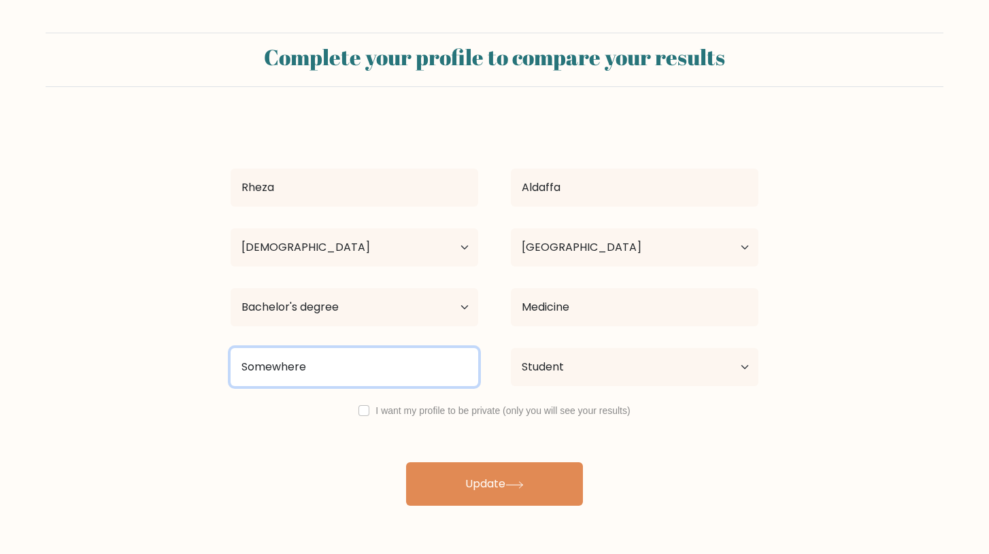
click at [304, 363] on input "Somewhere" at bounding box center [355, 367] width 248 height 38
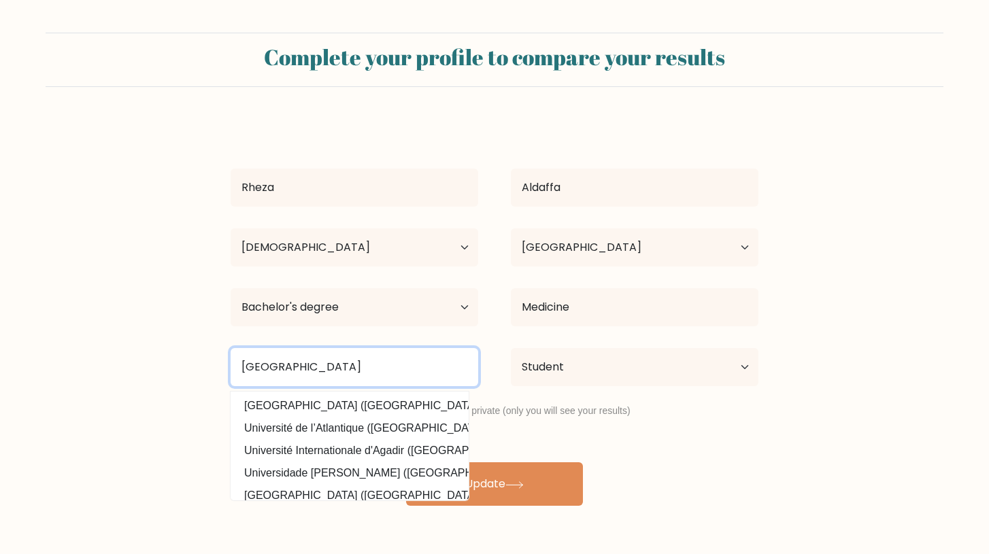
click at [355, 363] on input "Universitas inDONESIA" at bounding box center [355, 367] width 248 height 38
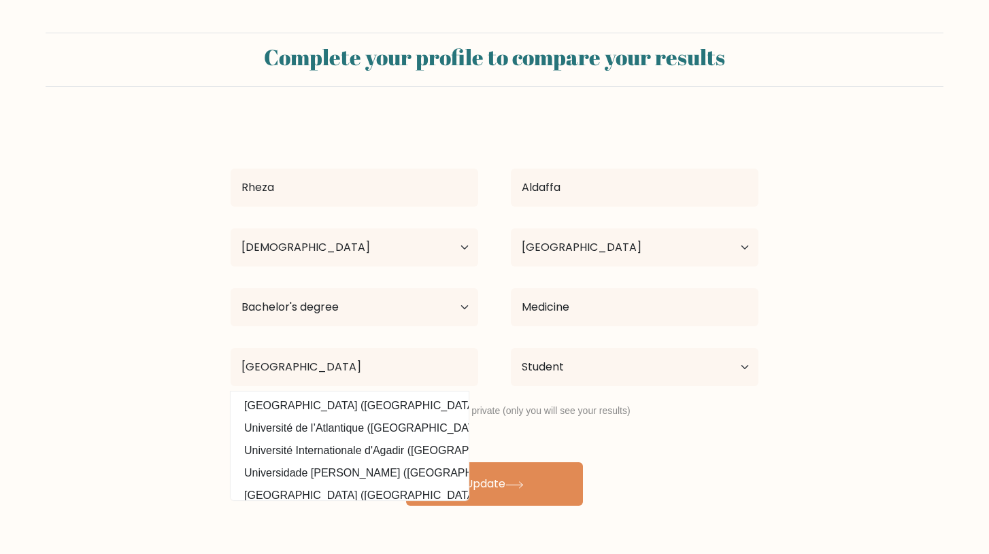
click at [180, 419] on form "Complete your profile to compare your results Rheza Aldaffa Age Under 18 years …" at bounding box center [494, 269] width 989 height 473
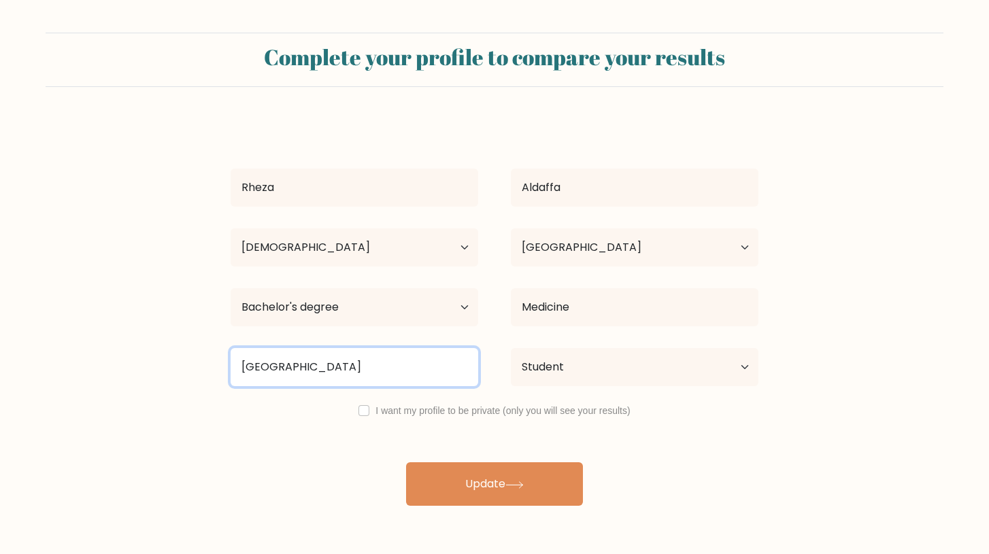
click at [306, 369] on input "indonesia" at bounding box center [355, 367] width 248 height 38
type input "i"
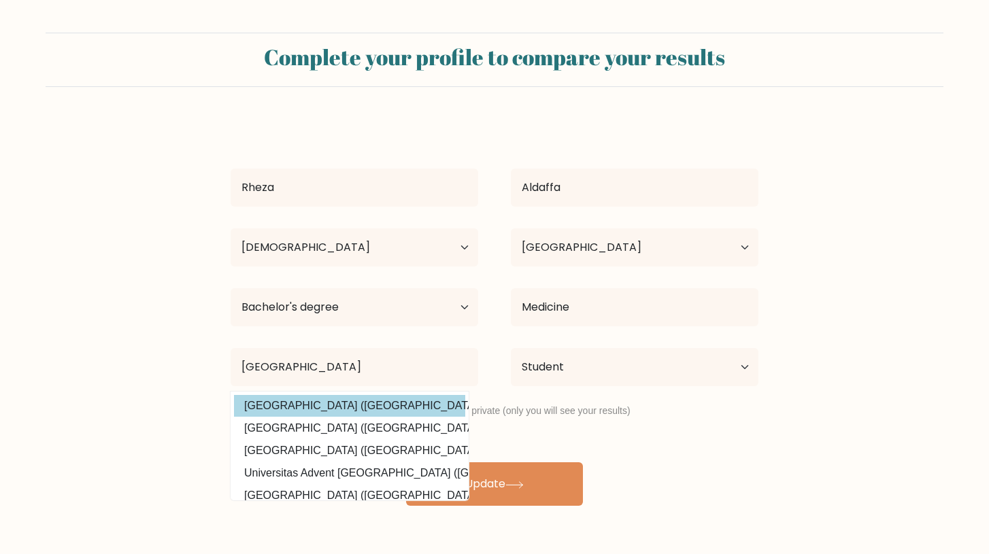
click at [294, 410] on option "Universitas Indonesia (Indonesia)" at bounding box center [349, 406] width 231 height 22
type input "Universitas Indonesia"
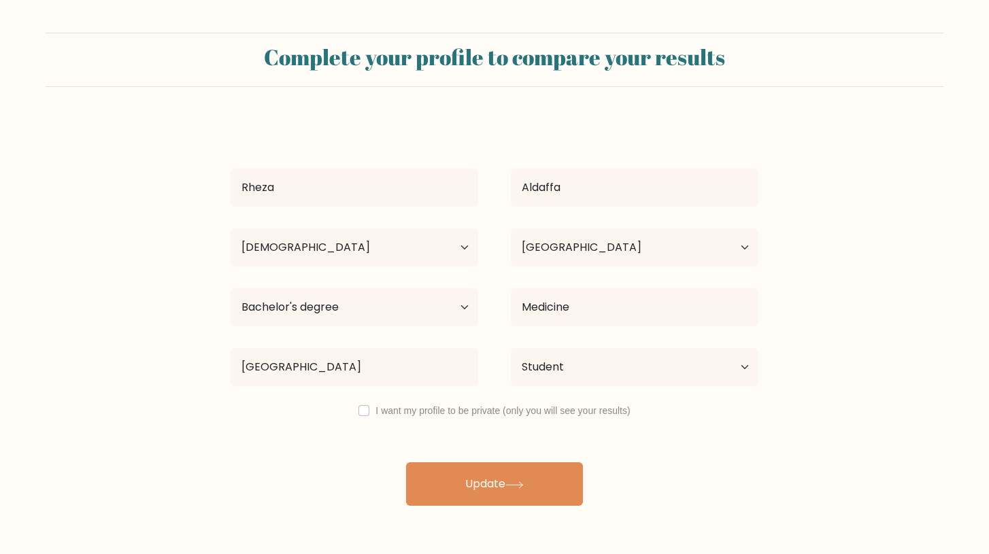
click at [325, 470] on div "Rheza Aldaffa Age Under 18 years old 18-24 years old 25-34 years old 35-44 year…" at bounding box center [494, 313] width 544 height 386
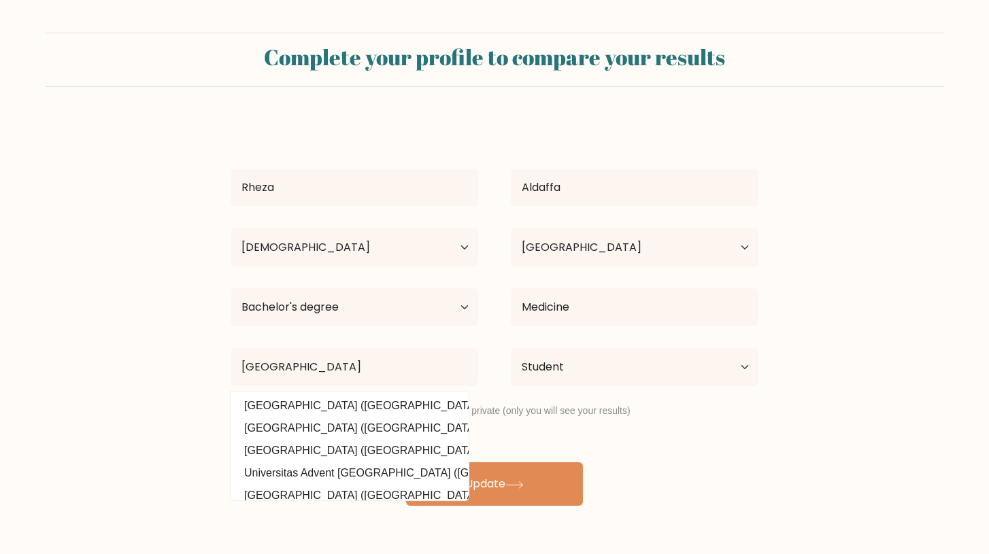
click at [641, 443] on div "Rheza Aldaffa Age Under 18 years old 18-24 years old 25-34 years old 35-44 year…" at bounding box center [494, 313] width 544 height 386
click at [582, 443] on div "Rheza Aldaffa Age Under 18 years old 18-24 years old 25-34 years old 35-44 year…" at bounding box center [494, 313] width 544 height 386
click at [120, 463] on form "Complete your profile to compare your results Rheza Aldaffa Age Under 18 years …" at bounding box center [494, 269] width 989 height 473
click at [524, 489] on button "Update" at bounding box center [494, 484] width 177 height 44
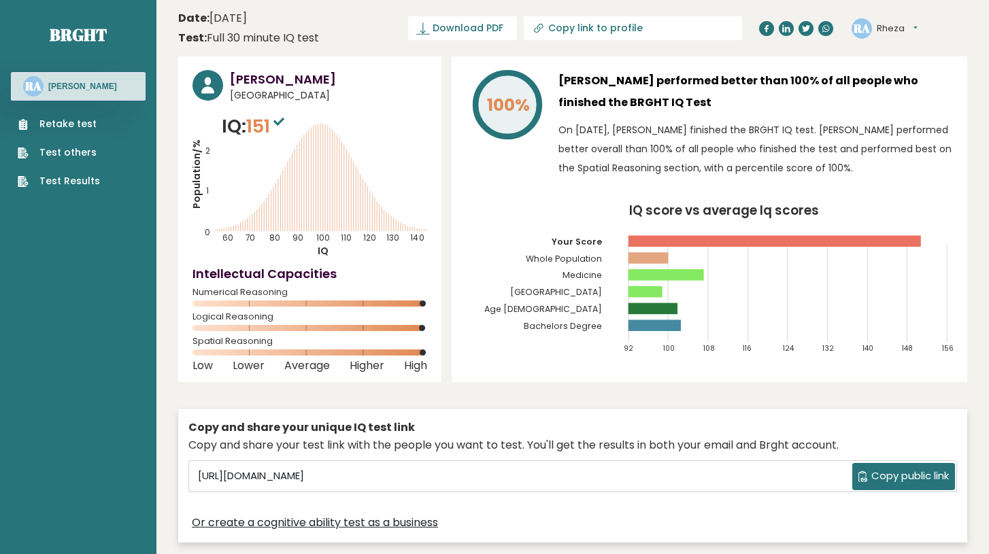
click at [76, 121] on link "Retake test" at bounding box center [59, 124] width 82 height 14
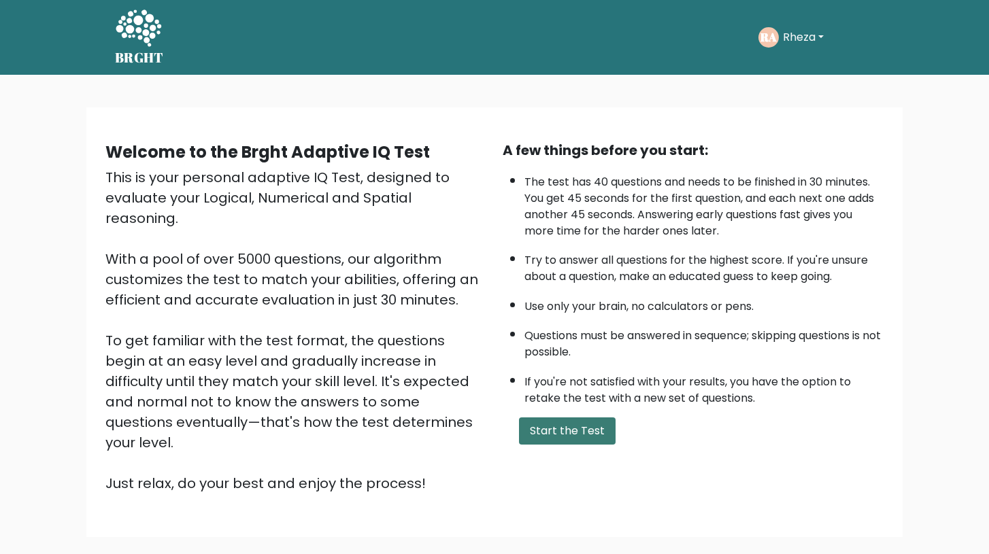
click at [562, 436] on button "Start the Test" at bounding box center [567, 431] width 97 height 27
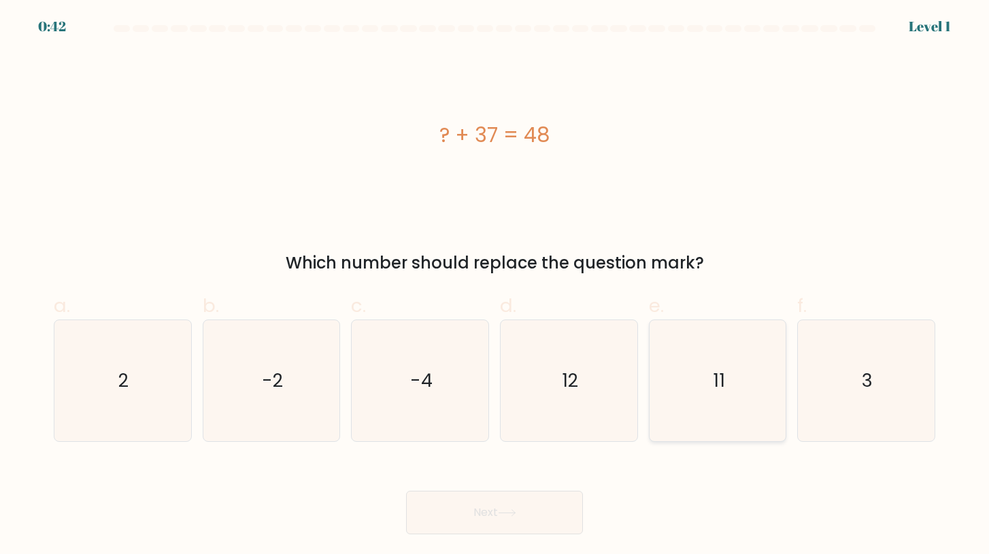
click at [759, 378] on icon "11" at bounding box center [717, 380] width 121 height 121
click at [495, 286] on input "e. 11" at bounding box center [494, 281] width 1 height 9
radio input "true"
click at [528, 509] on button "Next" at bounding box center [494, 513] width 177 height 44
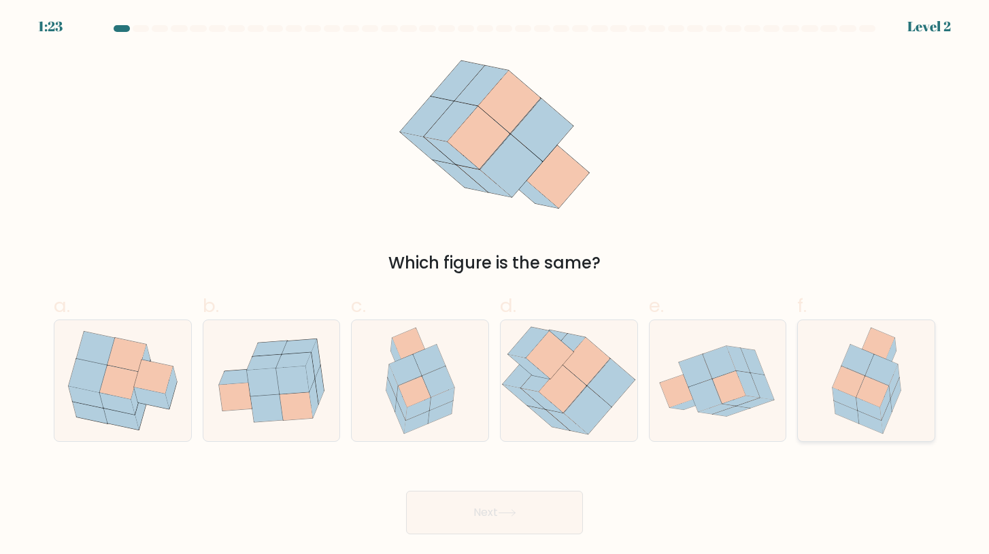
click at [859, 408] on icon at bounding box center [868, 409] width 25 height 22
click at [495, 286] on input "f." at bounding box center [494, 281] width 1 height 9
radio input "true"
click at [499, 518] on button "Next" at bounding box center [494, 513] width 177 height 44
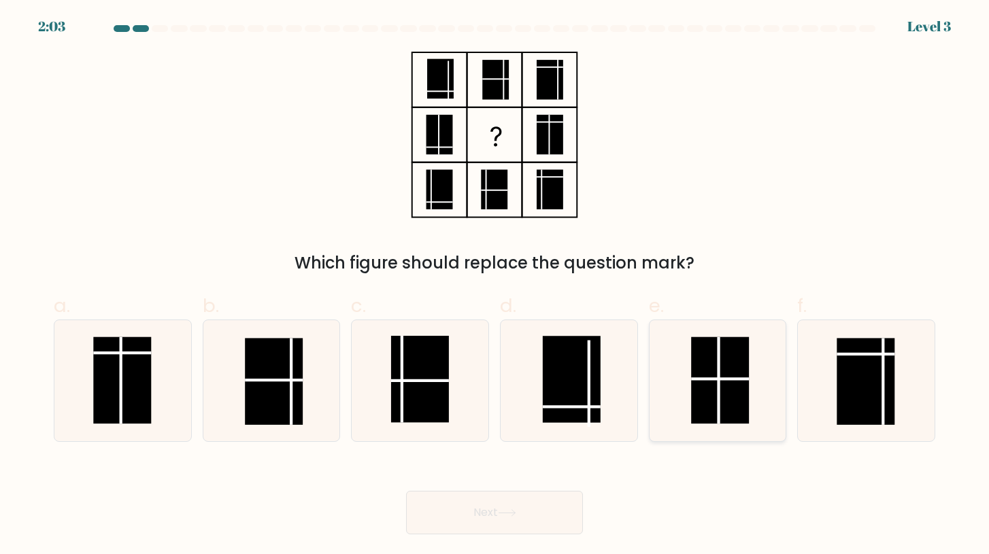
click at [734, 400] on rect at bounding box center [720, 380] width 58 height 87
click at [495, 286] on input "e." at bounding box center [494, 281] width 1 height 9
radio input "true"
click at [469, 504] on button "Next" at bounding box center [494, 513] width 177 height 44
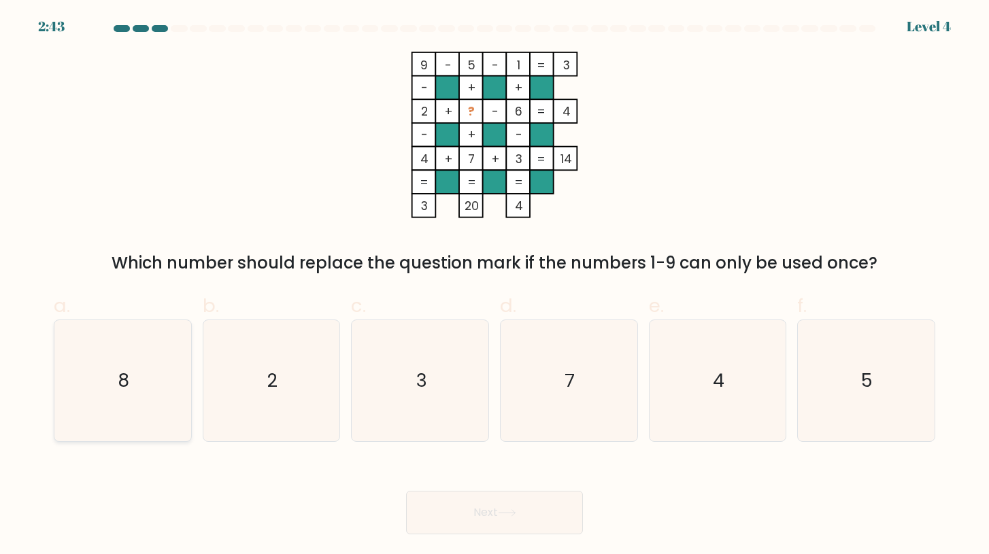
click at [113, 372] on icon "8" at bounding box center [122, 380] width 121 height 121
click at [494, 286] on input "a. 8" at bounding box center [494, 281] width 1 height 9
radio input "true"
click at [439, 509] on button "Next" at bounding box center [494, 513] width 177 height 44
click at [478, 516] on button "Next" at bounding box center [494, 513] width 177 height 44
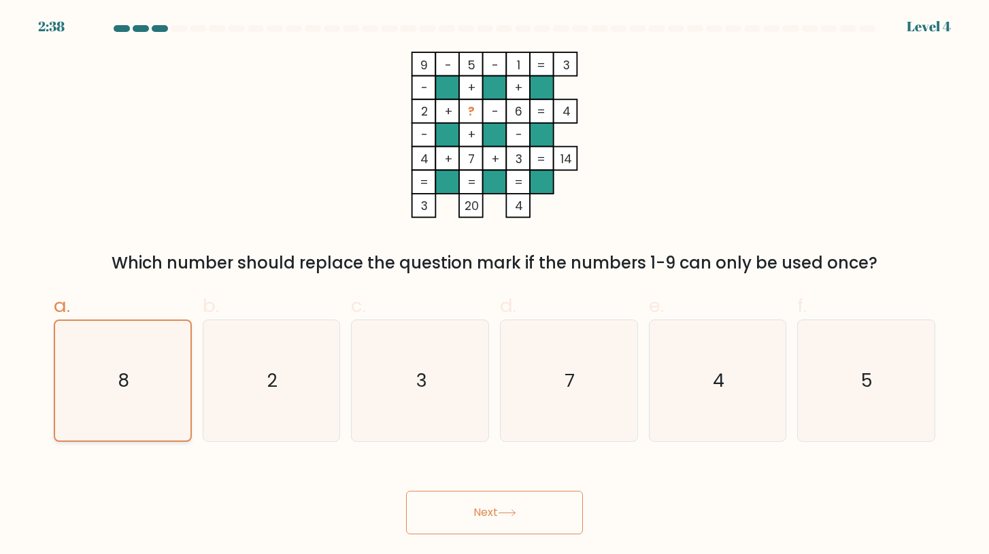
click at [161, 403] on icon "8" at bounding box center [123, 381] width 120 height 120
click at [494, 286] on input "a. 8" at bounding box center [494, 281] width 1 height 9
click at [161, 403] on icon "8" at bounding box center [123, 381] width 120 height 120
click at [494, 286] on input "a. 8" at bounding box center [494, 281] width 1 height 9
click at [473, 517] on button "Next" at bounding box center [494, 513] width 177 height 44
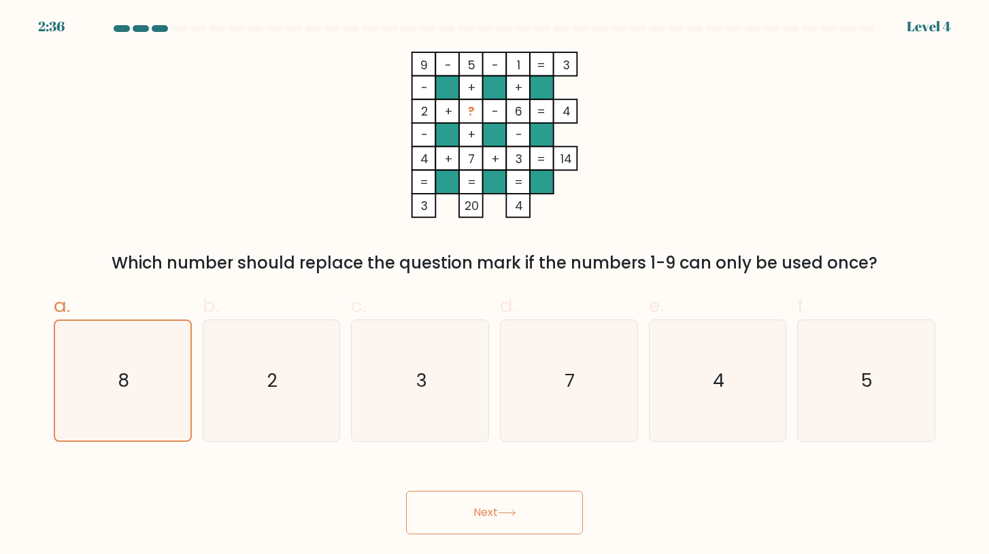
click at [473, 517] on button "Next" at bounding box center [494, 513] width 177 height 44
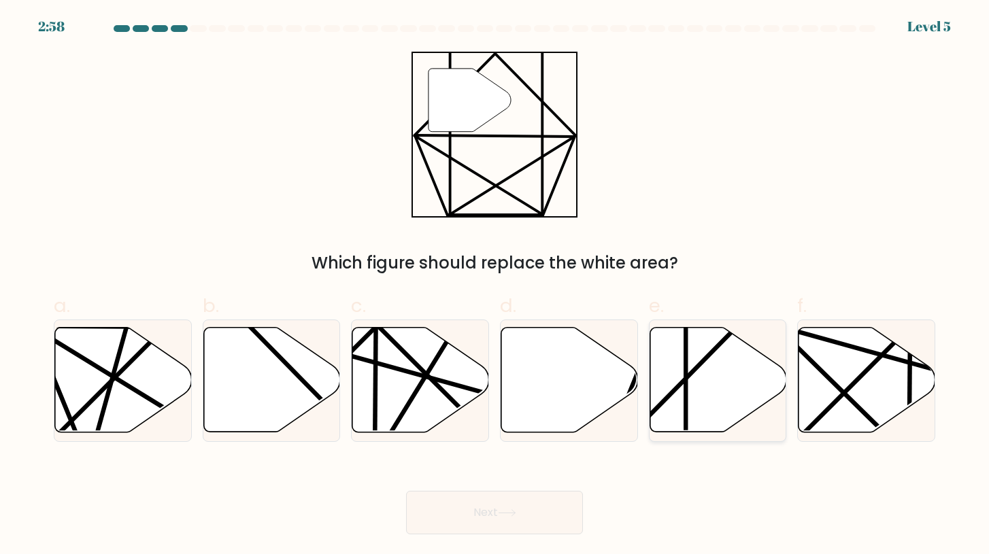
click at [696, 382] on icon at bounding box center [718, 380] width 137 height 105
click at [495, 286] on input "e." at bounding box center [494, 281] width 1 height 9
radio input "true"
click at [507, 512] on icon at bounding box center [507, 512] width 18 height 7
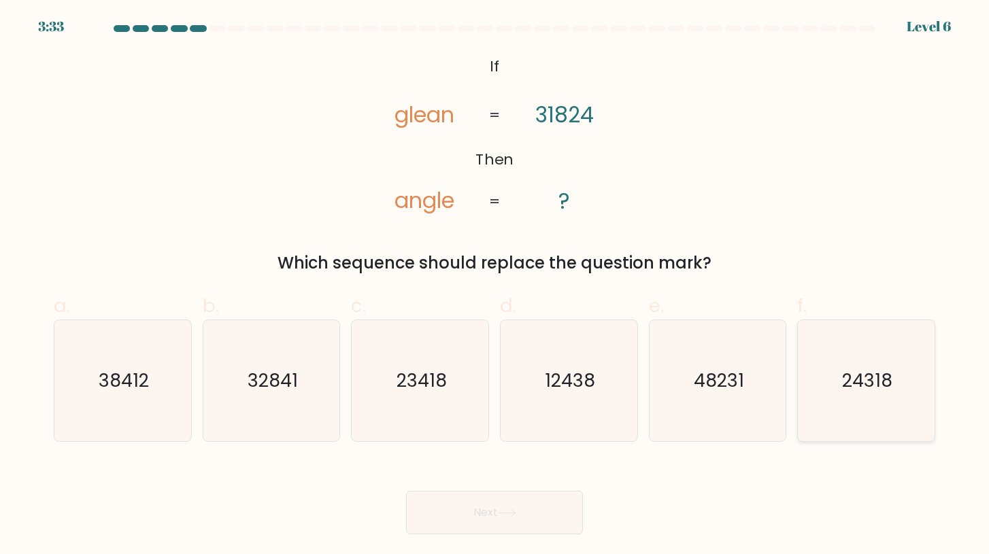
click at [837, 391] on icon "24318" at bounding box center [865, 380] width 121 height 121
click at [495, 286] on input "f. 24318" at bounding box center [494, 281] width 1 height 9
radio input "true"
click at [517, 503] on button "Next" at bounding box center [494, 513] width 177 height 44
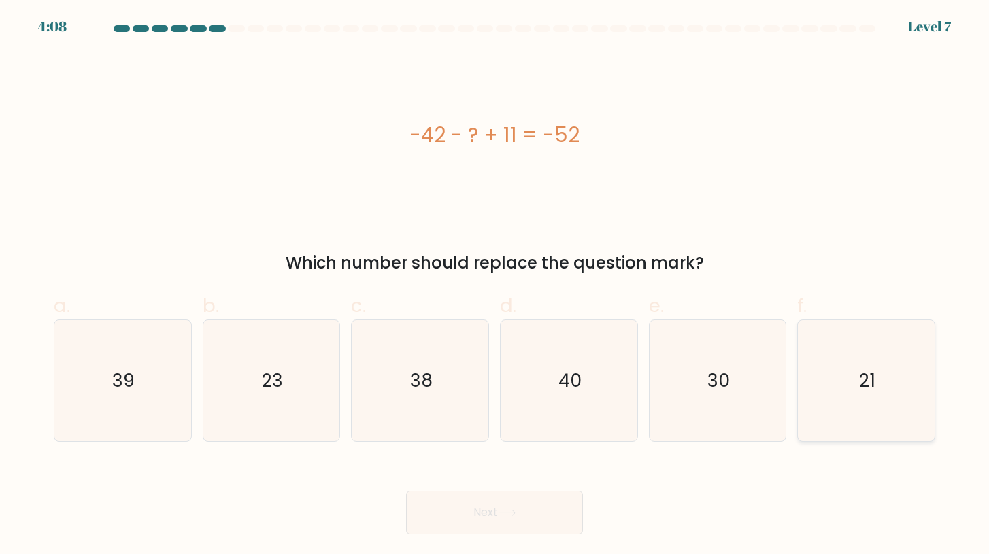
click at [869, 373] on text "21" at bounding box center [867, 380] width 16 height 25
click at [495, 286] on input "f. 21" at bounding box center [494, 281] width 1 height 9
radio input "true"
click at [553, 502] on button "Next" at bounding box center [494, 513] width 177 height 44
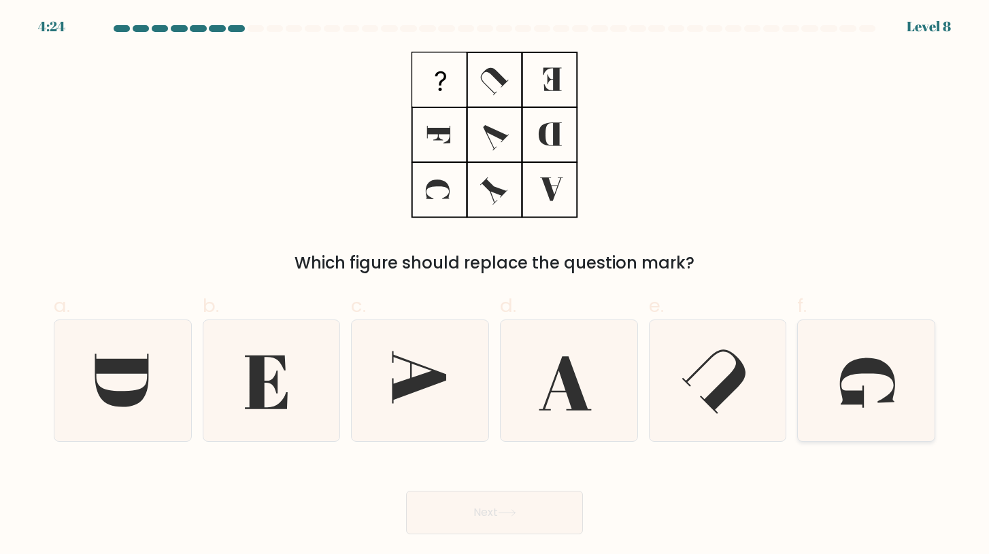
click at [820, 360] on icon at bounding box center [865, 380] width 121 height 121
click at [495, 286] on input "f." at bounding box center [494, 281] width 1 height 9
radio input "true"
click at [511, 517] on icon at bounding box center [507, 512] width 18 height 7
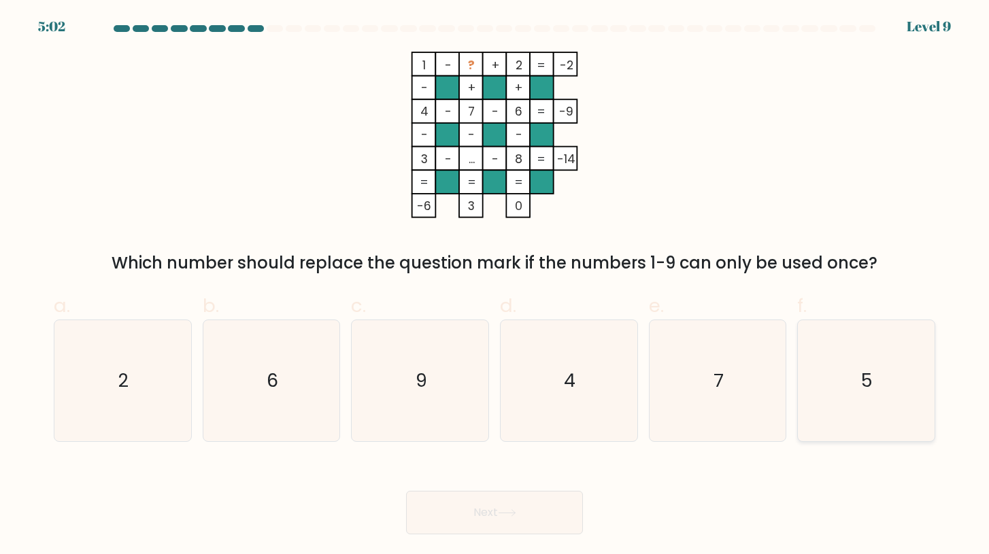
click at [903, 399] on icon "5" at bounding box center [865, 380] width 121 height 121
click at [495, 286] on input "f. 5" at bounding box center [494, 281] width 1 height 9
radio input "true"
click at [548, 531] on button "Next" at bounding box center [494, 513] width 177 height 44
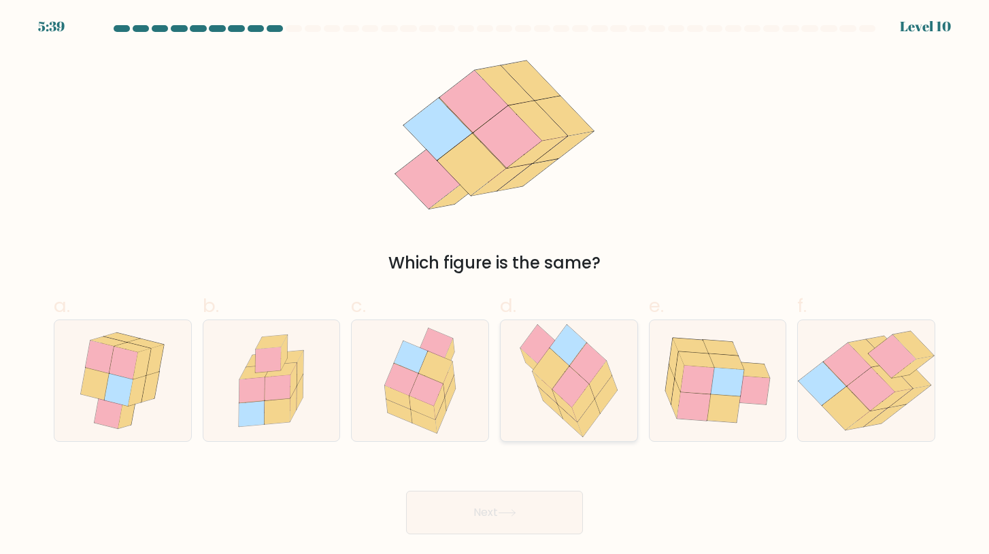
click at [558, 385] on icon at bounding box center [570, 387] width 37 height 41
click at [495, 286] on input "d." at bounding box center [494, 281] width 1 height 9
radio input "true"
click at [505, 530] on button "Next" at bounding box center [494, 513] width 177 height 44
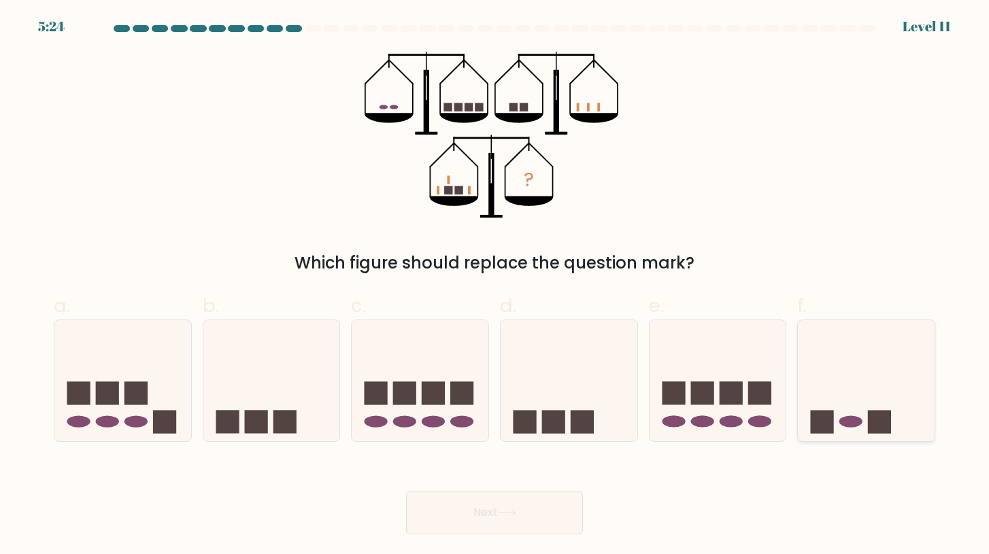
click at [868, 418] on rect at bounding box center [879, 422] width 23 height 23
click at [495, 286] on input "f." at bounding box center [494, 281] width 1 height 9
radio input "true"
click at [482, 514] on button "Next" at bounding box center [494, 513] width 177 height 44
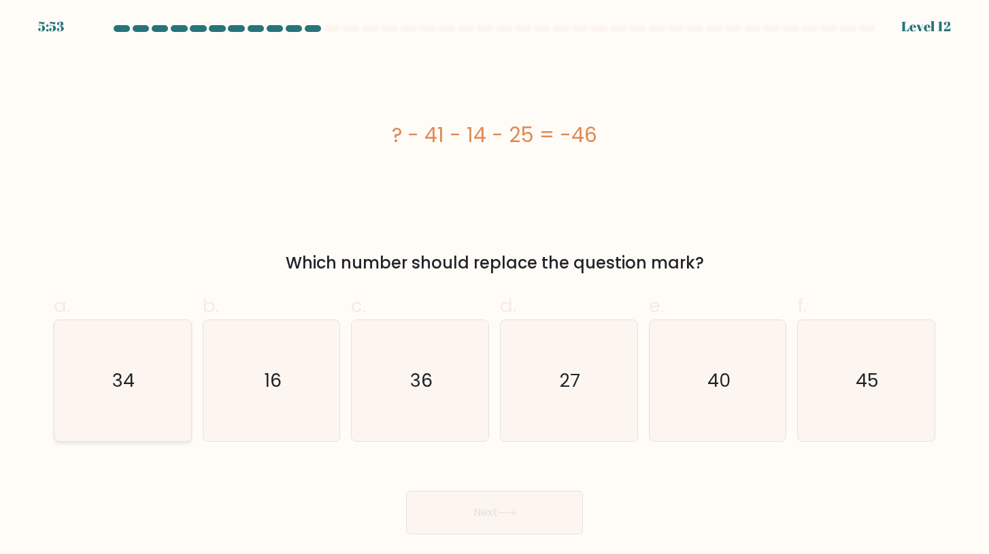
click at [137, 386] on icon "34" at bounding box center [122, 380] width 121 height 121
click at [494, 286] on input "a. 34" at bounding box center [494, 281] width 1 height 9
radio input "true"
click at [489, 520] on button "Next" at bounding box center [494, 513] width 177 height 44
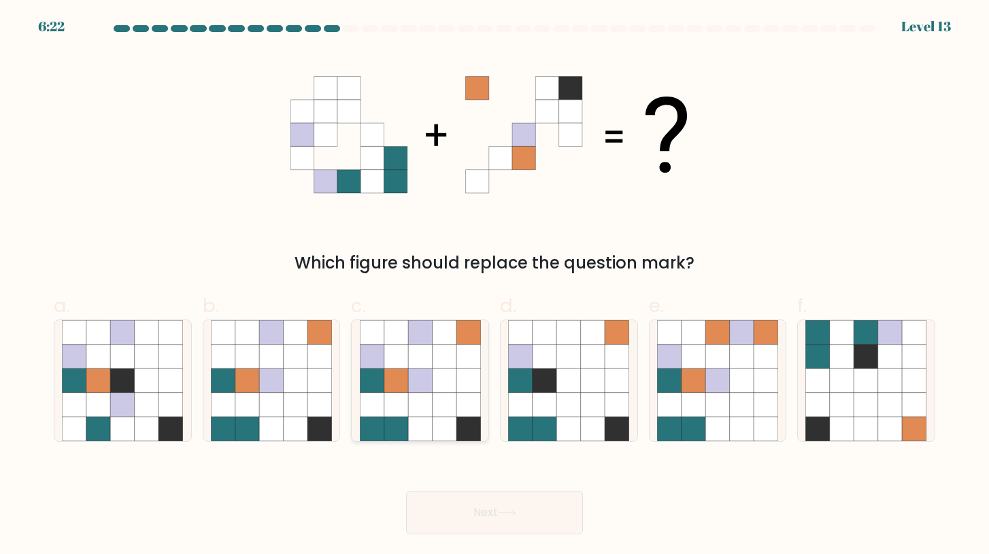
click at [389, 352] on icon at bounding box center [396, 357] width 24 height 24
click at [494, 286] on input "c." at bounding box center [494, 281] width 1 height 9
radio input "true"
click at [511, 532] on button "Next" at bounding box center [494, 513] width 177 height 44
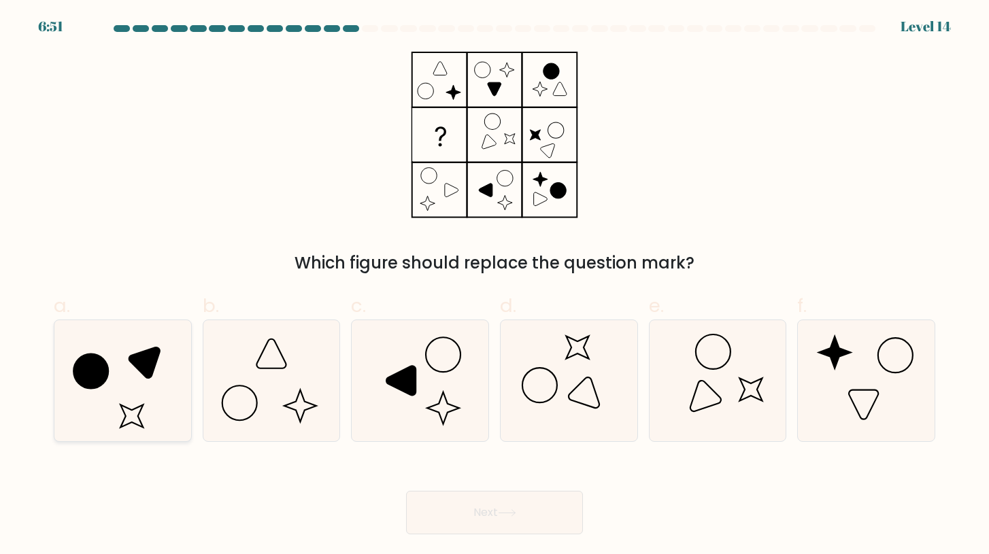
click at [157, 371] on icon at bounding box center [122, 380] width 121 height 121
click at [494, 286] on input "a." at bounding box center [494, 281] width 1 height 9
radio input "true"
click at [525, 512] on button "Next" at bounding box center [494, 513] width 177 height 44
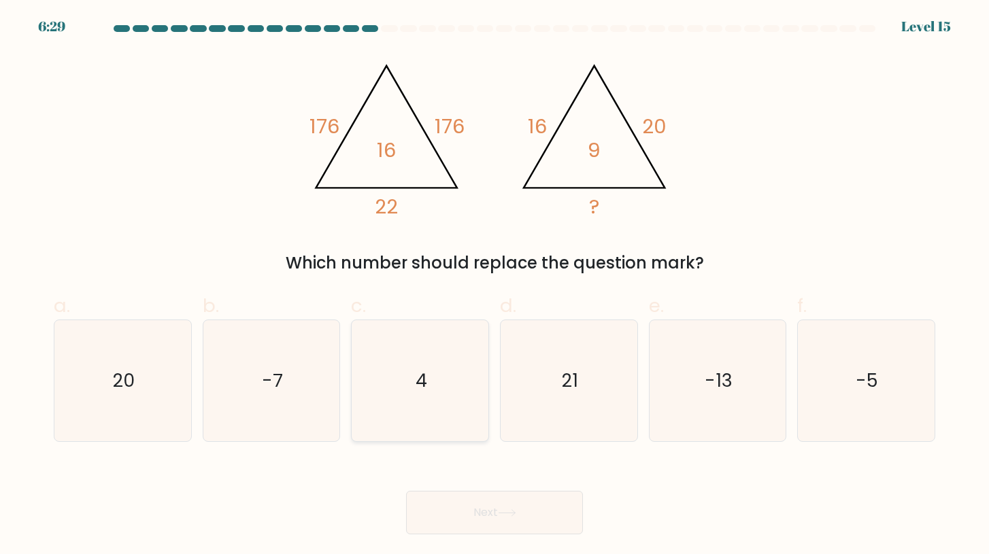
click at [403, 414] on icon "4" at bounding box center [420, 380] width 121 height 121
click at [494, 286] on input "c. 4" at bounding box center [494, 281] width 1 height 9
radio input "true"
click at [501, 521] on button "Next" at bounding box center [494, 513] width 177 height 44
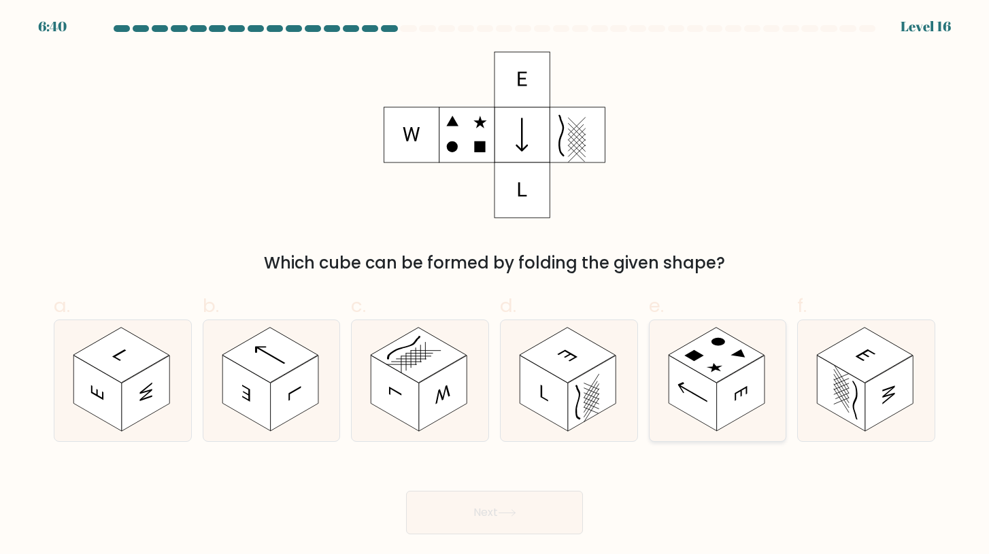
click at [753, 394] on rect at bounding box center [741, 393] width 48 height 75
click at [495, 286] on input "e." at bounding box center [494, 281] width 1 height 9
radio input "true"
click at [531, 509] on button "Next" at bounding box center [494, 513] width 177 height 44
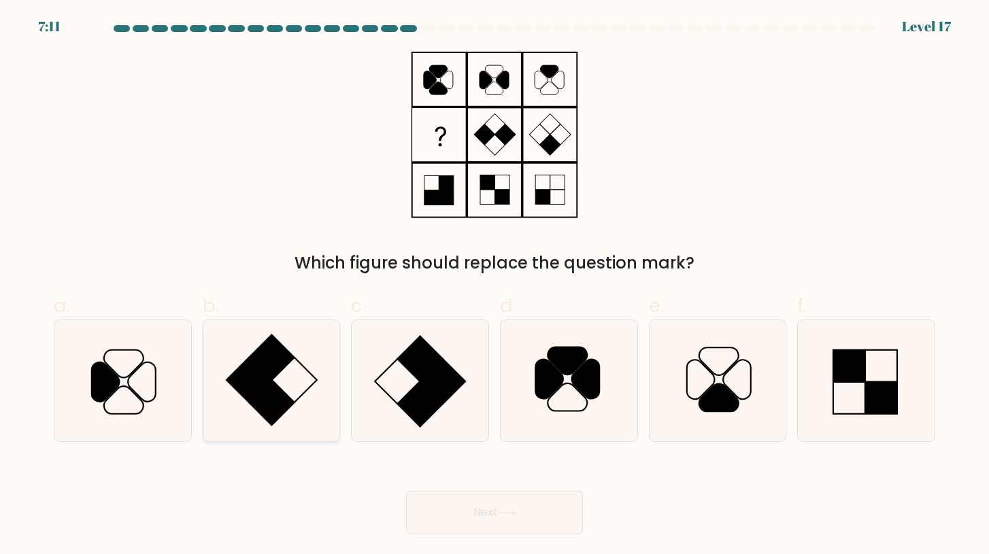
click at [317, 396] on icon at bounding box center [271, 380] width 121 height 121
click at [494, 286] on input "b." at bounding box center [494, 281] width 1 height 9
radio input "true"
click at [416, 345] on rect at bounding box center [419, 358] width 45 height 45
click at [494, 286] on input "c." at bounding box center [494, 281] width 1 height 9
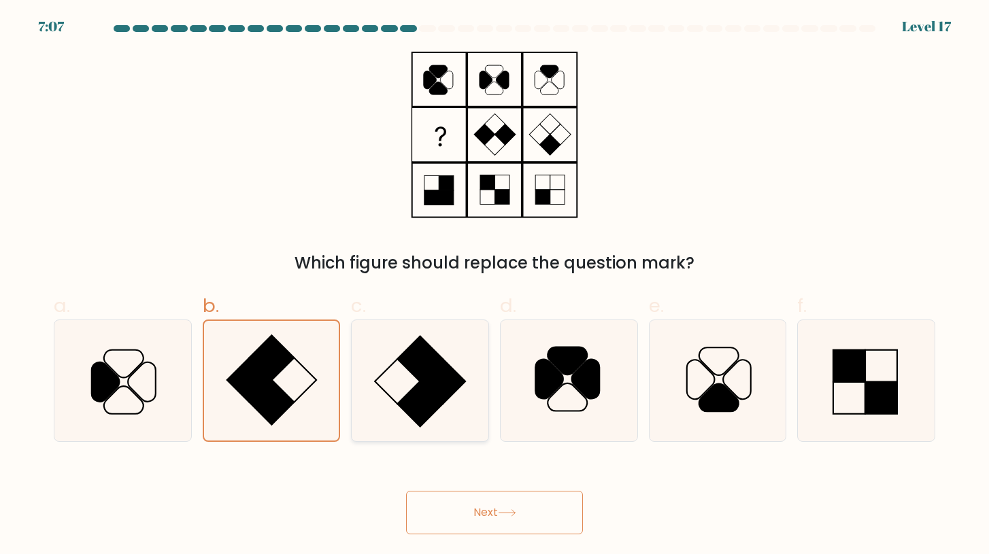
radio input "true"
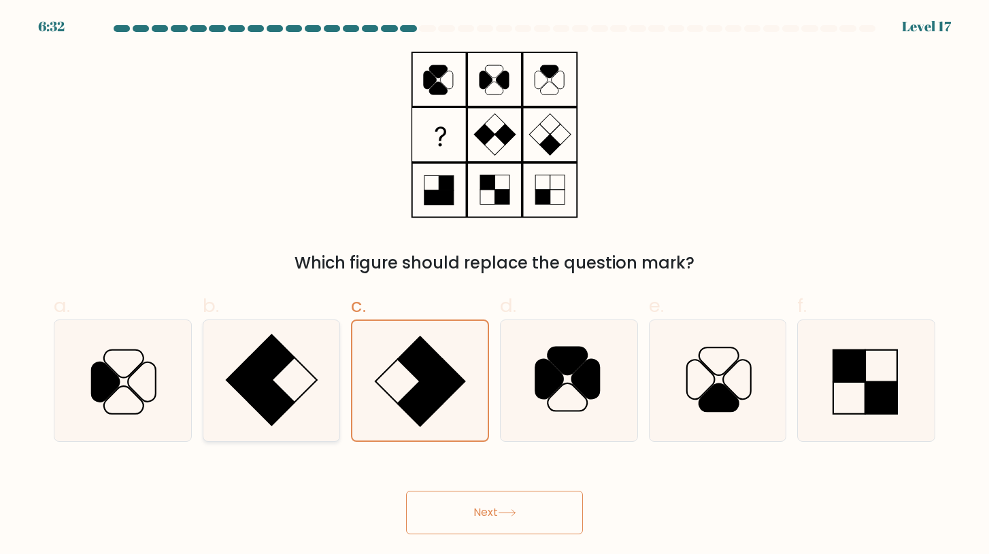
click at [280, 390] on rect at bounding box center [271, 402] width 45 height 45
click at [494, 286] on input "b." at bounding box center [494, 281] width 1 height 9
radio input "true"
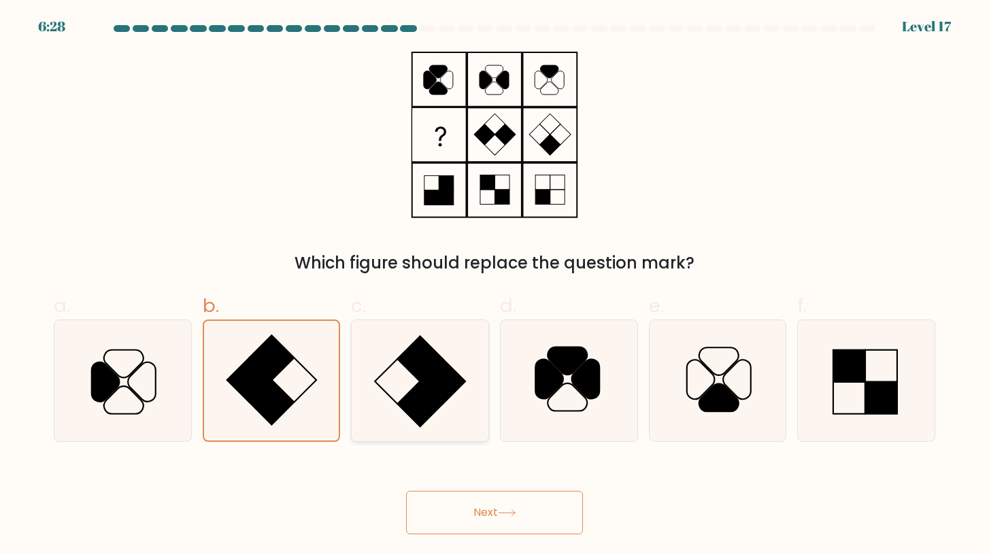
click at [412, 357] on rect at bounding box center [419, 358] width 45 height 45
click at [494, 286] on input "c." at bounding box center [494, 281] width 1 height 9
radio input "true"
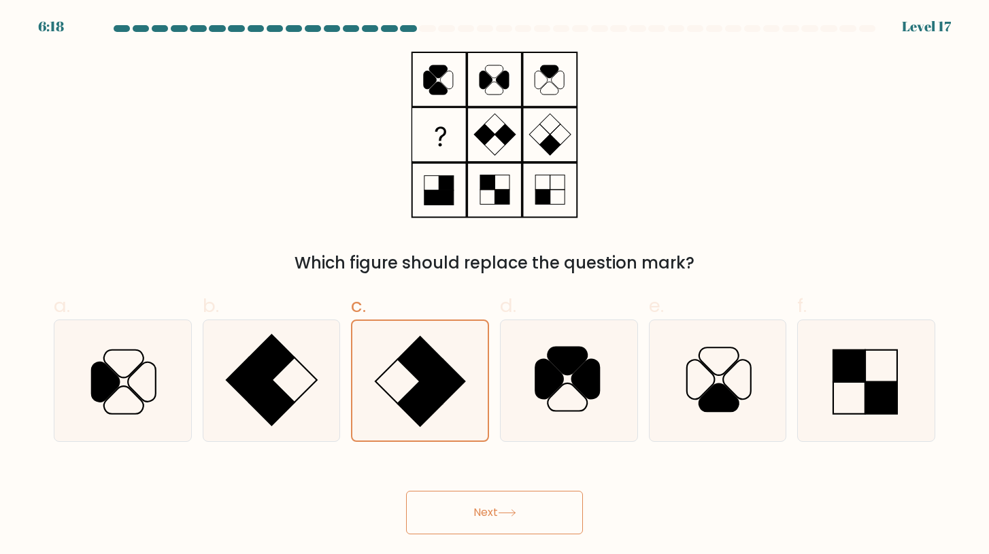
click at [473, 523] on button "Next" at bounding box center [494, 513] width 177 height 44
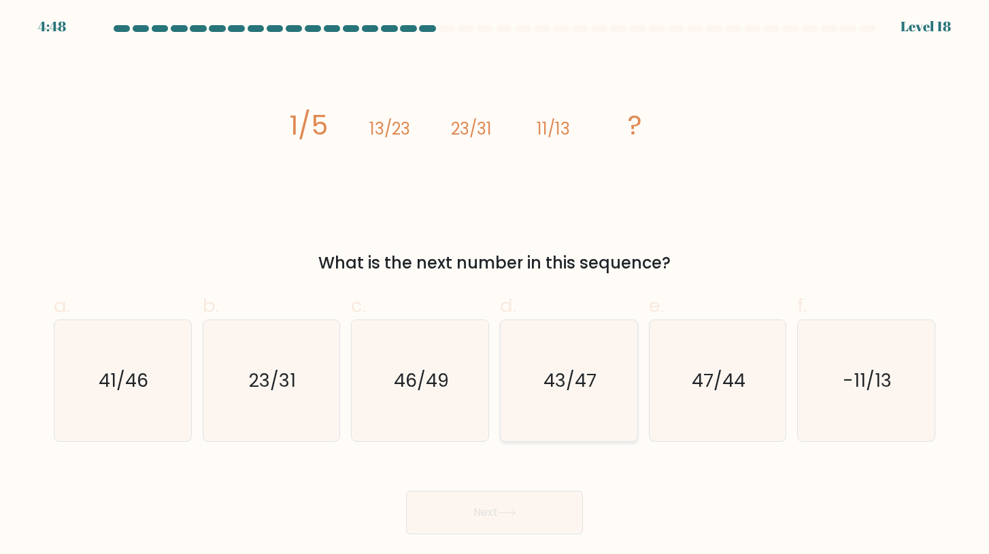
click at [575, 356] on icon "43/47" at bounding box center [568, 380] width 121 height 121
click at [495, 286] on input "d. 43/47" at bounding box center [494, 281] width 1 height 9
radio input "true"
click at [486, 529] on button "Next" at bounding box center [494, 513] width 177 height 44
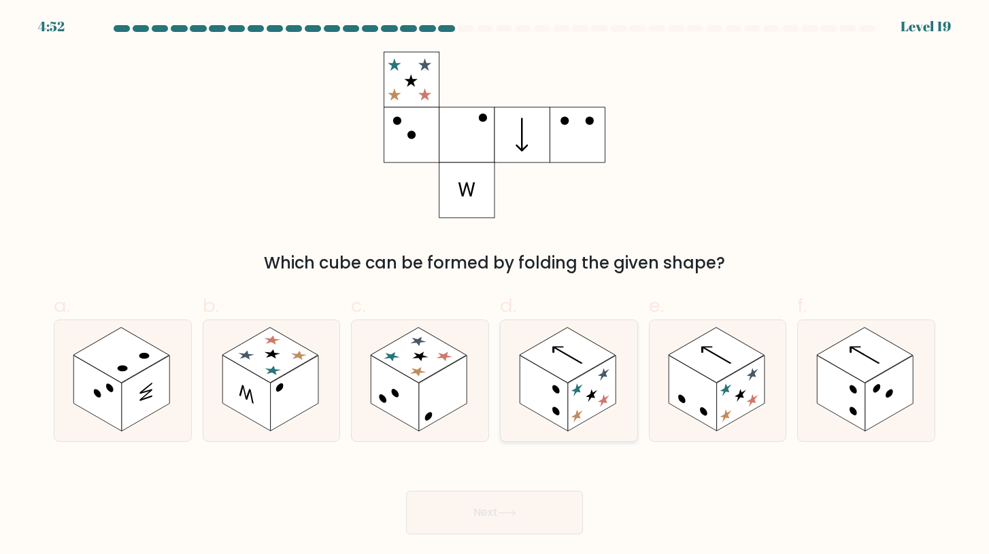
click at [577, 370] on rect at bounding box center [568, 355] width 96 height 55
click at [495, 286] on input "d." at bounding box center [494, 281] width 1 height 9
radio input "true"
click at [506, 516] on icon at bounding box center [507, 512] width 18 height 7
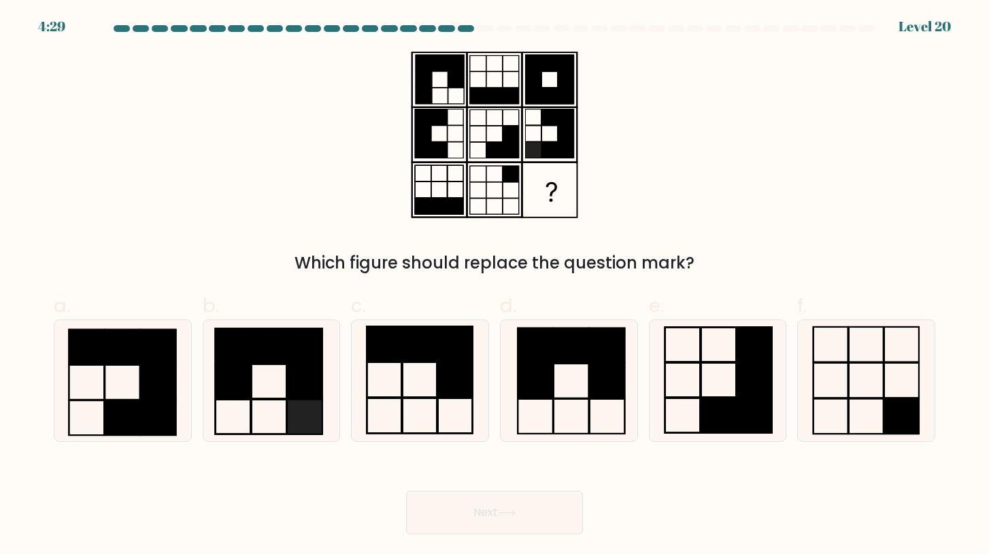
click at [739, 444] on form at bounding box center [494, 279] width 989 height 509
click at [735, 400] on rect at bounding box center [718, 416] width 35 height 35
click at [495, 286] on input "e." at bounding box center [494, 281] width 1 height 9
radio input "true"
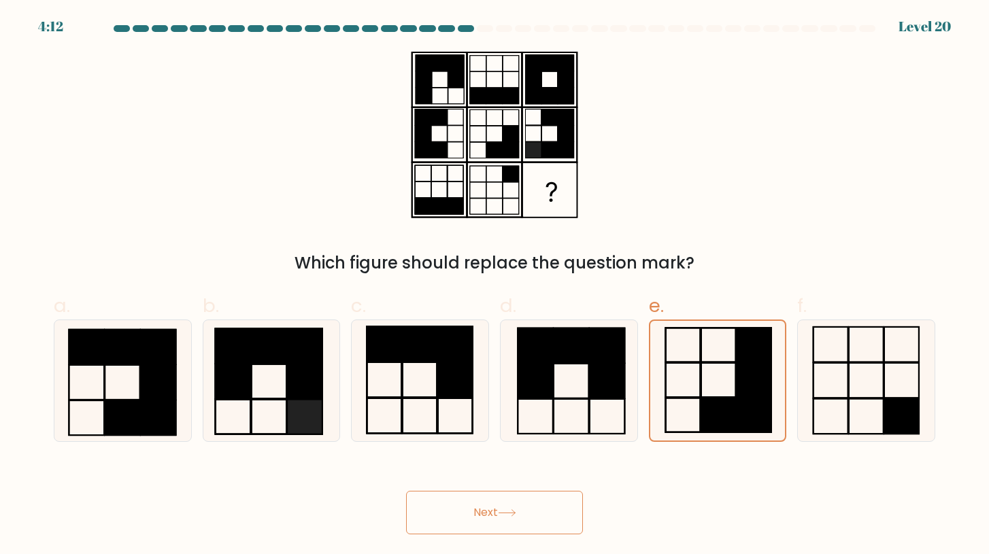
click at [496, 517] on button "Next" at bounding box center [494, 513] width 177 height 44
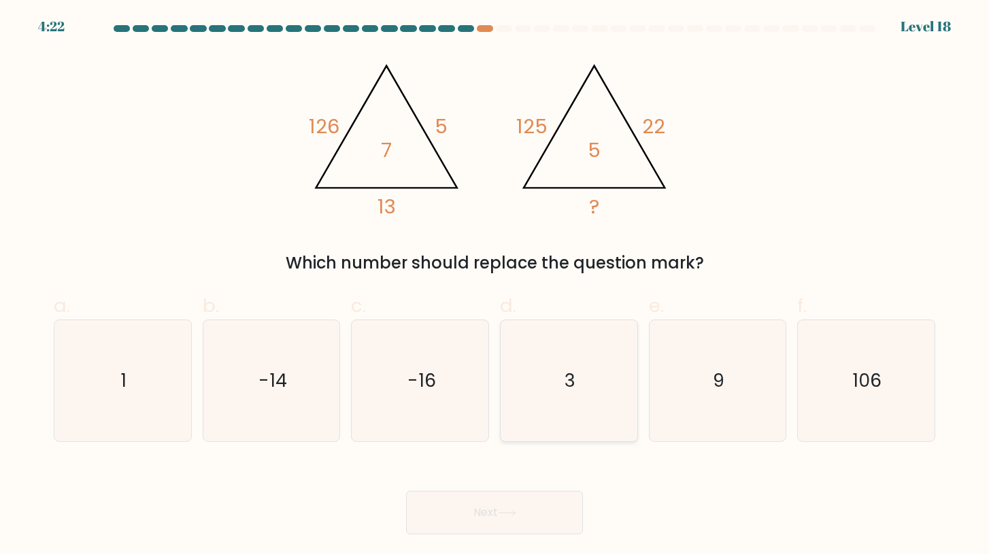
click at [559, 382] on icon "3" at bounding box center [568, 380] width 121 height 121
click at [495, 286] on input "d. 3" at bounding box center [494, 281] width 1 height 9
radio input "true"
click at [492, 516] on button "Next" at bounding box center [494, 513] width 177 height 44
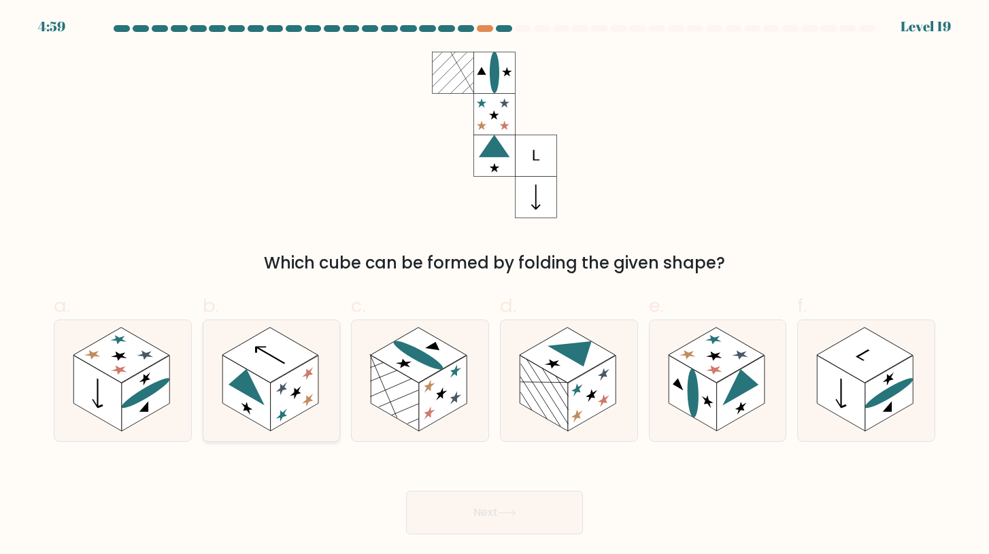
click at [269, 378] on rect at bounding box center [270, 355] width 96 height 55
click at [494, 286] on input "b." at bounding box center [494, 281] width 1 height 9
radio input "true"
click at [436, 380] on rect at bounding box center [443, 393] width 48 height 75
click at [494, 286] on input "c." at bounding box center [494, 281] width 1 height 9
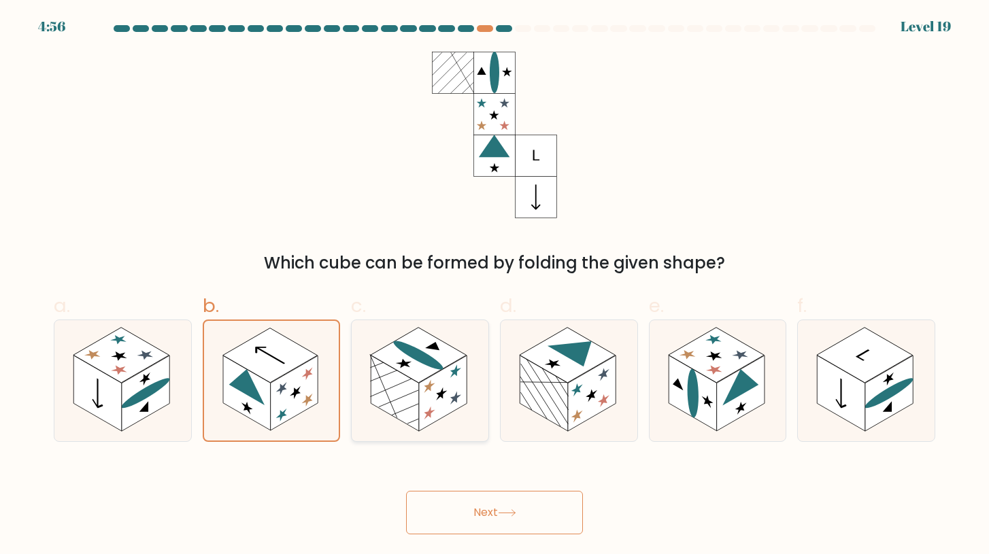
radio input "true"
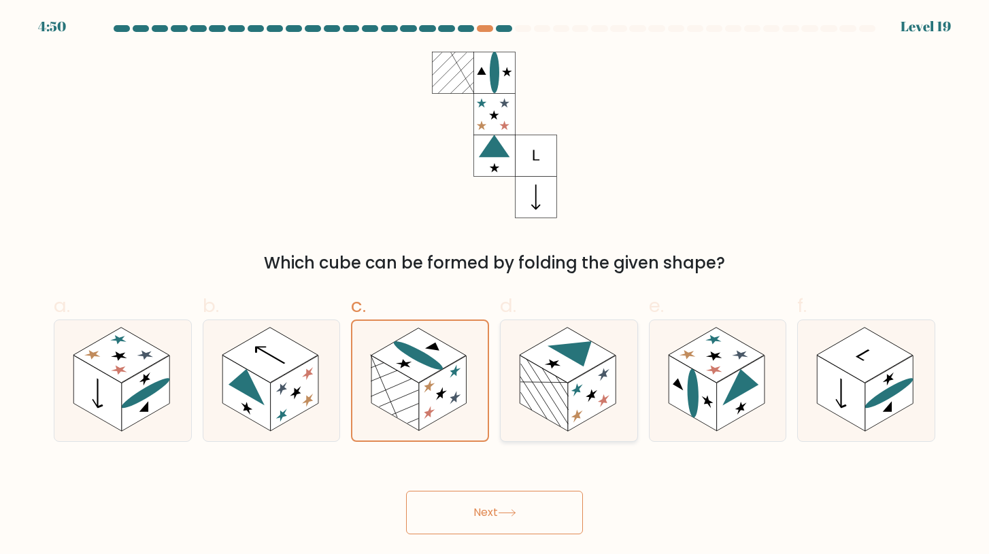
click at [554, 386] on rect at bounding box center [544, 393] width 48 height 75
click at [495, 286] on input "d." at bounding box center [494, 281] width 1 height 9
radio input "true"
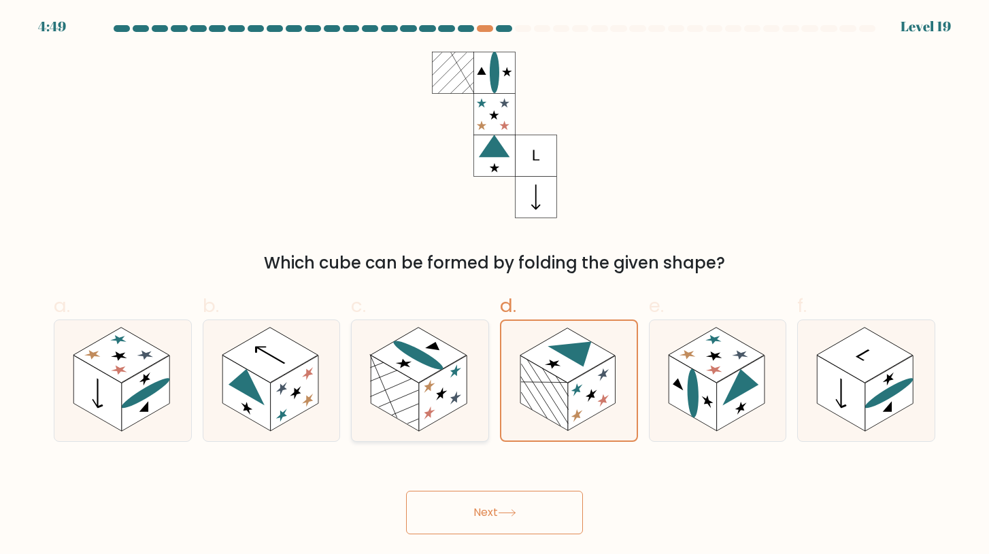
click at [418, 391] on rect at bounding box center [395, 393] width 48 height 75
click at [494, 286] on input "c." at bounding box center [494, 281] width 1 height 9
radio input "true"
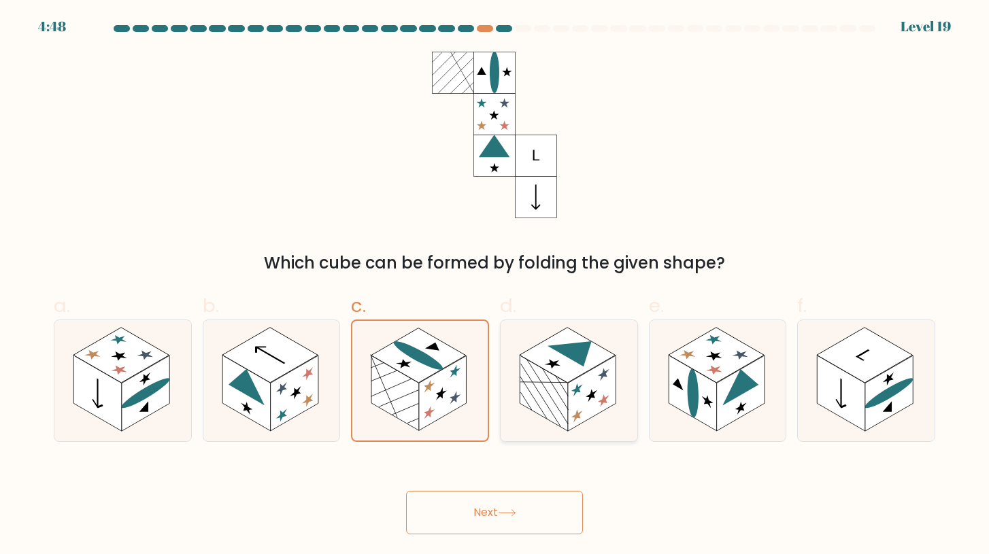
click at [536, 404] on rect at bounding box center [544, 393] width 48 height 75
click at [495, 286] on input "d." at bounding box center [494, 281] width 1 height 9
radio input "true"
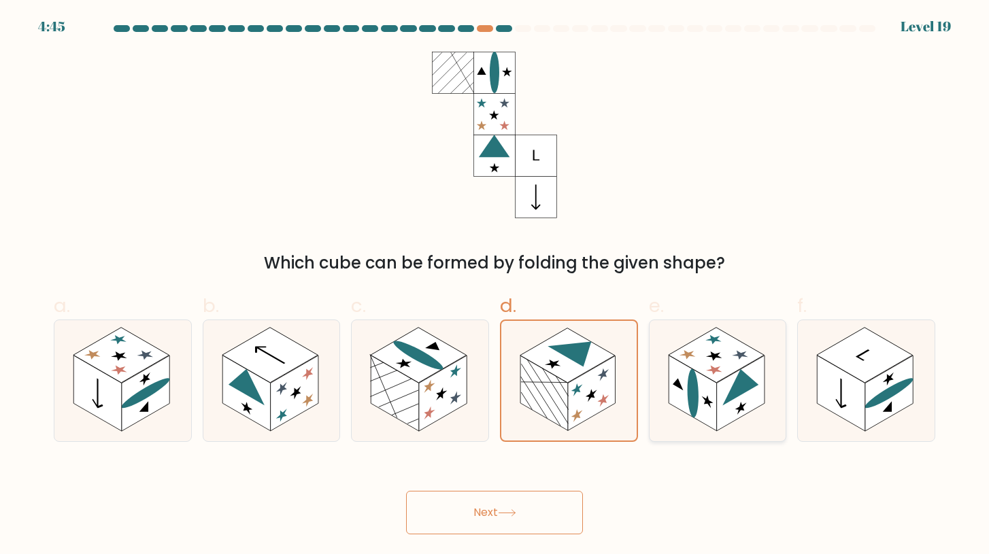
click at [713, 416] on rect at bounding box center [693, 393] width 48 height 75
click at [495, 286] on input "e." at bounding box center [494, 281] width 1 height 9
radio input "true"
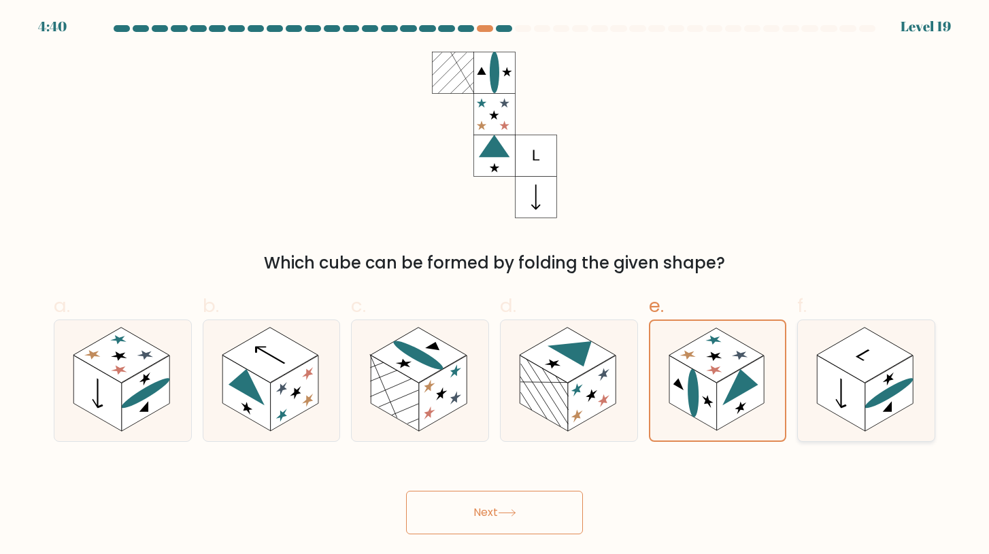
click at [839, 396] on rect at bounding box center [842, 393] width 48 height 75
click at [495, 286] on input "f." at bounding box center [494, 281] width 1 height 9
radio input "true"
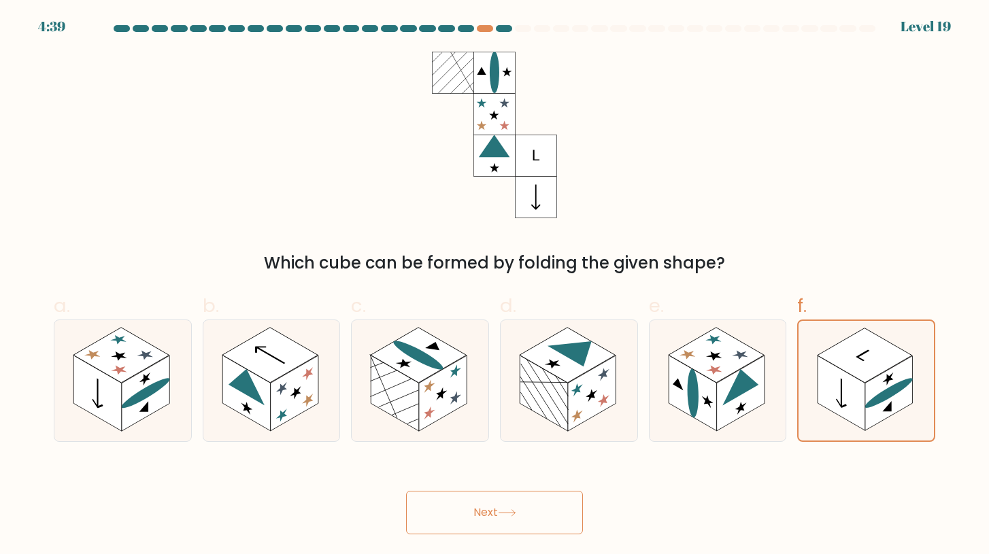
click at [529, 507] on button "Next" at bounding box center [494, 513] width 177 height 44
click at [490, 507] on button "Next" at bounding box center [494, 513] width 177 height 44
click at [491, 500] on button "Next" at bounding box center [494, 513] width 177 height 44
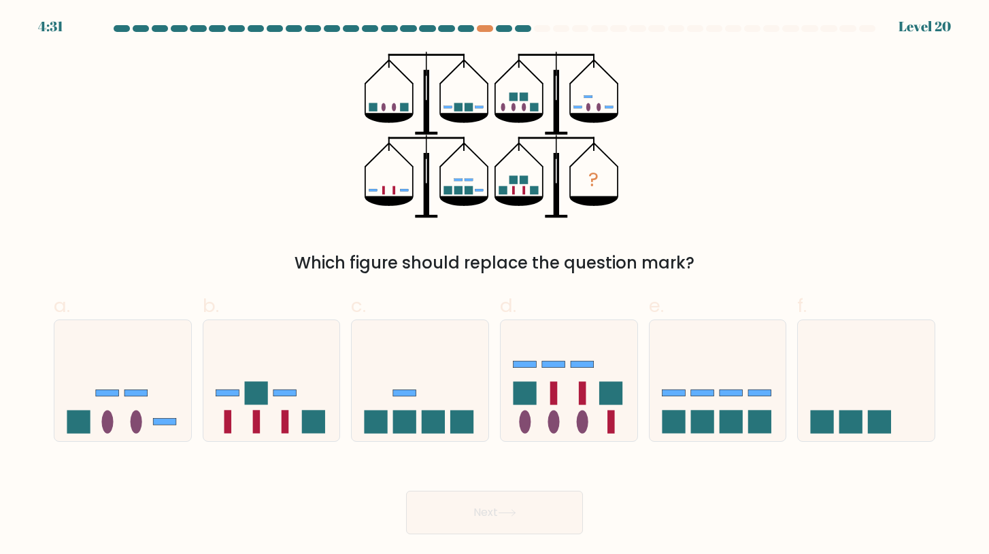
click at [491, 500] on button "Next" at bounding box center [494, 513] width 177 height 44
click at [813, 128] on div "? Which figure should replace the question mark?" at bounding box center [495, 164] width 898 height 224
click at [111, 381] on icon at bounding box center [122, 380] width 137 height 113
click at [494, 286] on input "a." at bounding box center [494, 281] width 1 height 9
radio input "true"
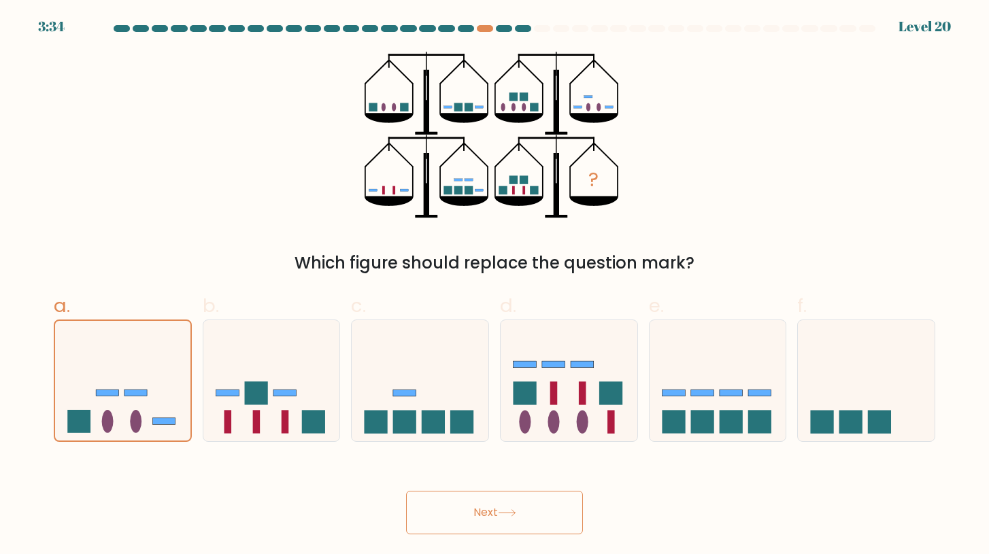
click at [499, 508] on button "Next" at bounding box center [494, 513] width 177 height 44
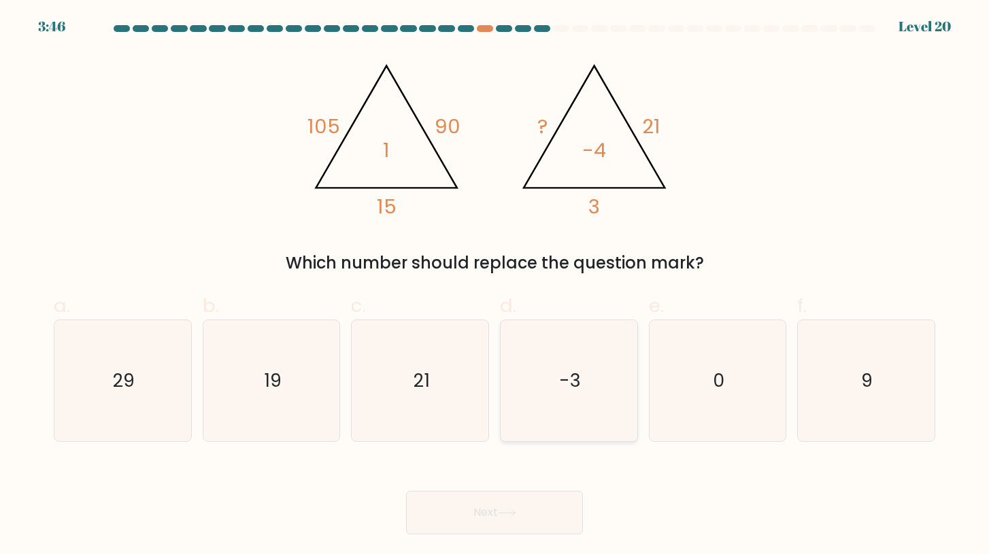
click at [538, 365] on icon "-3" at bounding box center [568, 380] width 121 height 121
click at [495, 286] on input "d. -3" at bounding box center [494, 281] width 1 height 9
radio input "true"
click at [250, 379] on icon "19" at bounding box center [271, 380] width 121 height 121
click at [494, 286] on input "b. 19" at bounding box center [494, 281] width 1 height 9
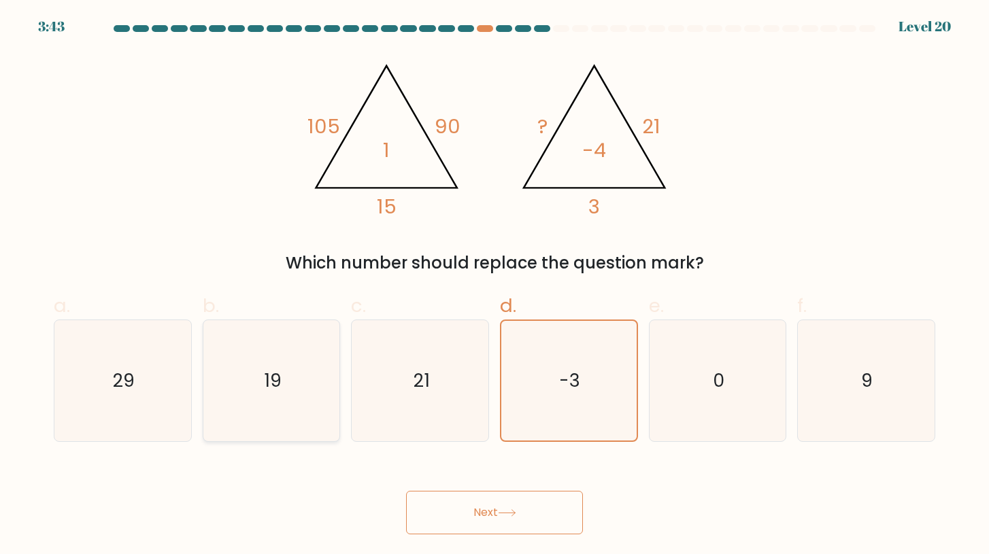
radio input "true"
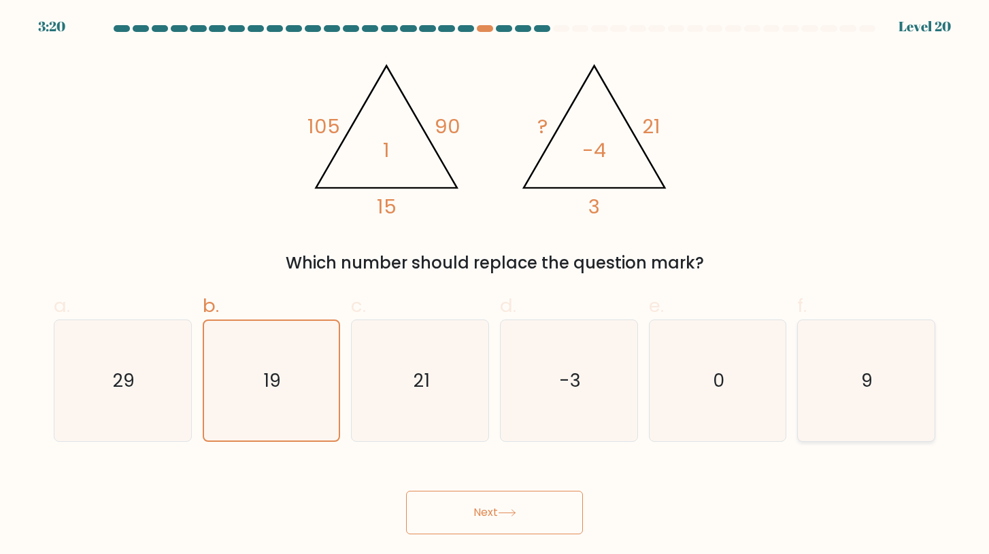
click at [862, 397] on icon "9" at bounding box center [865, 380] width 121 height 121
click at [495, 286] on input "f. 9" at bounding box center [494, 281] width 1 height 9
radio input "true"
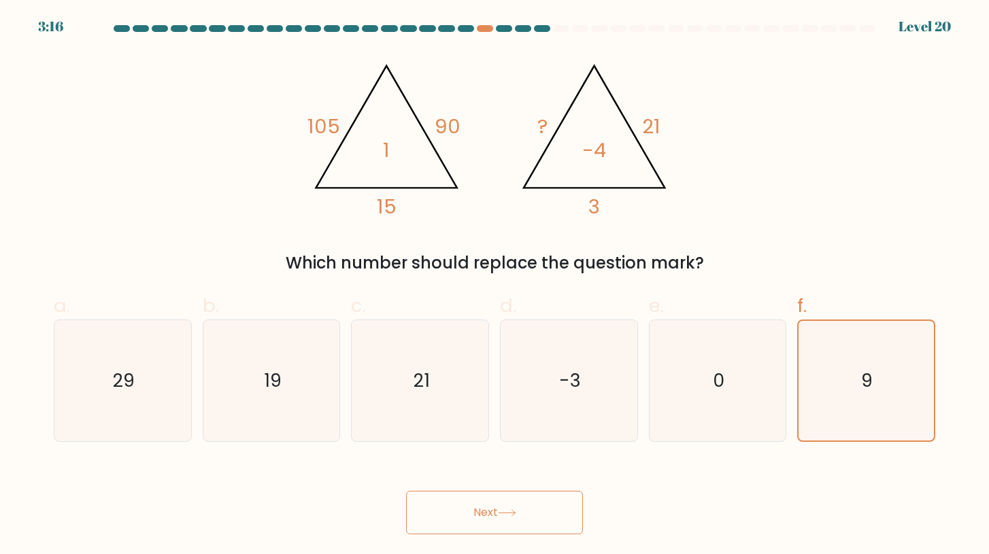
click at [522, 508] on button "Next" at bounding box center [494, 513] width 177 height 44
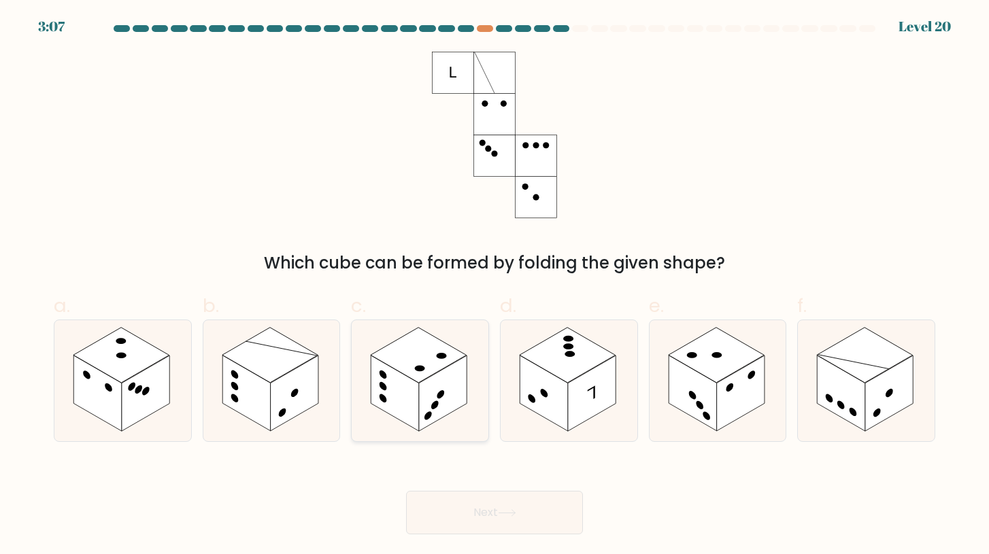
click at [459, 367] on rect at bounding box center [443, 393] width 48 height 75
click at [494, 286] on input "c." at bounding box center [494, 281] width 1 height 9
radio input "true"
click at [303, 388] on rect at bounding box center [295, 393] width 48 height 75
click at [494, 286] on input "b." at bounding box center [494, 281] width 1 height 9
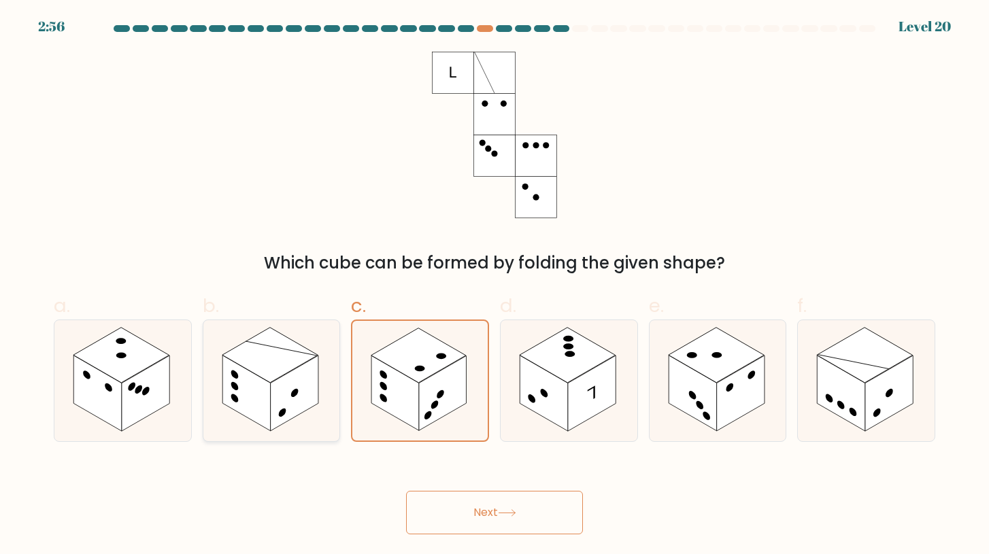
radio input "true"
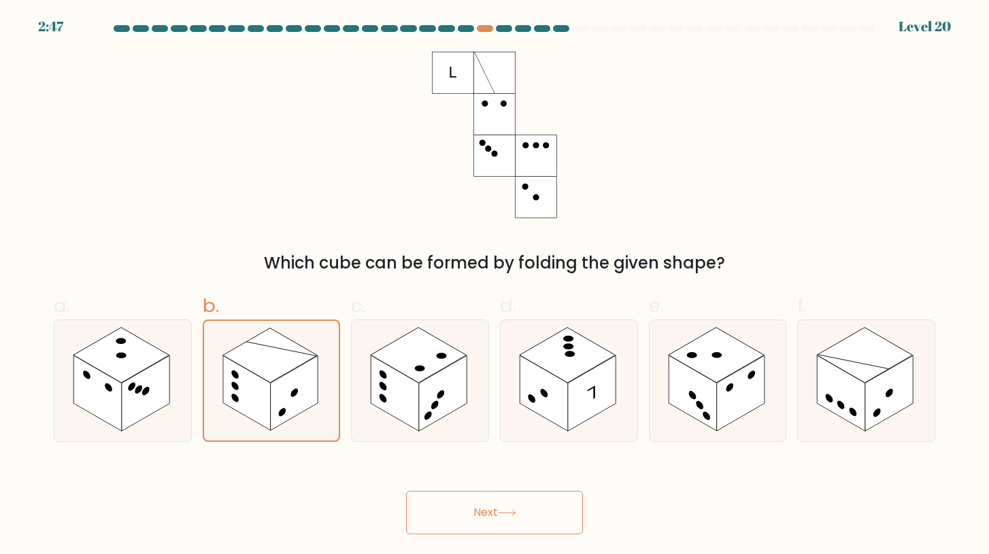
click at [435, 516] on button "Next" at bounding box center [494, 513] width 177 height 44
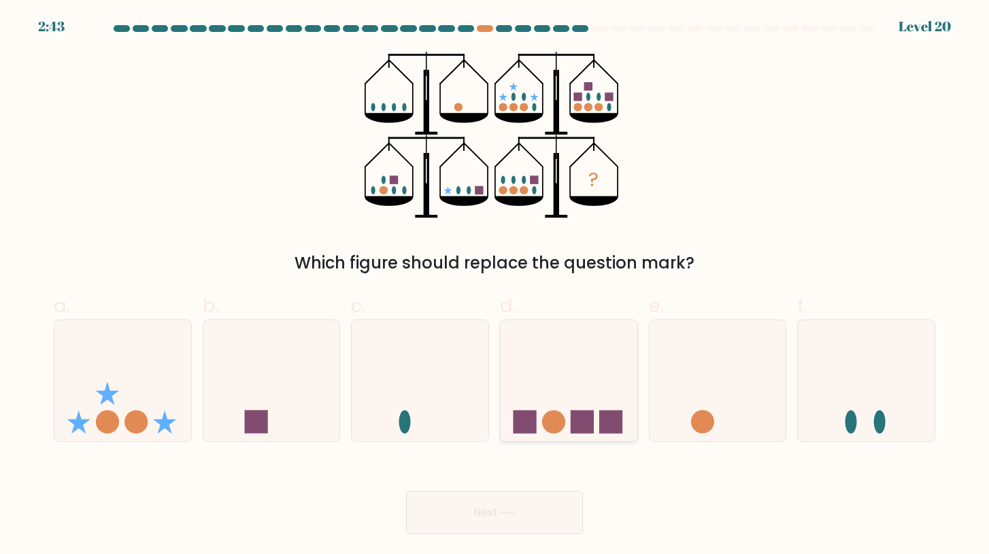
click at [539, 394] on icon at bounding box center [569, 380] width 137 height 113
click at [495, 286] on input "d." at bounding box center [494, 281] width 1 height 9
radio input "true"
click at [514, 520] on button "Next" at bounding box center [494, 513] width 177 height 44
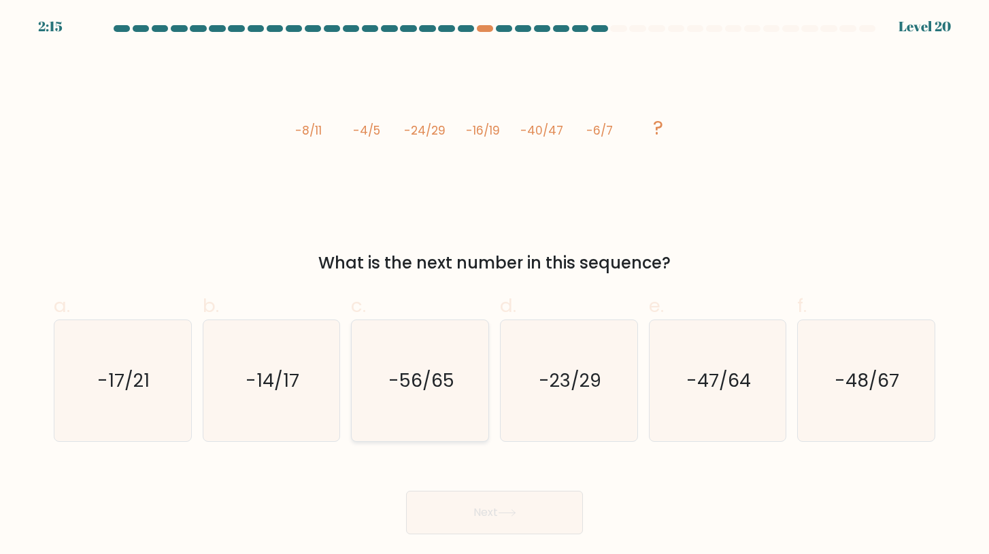
click at [409, 392] on text "-56/65" at bounding box center [421, 380] width 66 height 25
click at [494, 286] on input "c. -56/65" at bounding box center [494, 281] width 1 height 9
radio input "true"
click at [486, 509] on button "Next" at bounding box center [494, 513] width 177 height 44
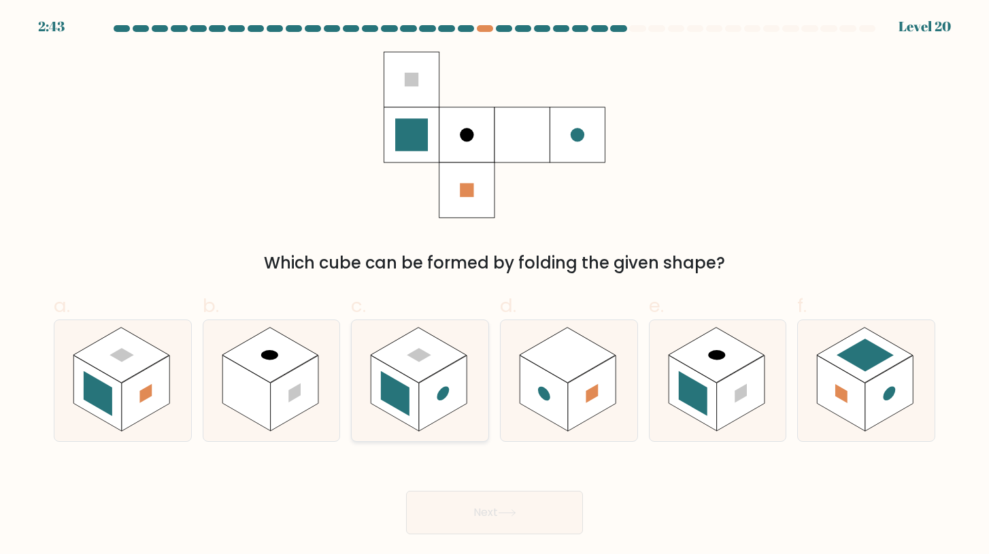
click at [435, 392] on rect at bounding box center [443, 393] width 48 height 75
click at [494, 286] on input "c." at bounding box center [494, 281] width 1 height 9
radio input "true"
click at [568, 388] on rect at bounding box center [592, 393] width 48 height 75
click at [495, 286] on input "d." at bounding box center [494, 281] width 1 height 9
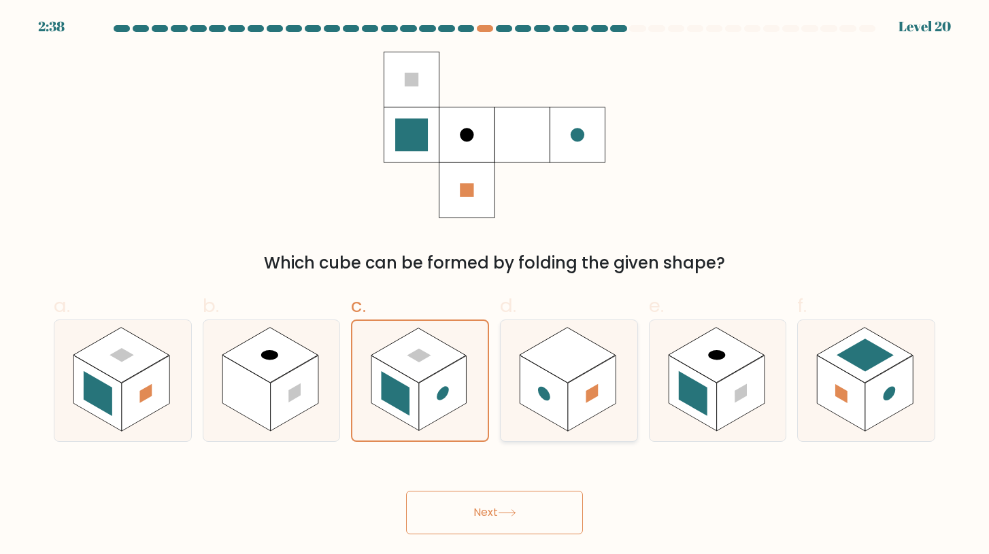
radio input "true"
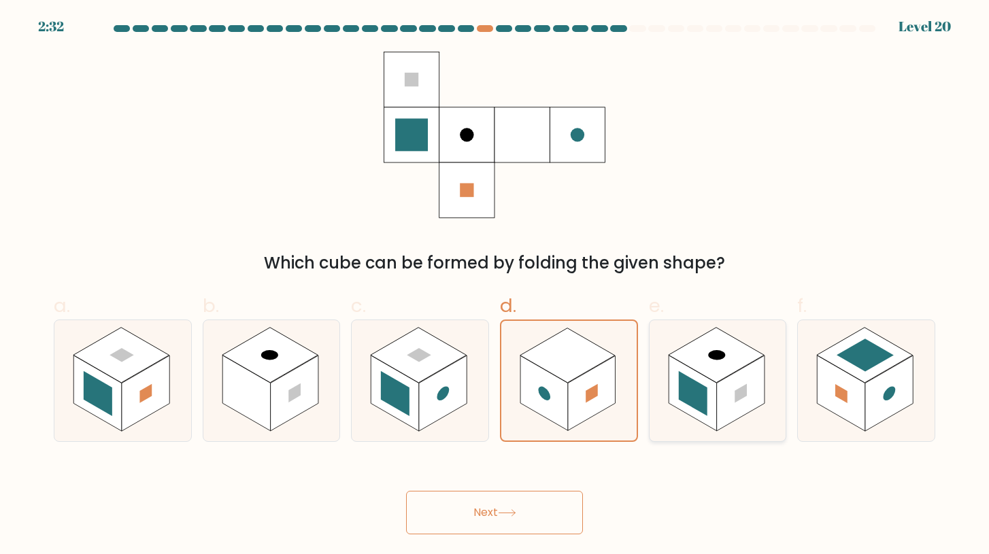
click at [705, 393] on rect at bounding box center [693, 393] width 29 height 45
click at [495, 286] on input "e." at bounding box center [494, 281] width 1 height 9
radio input "true"
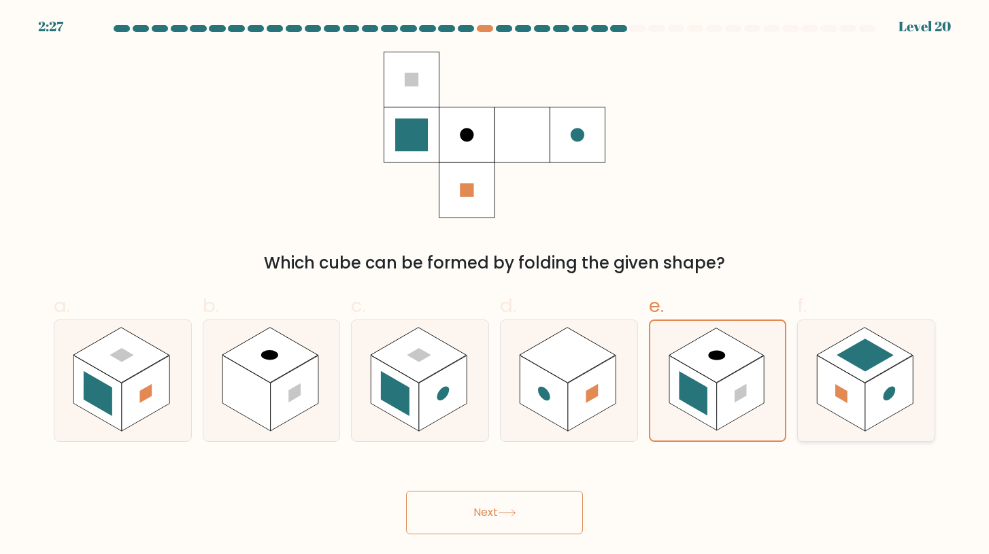
click at [858, 397] on rect at bounding box center [842, 393] width 48 height 75
click at [495, 286] on input "f." at bounding box center [494, 281] width 1 height 9
radio input "true"
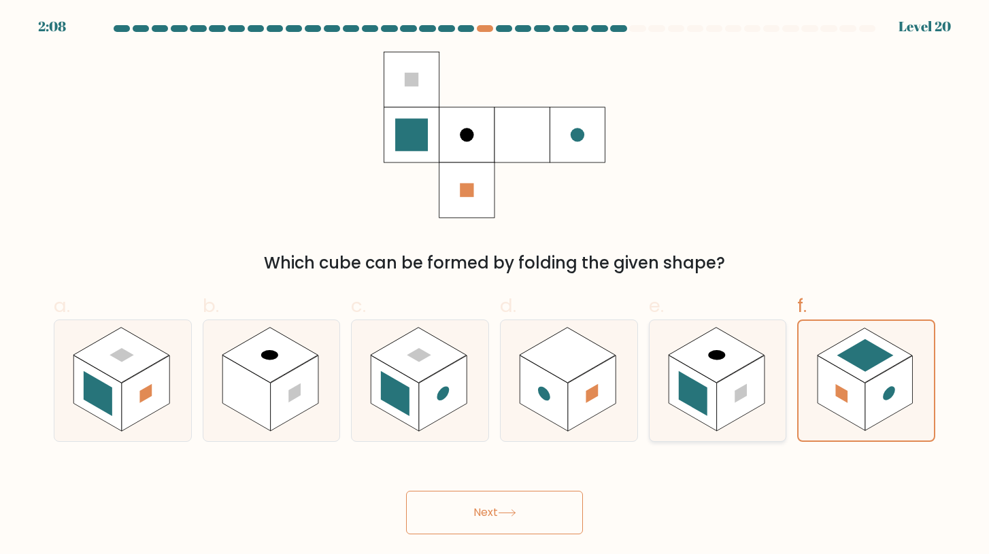
click at [745, 380] on rect at bounding box center [741, 393] width 48 height 75
click at [495, 286] on input "e." at bounding box center [494, 281] width 1 height 9
radio input "true"
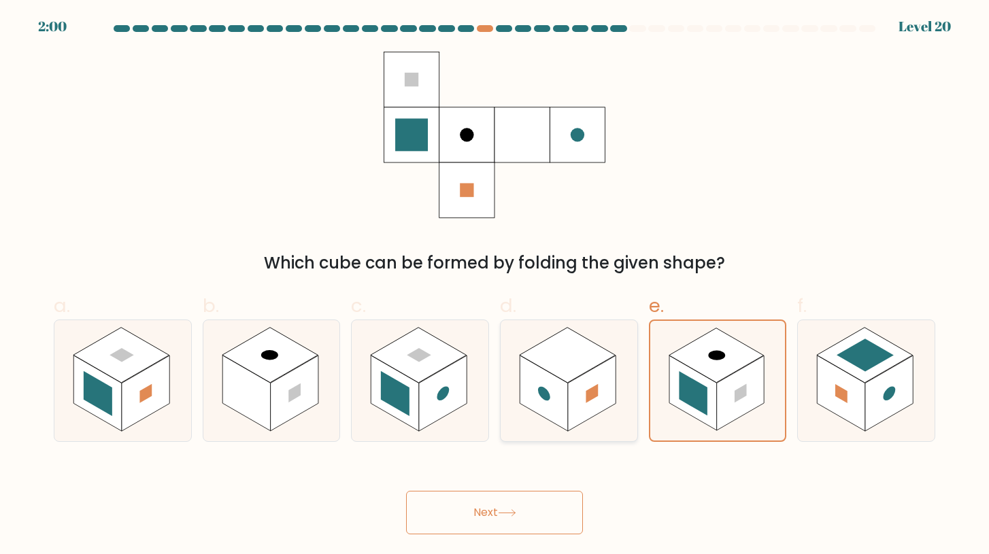
click at [577, 375] on rect at bounding box center [568, 355] width 96 height 55
click at [495, 286] on input "d." at bounding box center [494, 281] width 1 height 9
radio input "true"
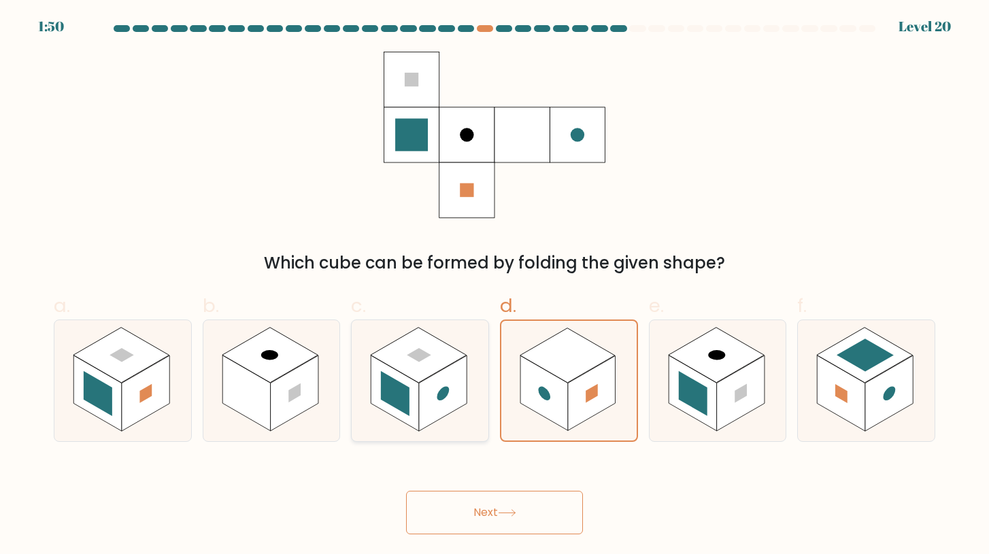
click at [418, 394] on rect at bounding box center [395, 393] width 48 height 75
click at [494, 286] on input "c." at bounding box center [494, 281] width 1 height 9
radio input "true"
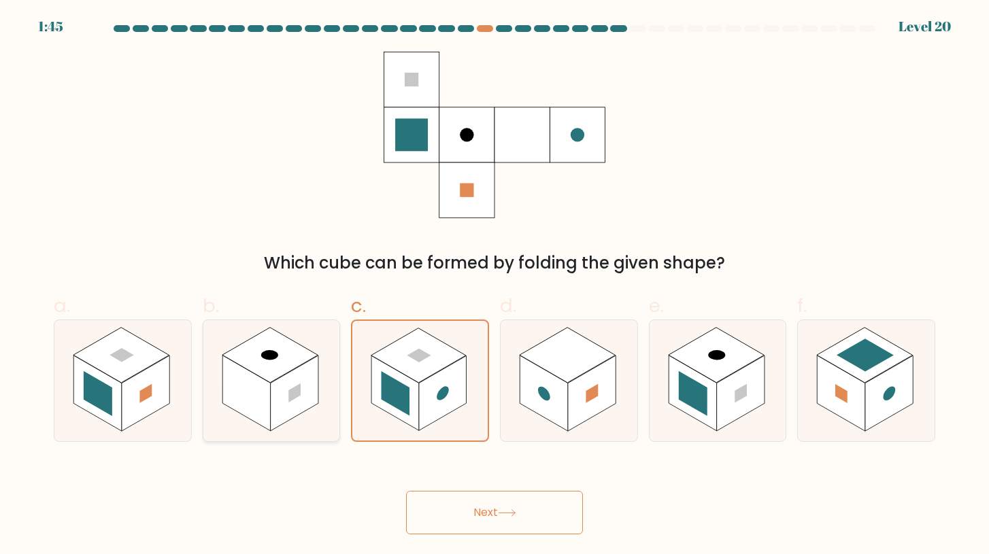
click at [275, 389] on rect at bounding box center [295, 393] width 48 height 75
click at [494, 286] on input "b." at bounding box center [494, 281] width 1 height 9
radio input "true"
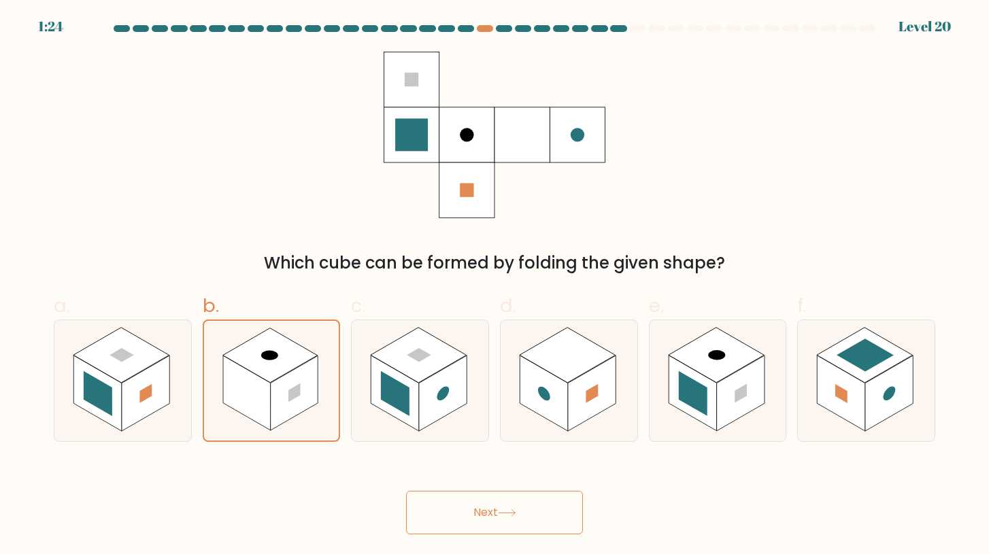
click at [483, 511] on button "Next" at bounding box center [494, 513] width 177 height 44
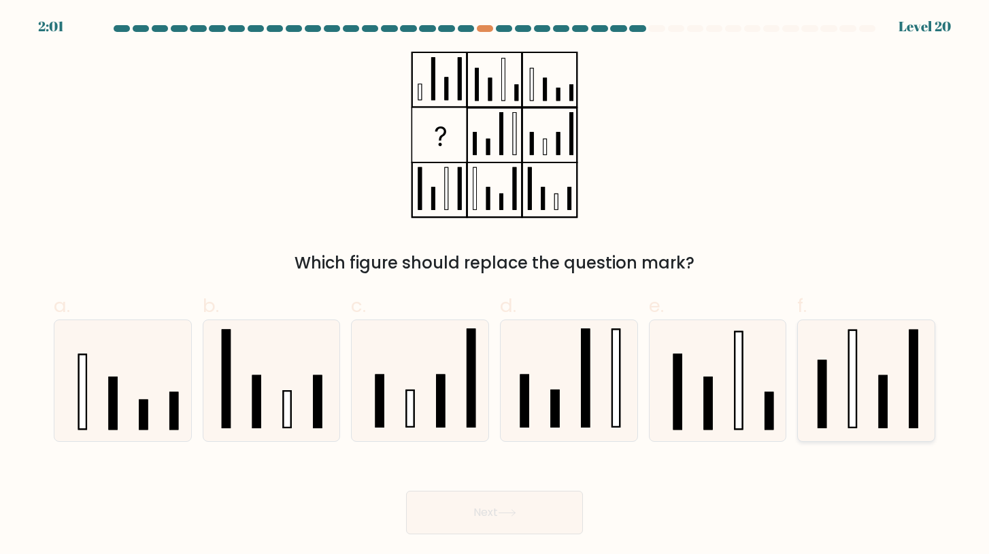
click at [864, 365] on icon at bounding box center [865, 380] width 121 height 121
click at [495, 286] on input "f." at bounding box center [494, 281] width 1 height 9
radio input "true"
click at [506, 525] on button "Next" at bounding box center [494, 513] width 177 height 44
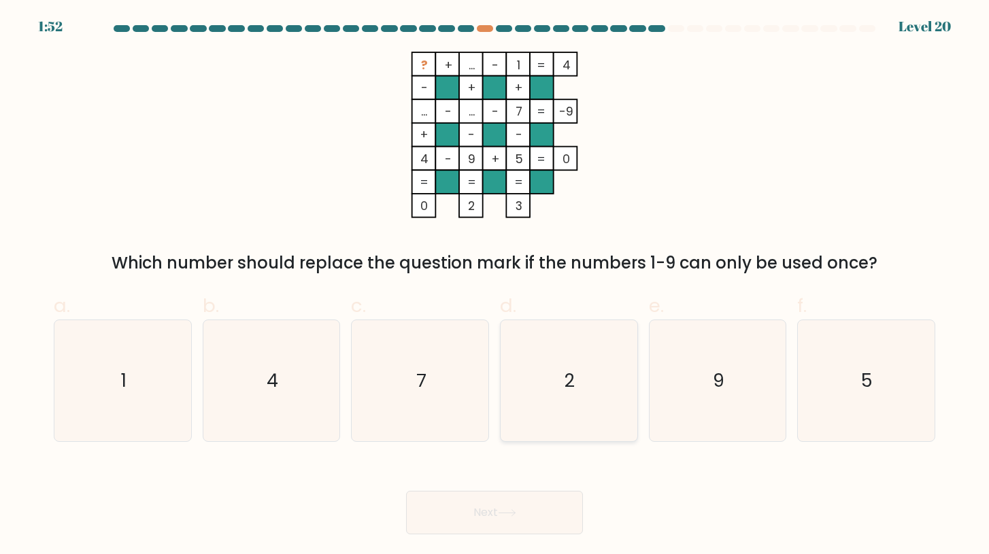
click at [560, 368] on icon "2" at bounding box center [568, 380] width 121 height 121
click at [495, 286] on input "d. 2" at bounding box center [494, 281] width 1 height 9
radio input "true"
click at [499, 514] on button "Next" at bounding box center [494, 513] width 177 height 44
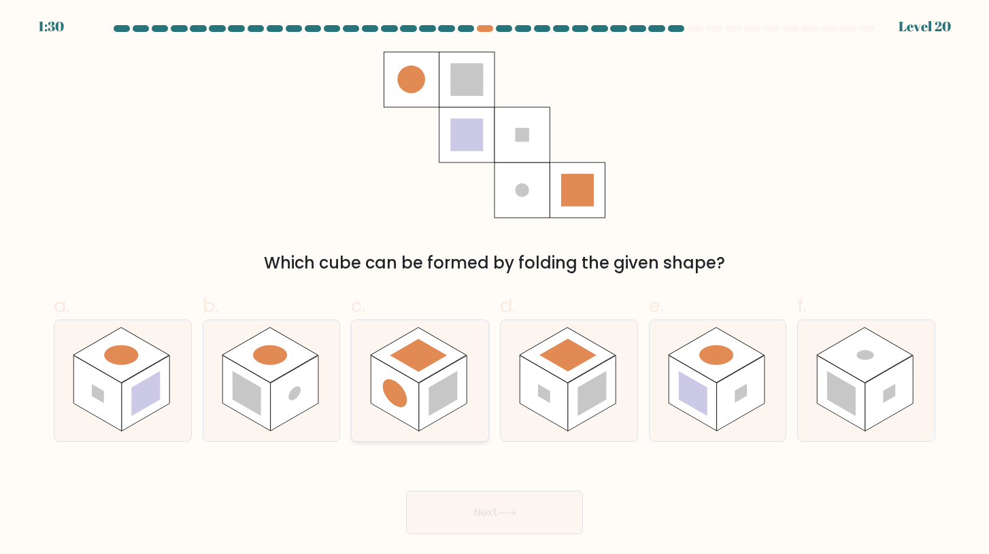
click at [466, 382] on rect at bounding box center [443, 393] width 48 height 75
click at [494, 286] on input "c." at bounding box center [494, 281] width 1 height 9
radio input "true"
click at [456, 505] on button "Next" at bounding box center [494, 513] width 177 height 44
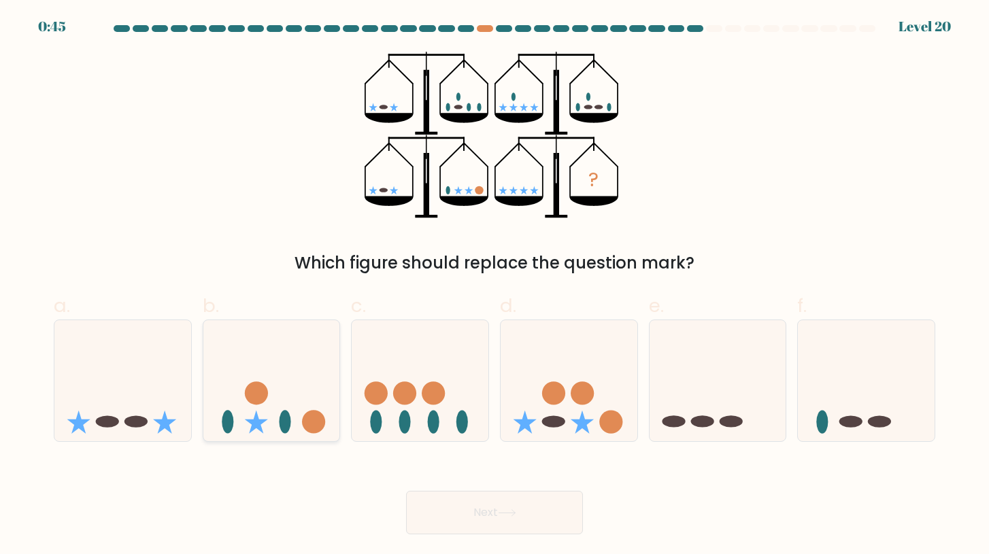
click at [258, 406] on icon at bounding box center [271, 380] width 137 height 113
click at [494, 286] on input "b." at bounding box center [494, 281] width 1 height 9
radio input "true"
click at [546, 513] on button "Next" at bounding box center [494, 513] width 177 height 44
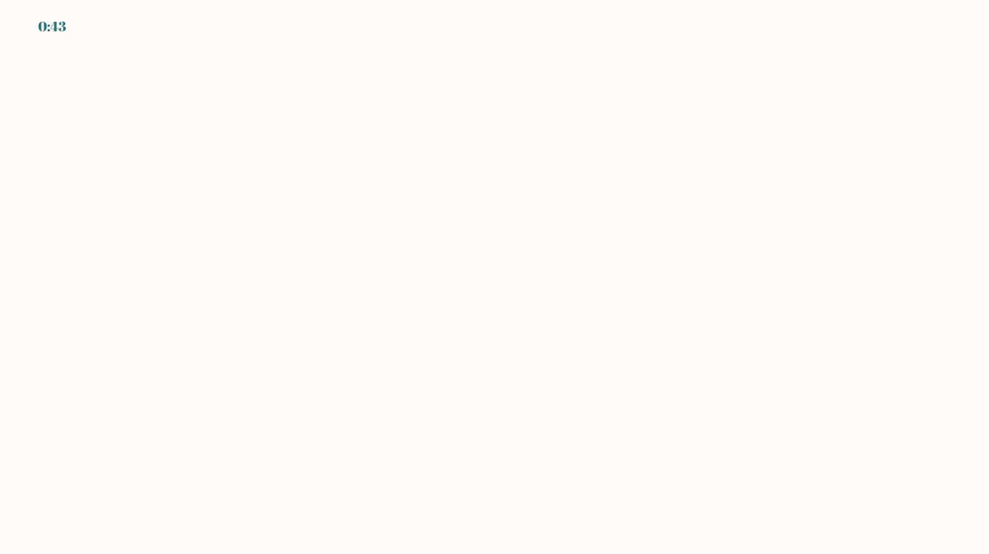
click at [93, 418] on body "0:43" at bounding box center [494, 277] width 989 height 554
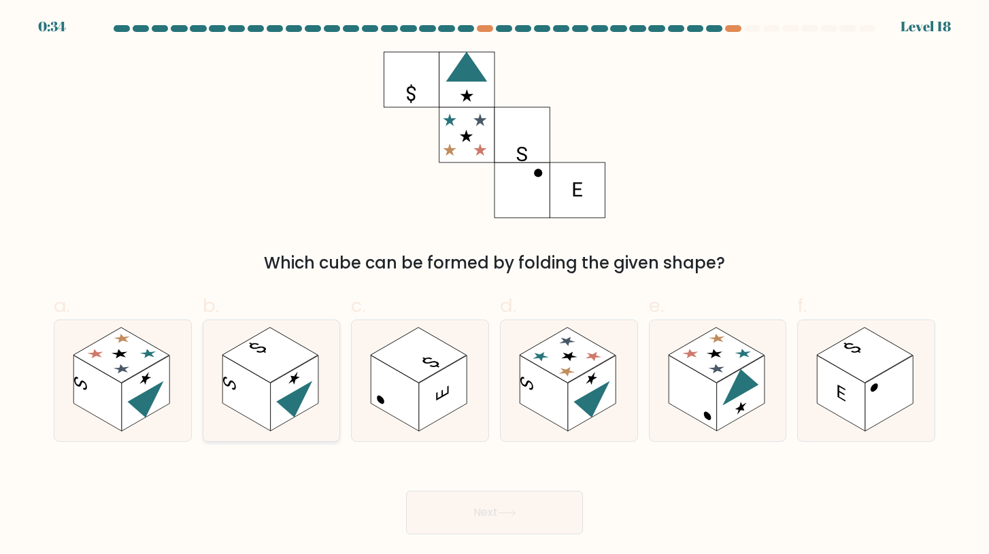
click at [276, 337] on rect at bounding box center [270, 355] width 96 height 55
click at [494, 286] on input "b." at bounding box center [494, 281] width 1 height 9
radio input "true"
click at [114, 391] on rect at bounding box center [97, 393] width 48 height 75
click at [494, 286] on input "a." at bounding box center [494, 281] width 1 height 9
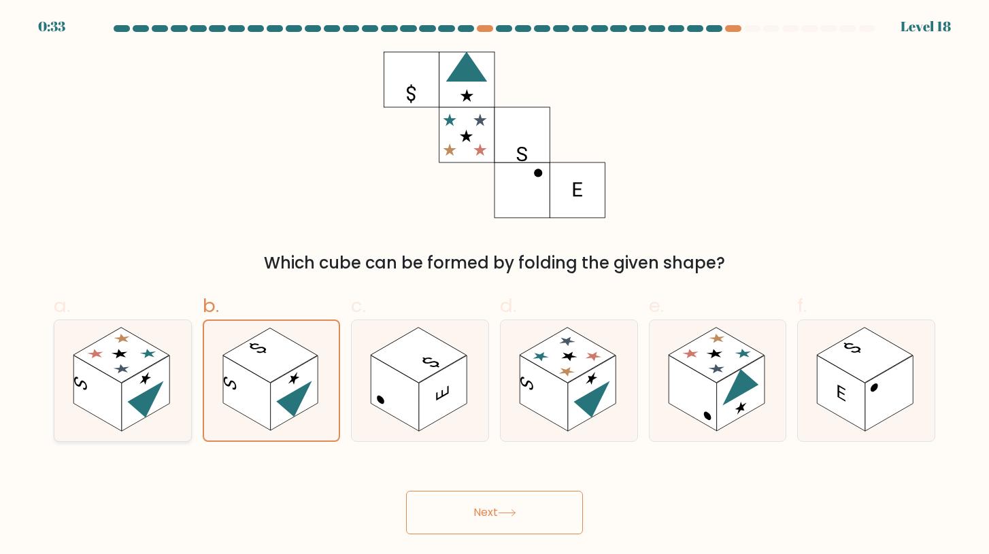
radio input "true"
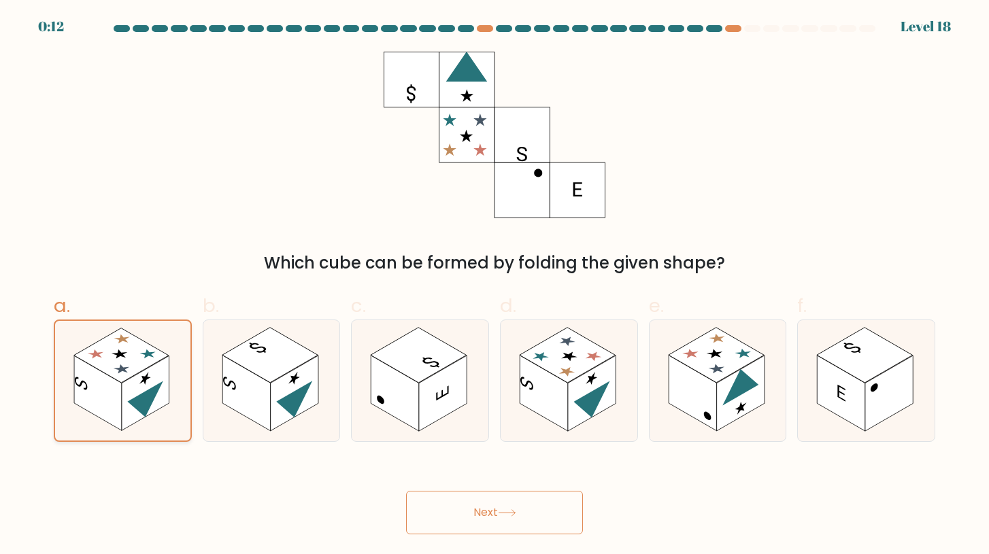
click at [98, 386] on rect at bounding box center [98, 393] width 48 height 75
click at [494, 286] on input "a." at bounding box center [494, 281] width 1 height 9
click at [493, 494] on button "Next" at bounding box center [494, 513] width 177 height 44
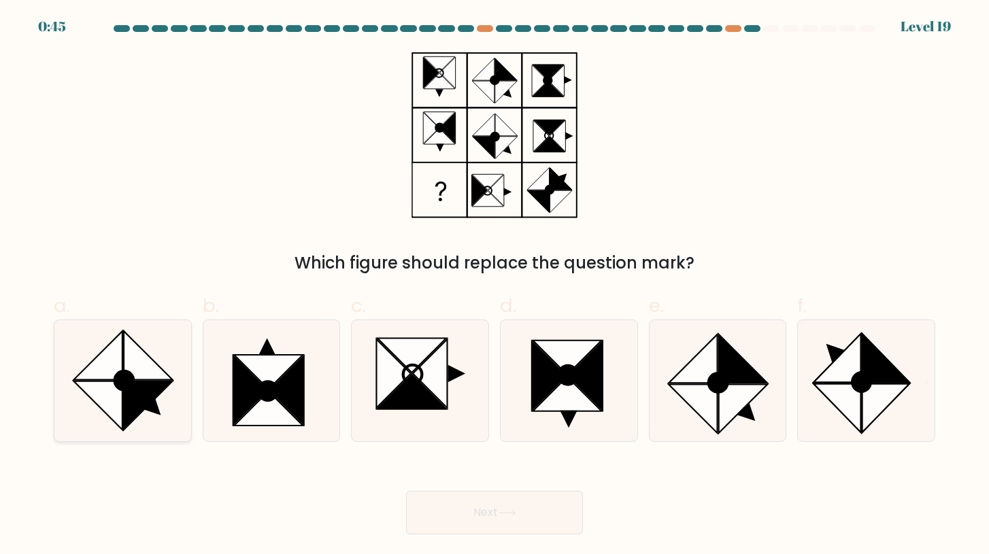
click at [121, 393] on icon at bounding box center [98, 406] width 49 height 49
click at [494, 286] on input "a." at bounding box center [494, 281] width 1 height 9
radio input "true"
click at [723, 387] on circle at bounding box center [718, 382] width 27 height 27
click at [495, 286] on input "e." at bounding box center [494, 281] width 1 height 9
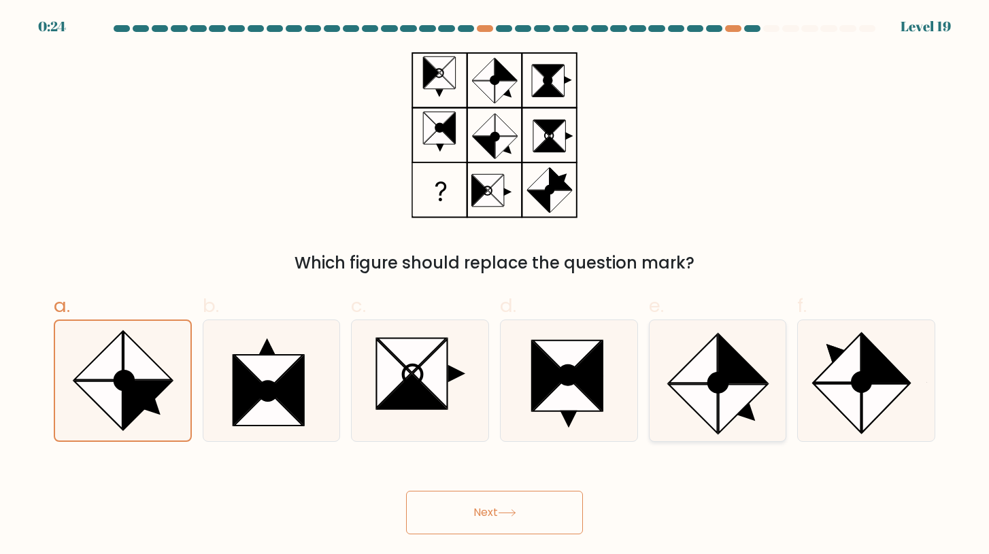
radio input "true"
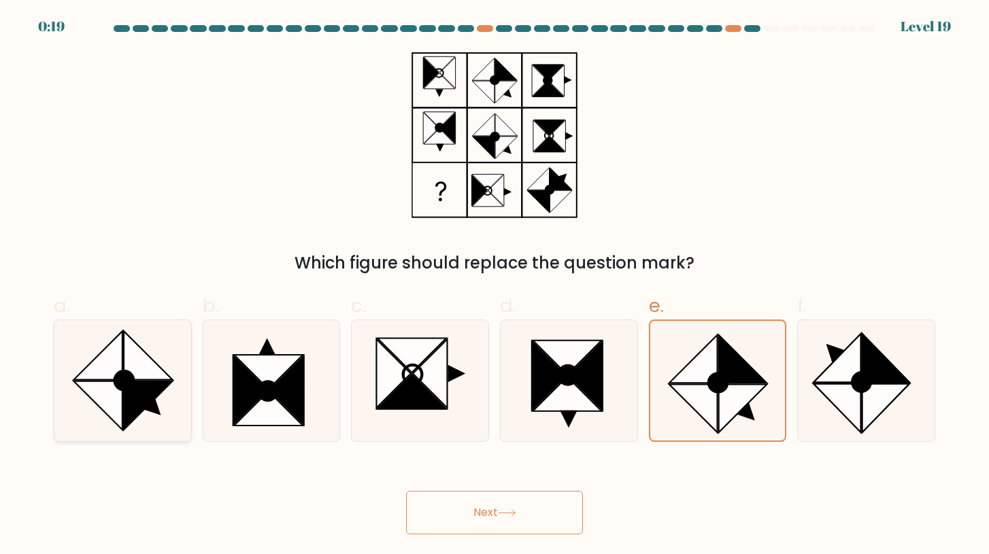
click at [131, 388] on circle at bounding box center [124, 380] width 27 height 27
click at [494, 286] on input "a." at bounding box center [494, 281] width 1 height 9
radio input "true"
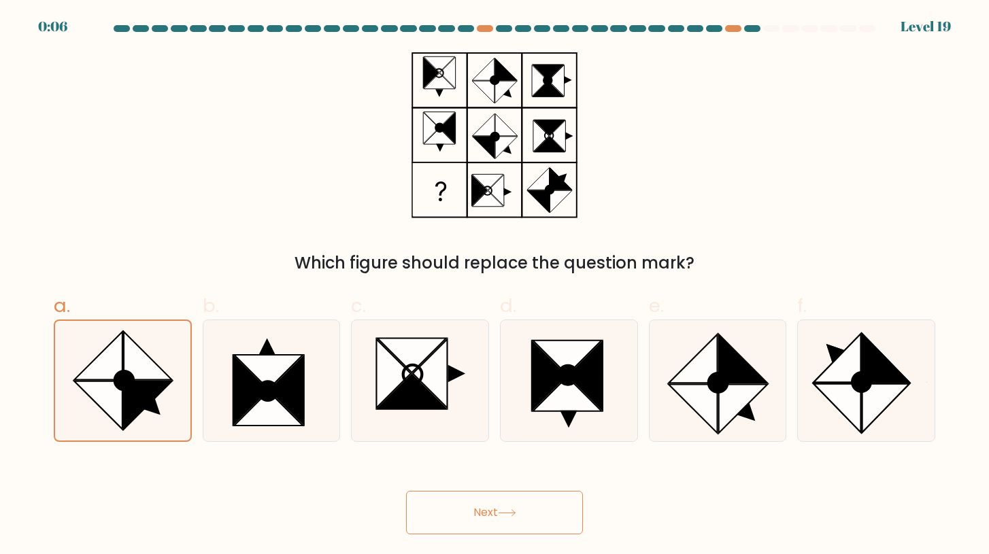
click at [465, 513] on button "Next" at bounding box center [494, 513] width 177 height 44
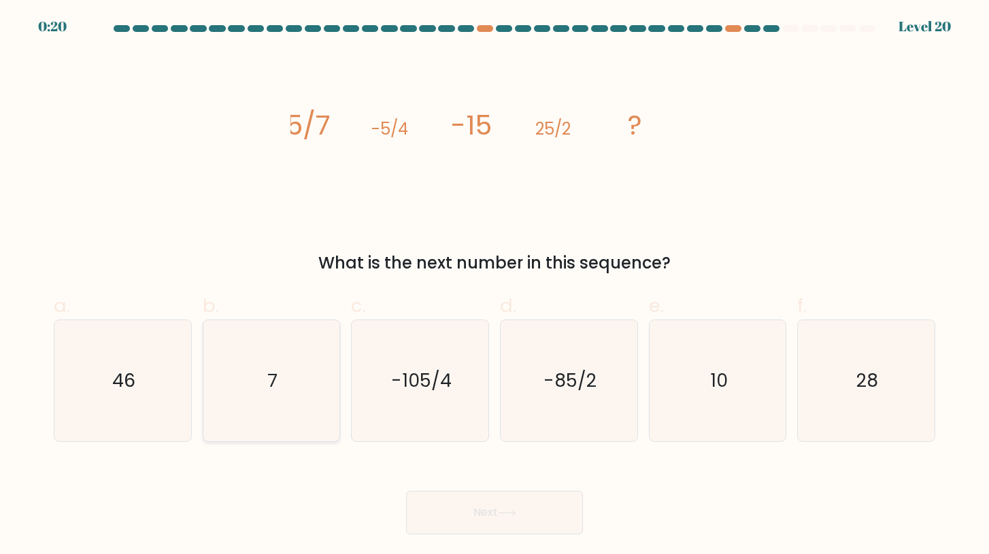
click at [220, 355] on icon "7" at bounding box center [271, 380] width 121 height 121
click at [494, 286] on input "b. 7" at bounding box center [494, 281] width 1 height 9
radio input "true"
click at [412, 372] on text "-105/4" at bounding box center [421, 380] width 61 height 25
click at [494, 286] on input "c. -105/4" at bounding box center [494, 281] width 1 height 9
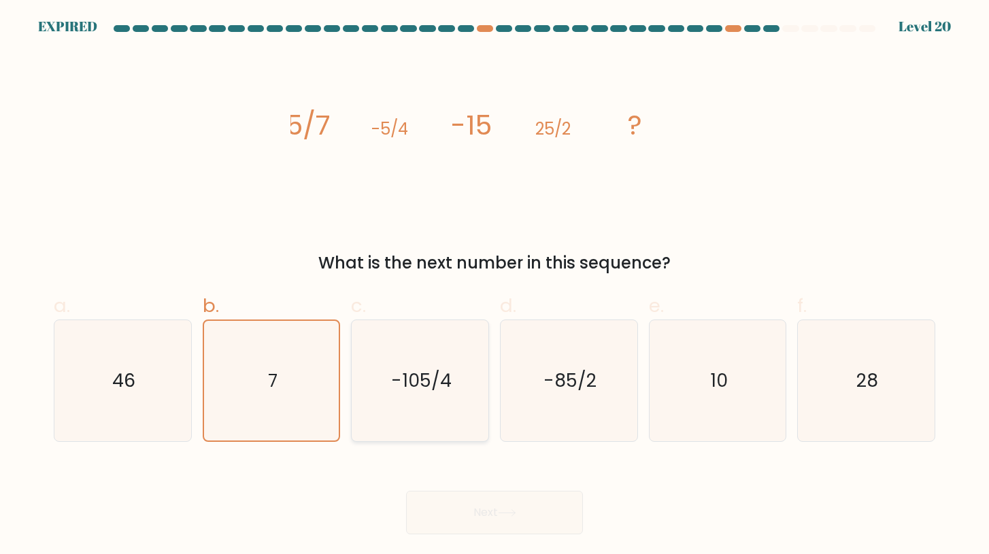
radio input "true"
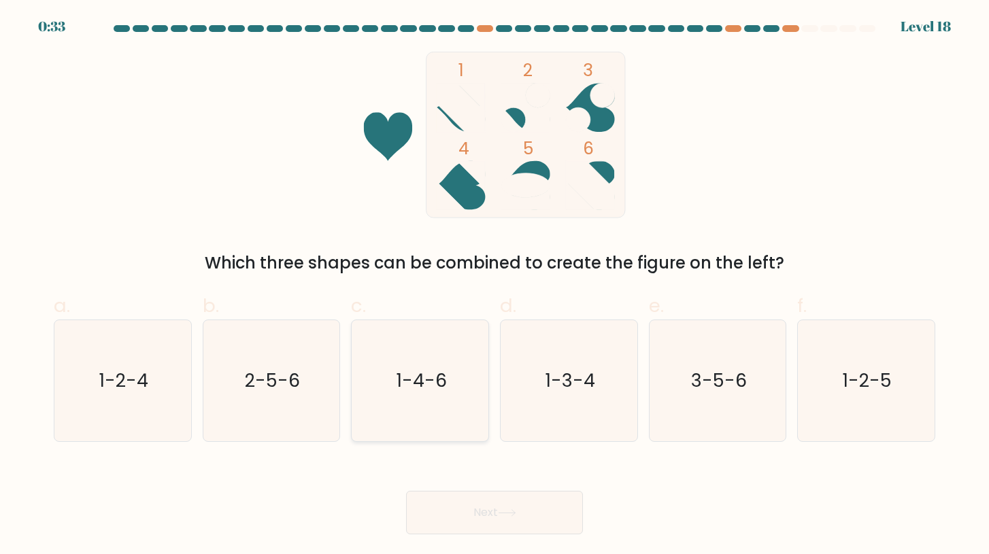
click at [414, 369] on text "1-4-6" at bounding box center [421, 380] width 51 height 25
click at [494, 286] on input "c. 1-4-6" at bounding box center [494, 281] width 1 height 9
radio input "true"
click at [477, 513] on button "Next" at bounding box center [494, 513] width 177 height 44
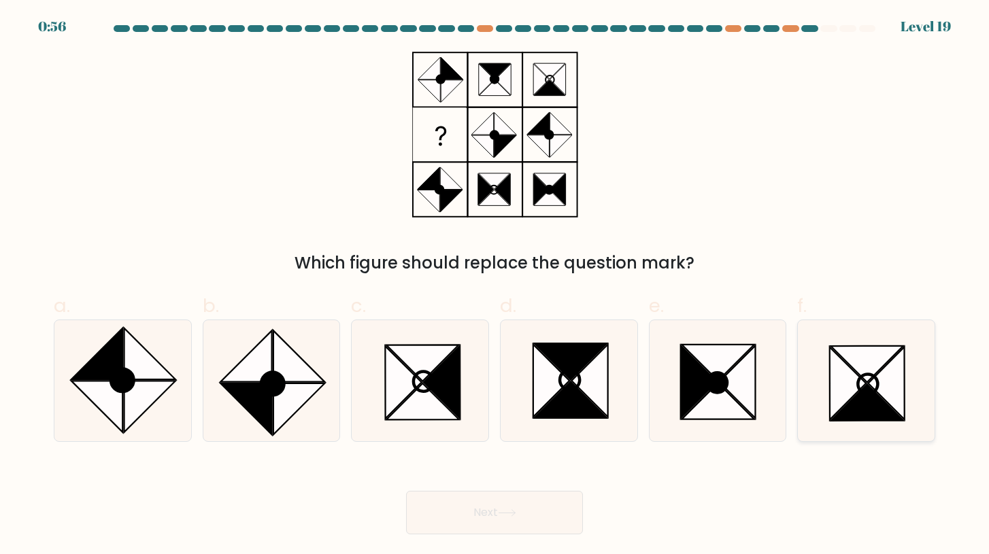
click at [840, 364] on icon at bounding box center [848, 384] width 36 height 73
click at [495, 286] on input "f." at bounding box center [494, 281] width 1 height 9
radio input "true"
click at [522, 509] on button "Next" at bounding box center [494, 513] width 177 height 44
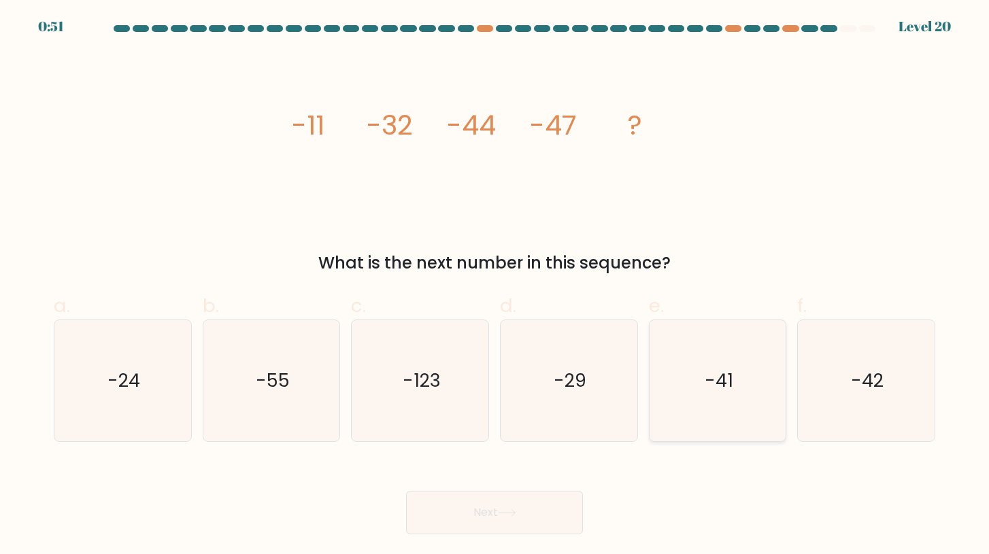
click at [760, 396] on icon "-41" at bounding box center [717, 380] width 121 height 121
click at [495, 286] on input "e. -41" at bounding box center [494, 281] width 1 height 9
radio input "true"
click at [515, 502] on button "Next" at bounding box center [494, 513] width 177 height 44
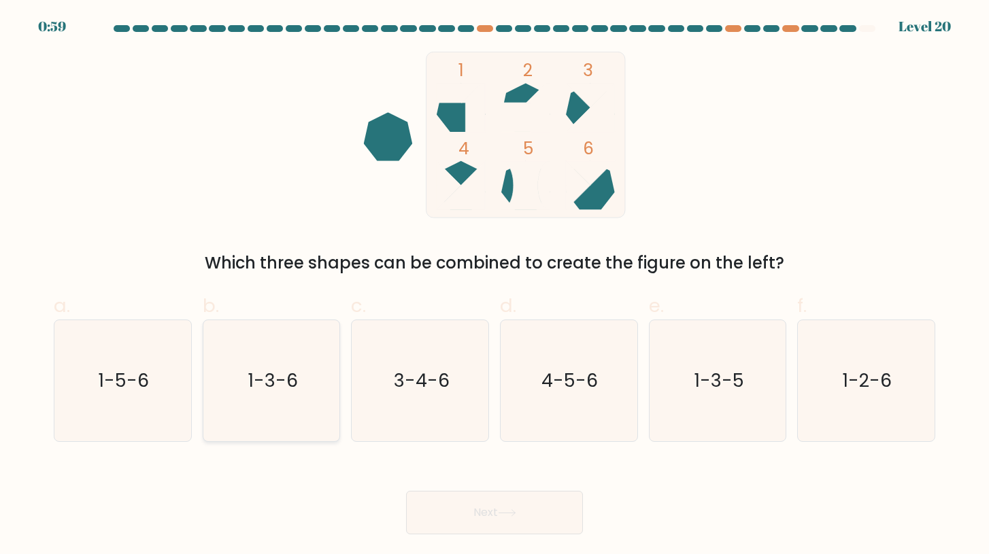
click at [295, 380] on text "1-3-6" at bounding box center [273, 380] width 50 height 25
click at [494, 286] on input "b. 1-3-6" at bounding box center [494, 281] width 1 height 9
radio input "true"
click at [494, 524] on button "Next" at bounding box center [494, 513] width 177 height 44
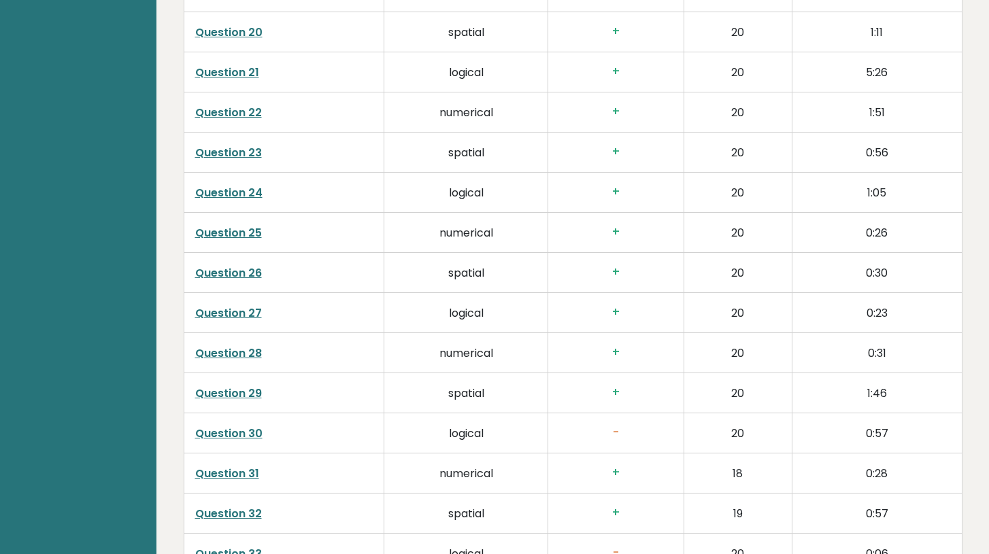
scroll to position [3481, 0]
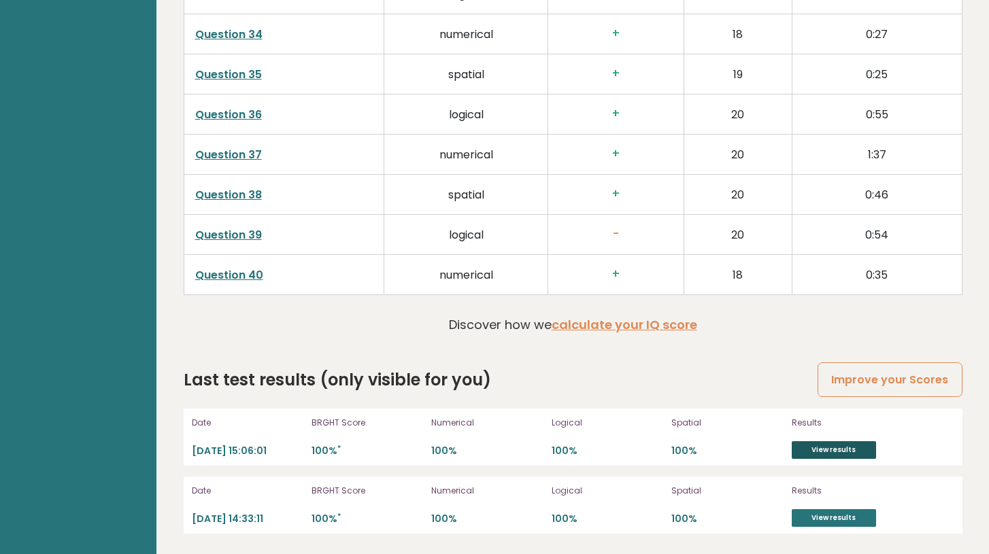
click at [820, 455] on link "View results" at bounding box center [834, 450] width 84 height 18
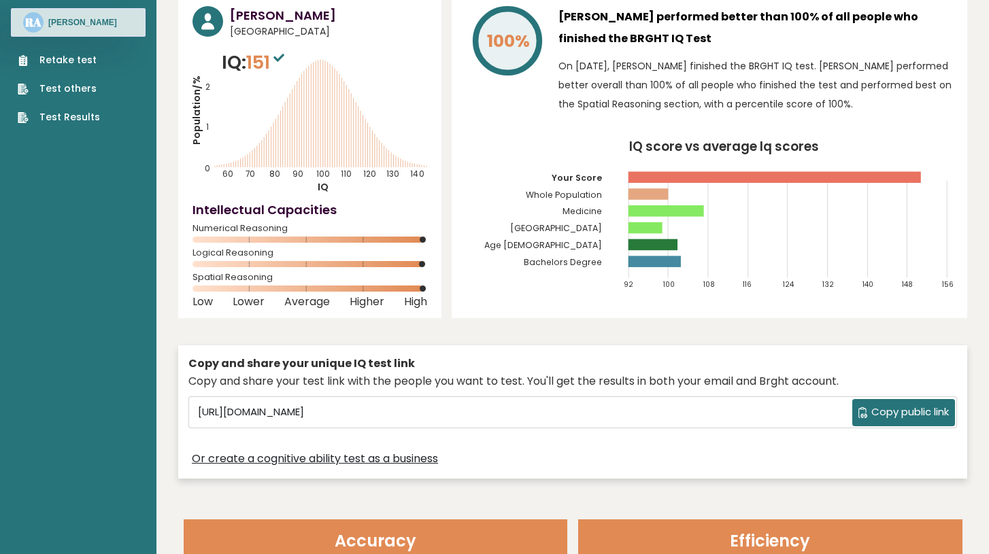
scroll to position [0, 0]
